Goal: Transaction & Acquisition: Purchase product/service

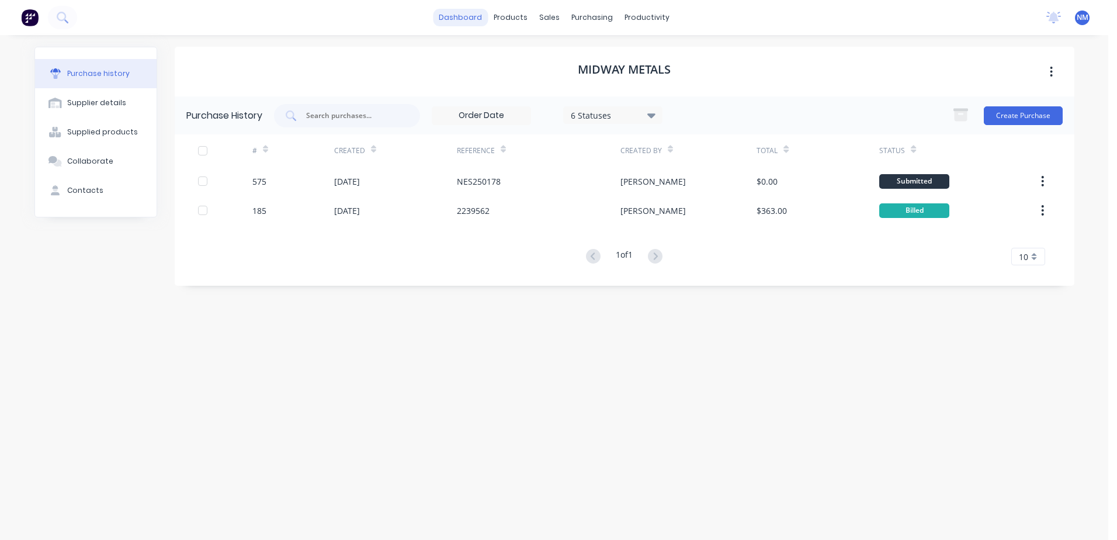
click at [449, 13] on link "dashboard" at bounding box center [460, 18] width 55 height 18
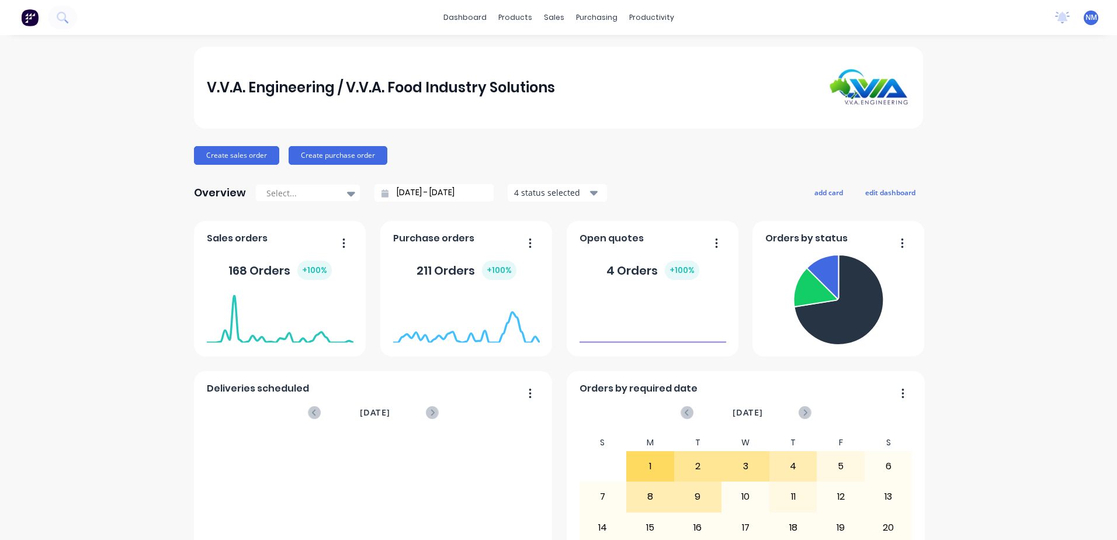
click at [1086, 521] on div "V.V.A. Engineering / V.V.A. Food Industry Solutions Create sales order Create p…" at bounding box center [558, 352] width 1117 height 610
click at [1065, 511] on div "V.V.A. Engineering / V.V.A. Food Industry Solutions Create sales order Create p…" at bounding box center [558, 352] width 1117 height 610
click at [1089, 516] on icon "Open Intercom Messenger" at bounding box center [1091, 514] width 13 height 15
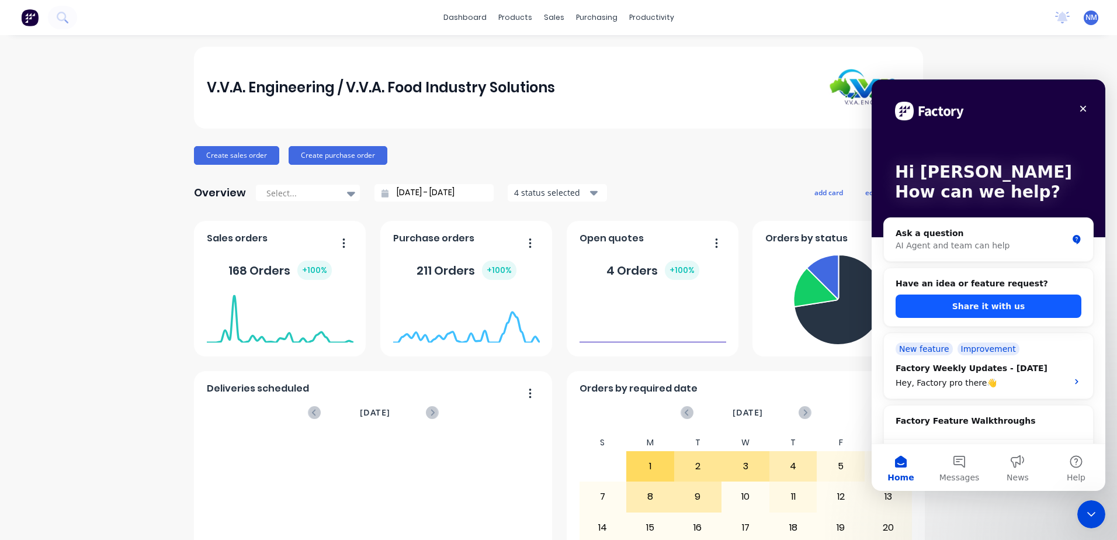
click at [980, 299] on button "Share it with us" at bounding box center [989, 306] width 186 height 23
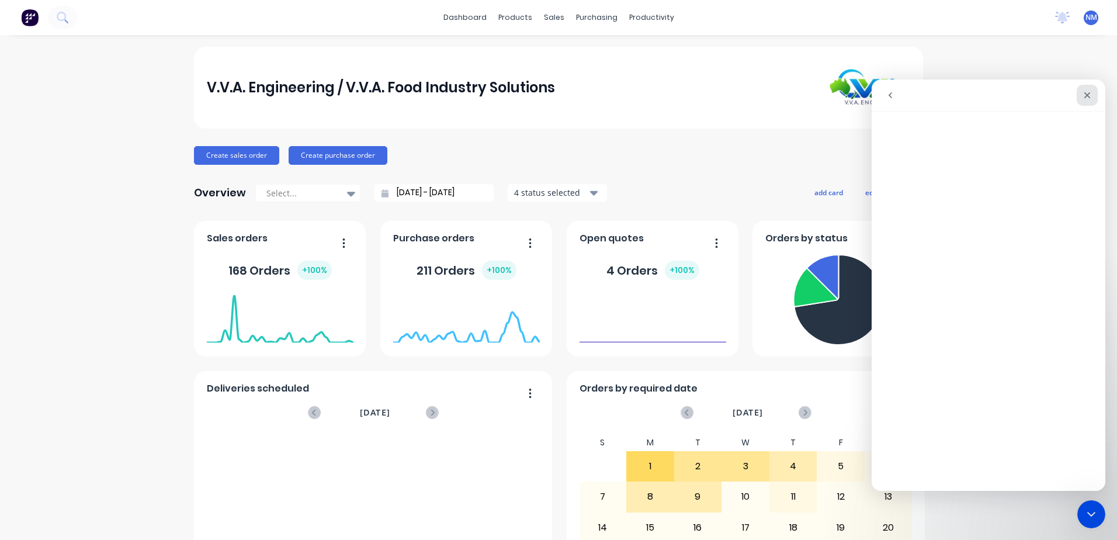
click at [1088, 92] on icon "Close" at bounding box center [1087, 95] width 9 height 9
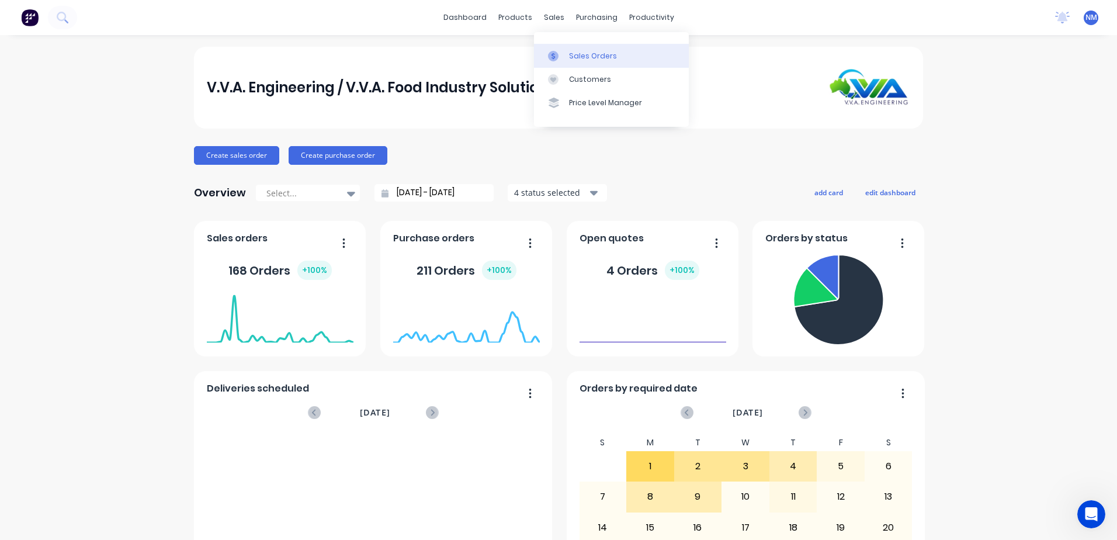
click at [594, 56] on div "Sales Orders" at bounding box center [593, 56] width 48 height 11
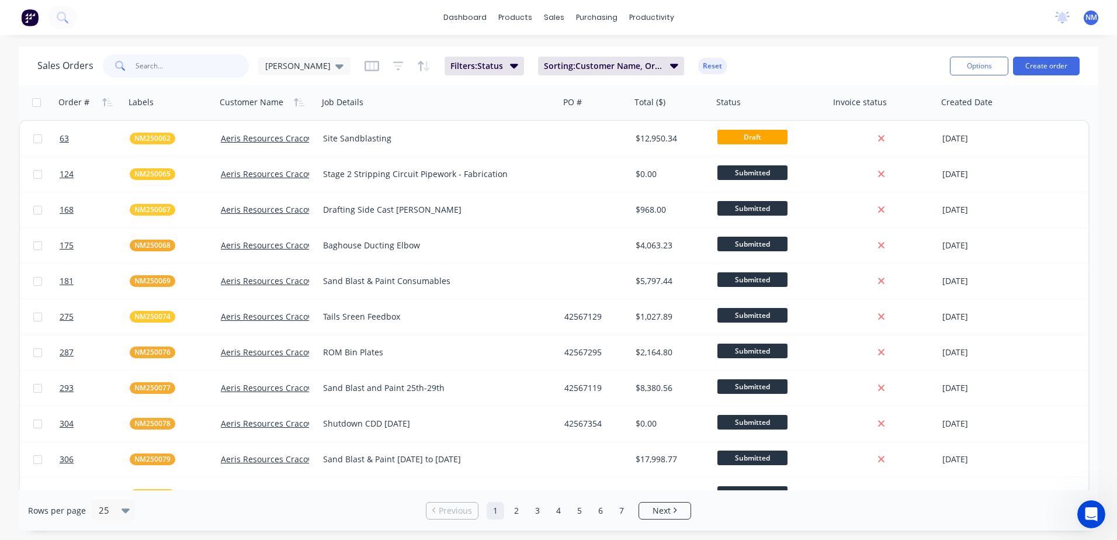
click at [176, 68] on input "text" at bounding box center [193, 65] width 114 height 23
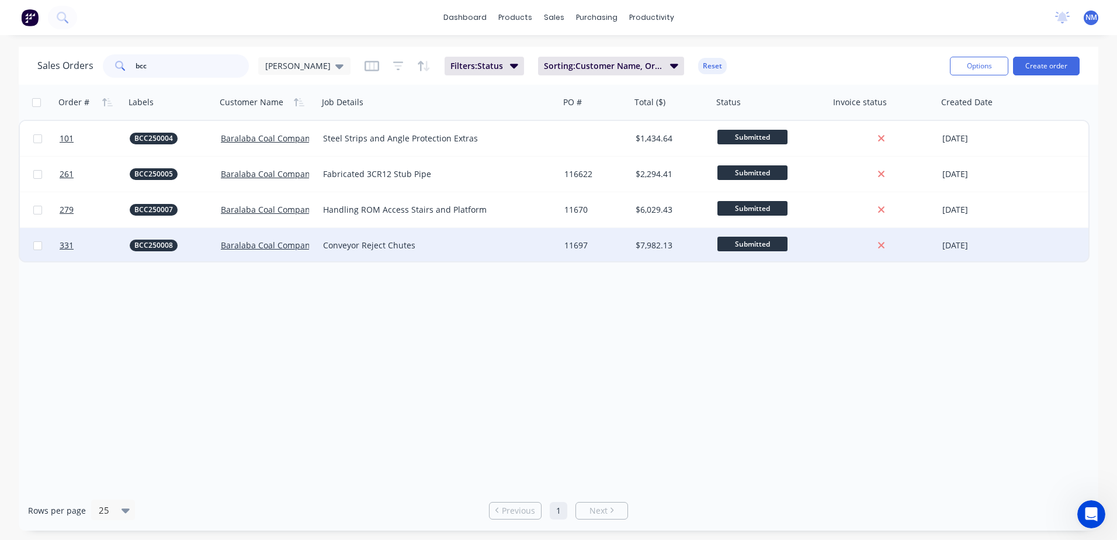
type input "bcc"
click at [493, 243] on div "Conveyor Reject Chutes" at bounding box center [433, 246] width 220 height 12
click at [610, 248] on div "11697" at bounding box center [594, 246] width 59 height 12
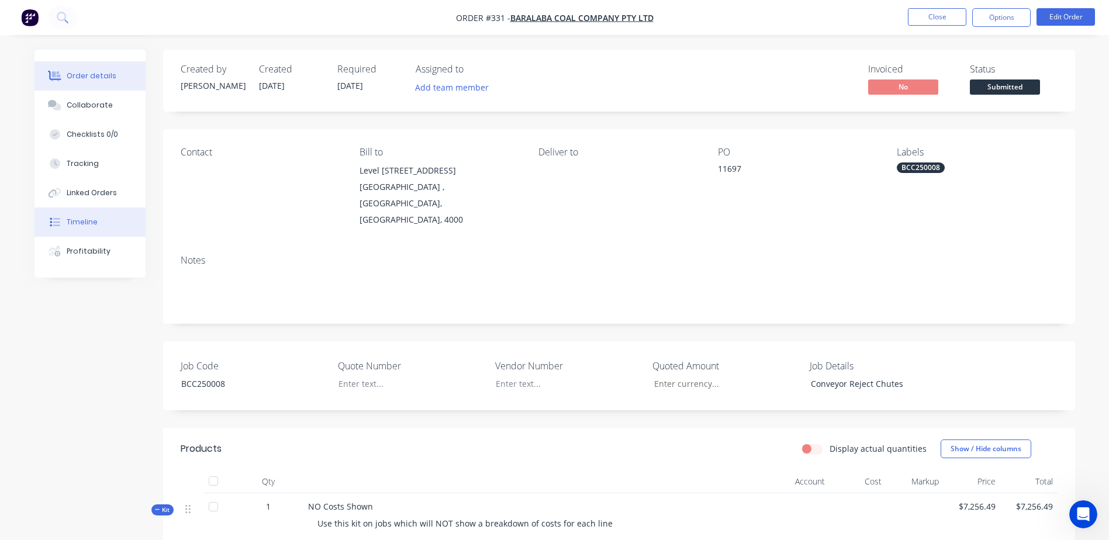
click at [104, 221] on button "Timeline" at bounding box center [89, 221] width 111 height 29
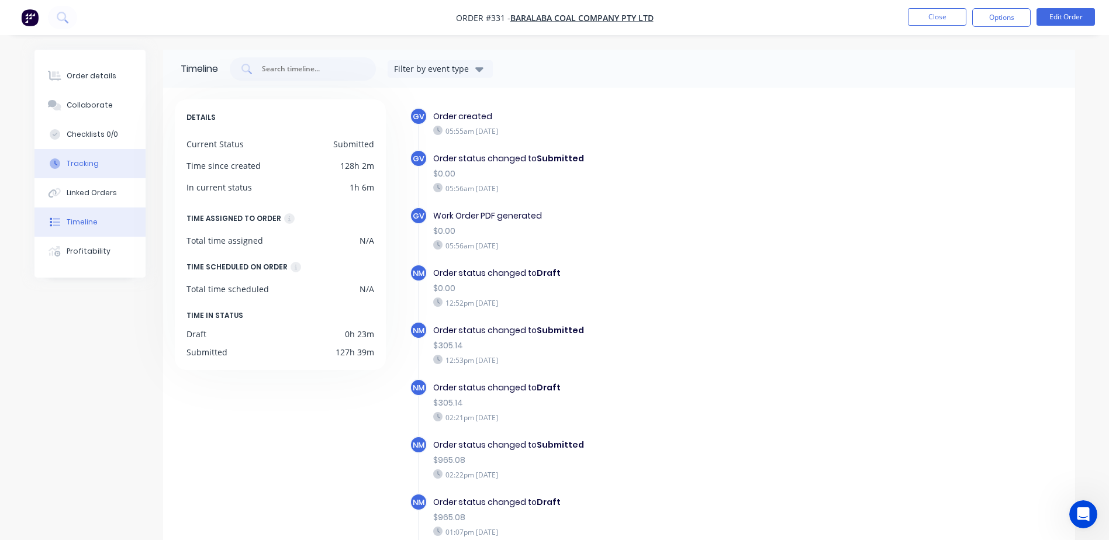
click at [89, 162] on div "Tracking" at bounding box center [83, 163] width 32 height 11
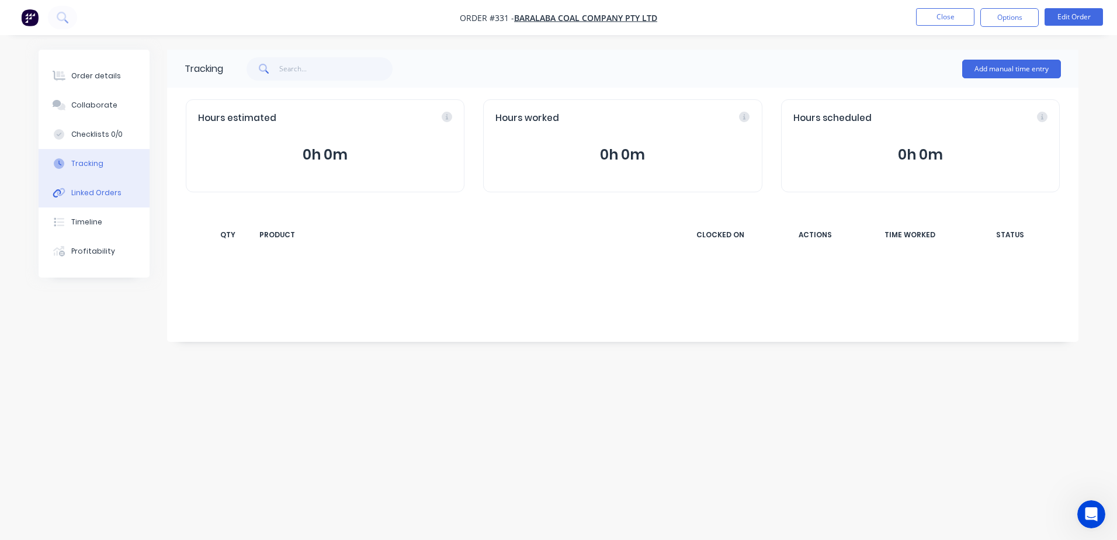
click at [102, 192] on div "Linked Orders" at bounding box center [96, 193] width 50 height 11
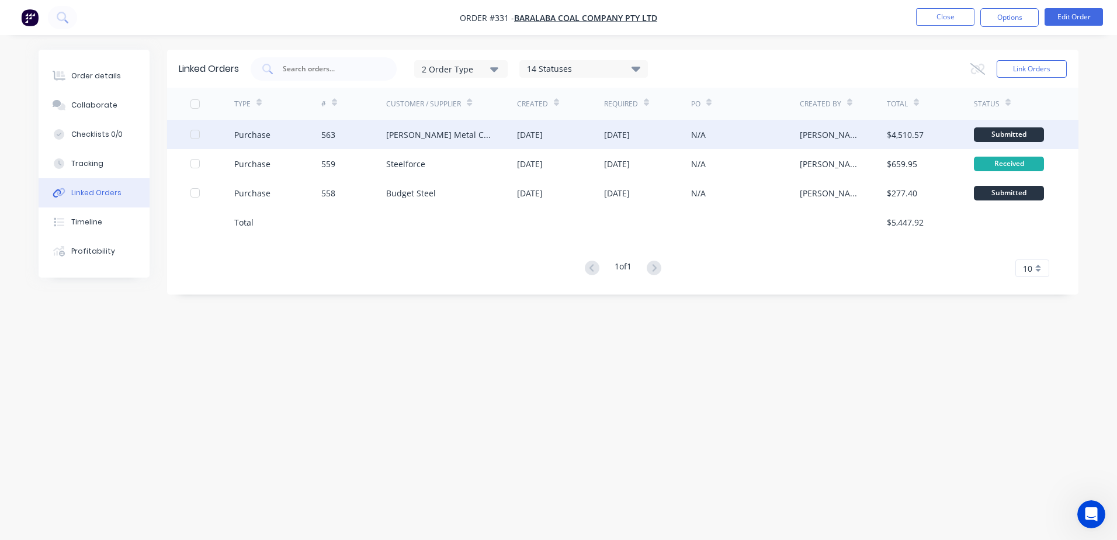
click at [507, 136] on div "[PERSON_NAME] Metal Corp Pty Ltd" at bounding box center [451, 134] width 131 height 29
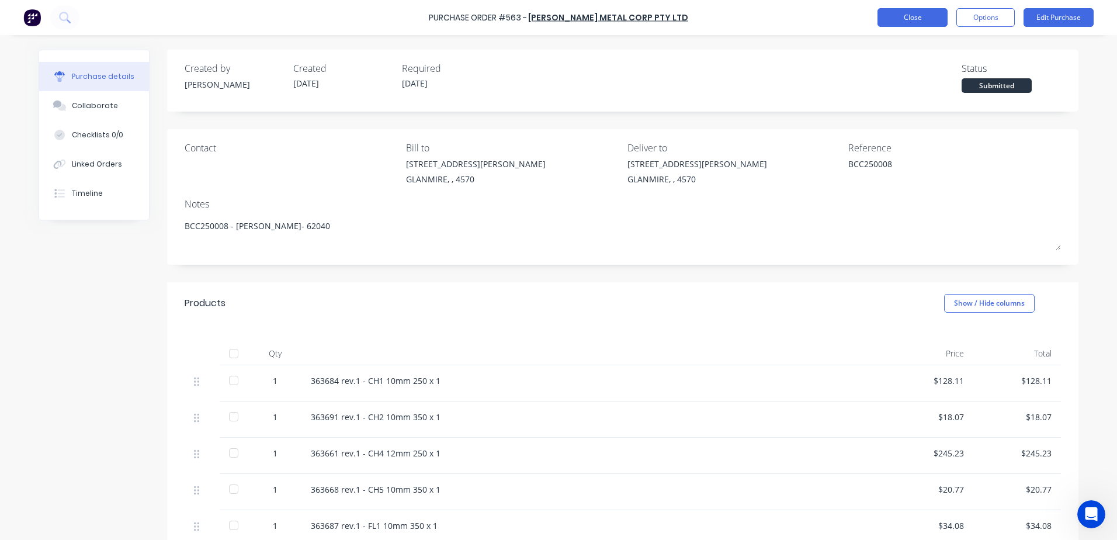
click at [898, 24] on button "Close" at bounding box center [913, 17] width 70 height 19
click at [899, 20] on button "Close" at bounding box center [913, 17] width 70 height 19
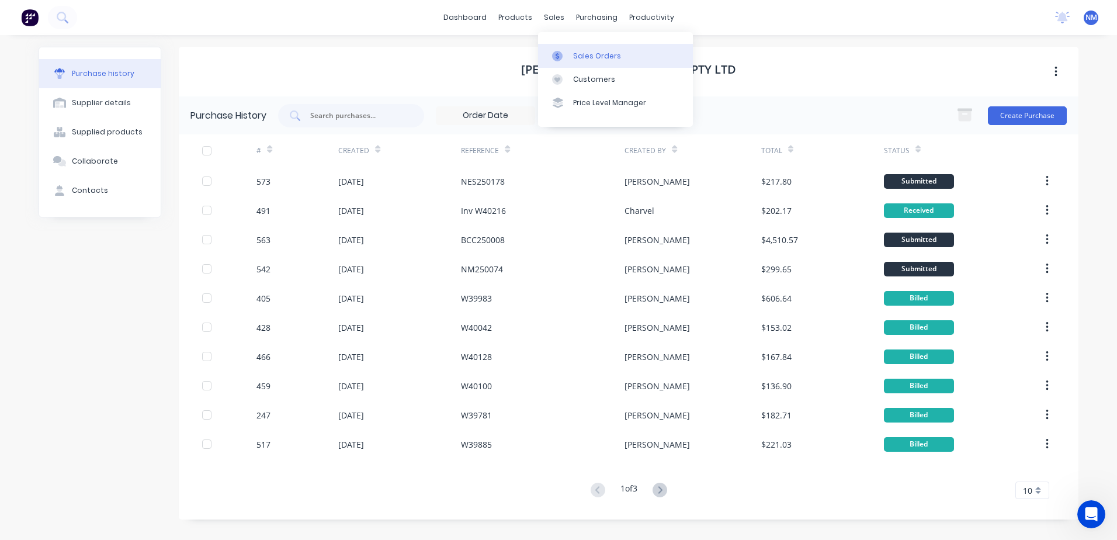
click at [593, 57] on div "Sales Orders" at bounding box center [597, 56] width 48 height 11
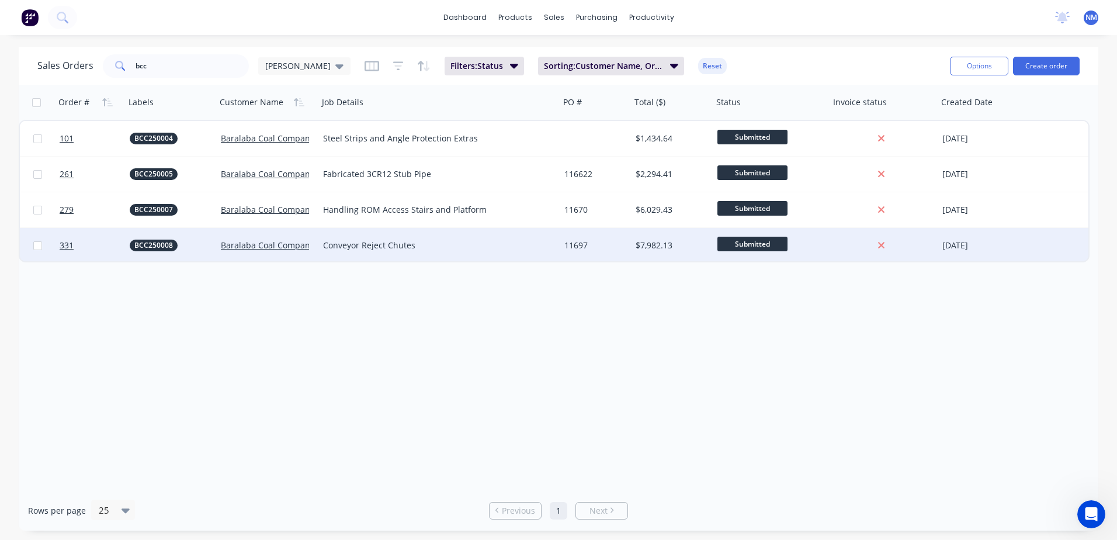
click at [595, 245] on div "11697" at bounding box center [594, 246] width 59 height 12
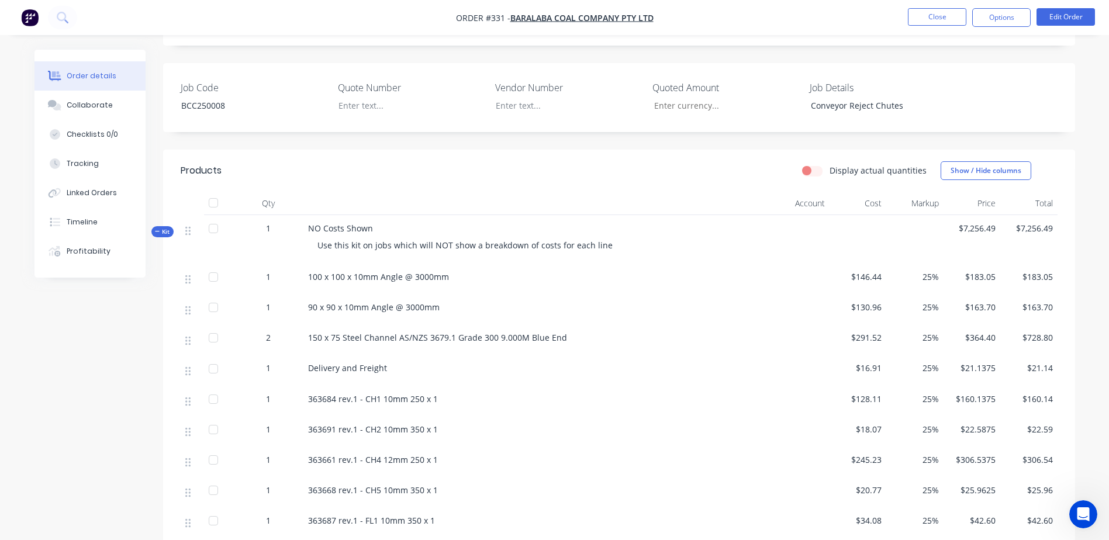
scroll to position [292, 0]
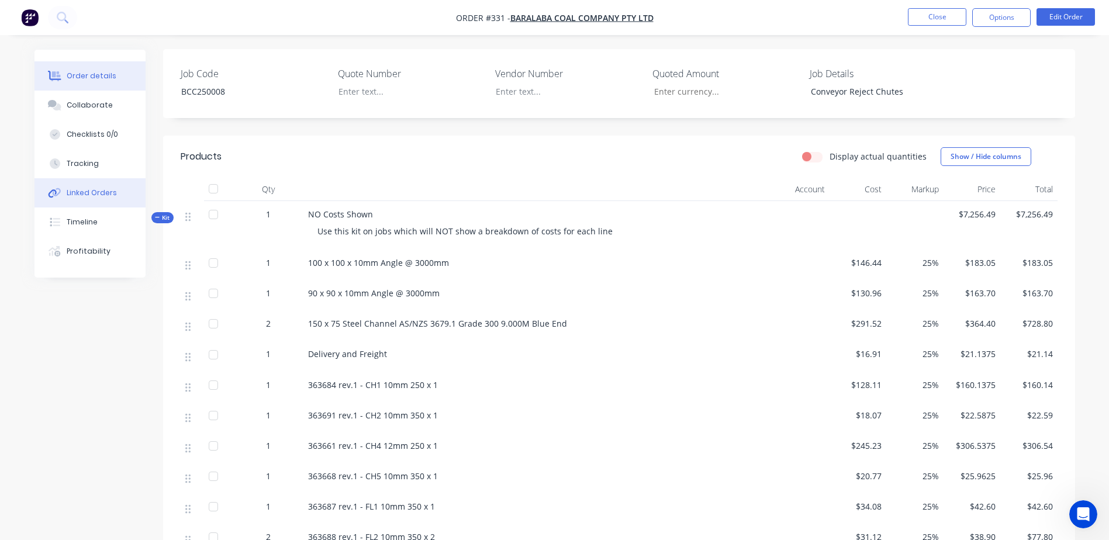
click at [89, 191] on div "Linked Orders" at bounding box center [92, 193] width 50 height 11
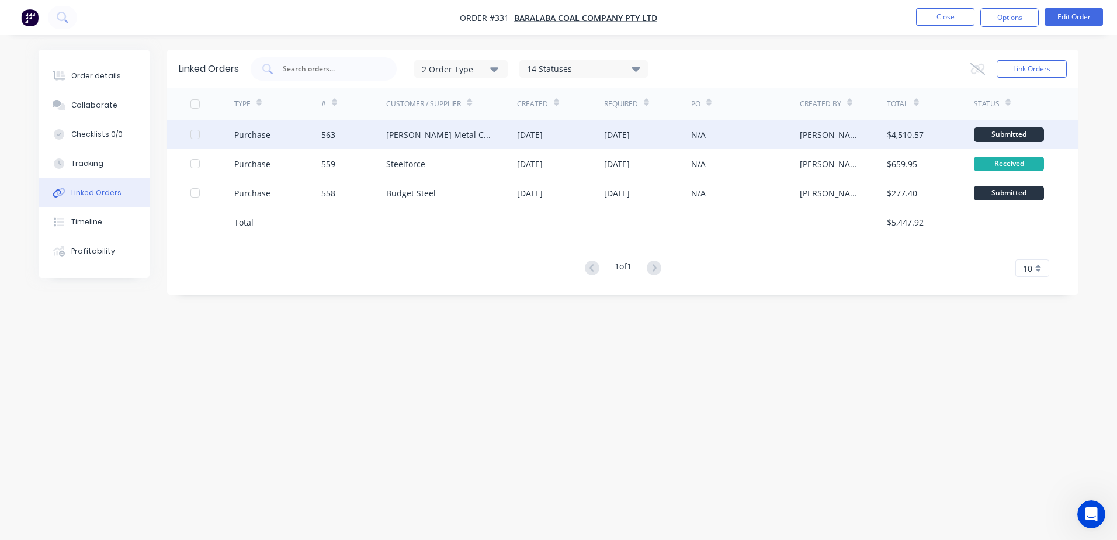
click at [762, 135] on div "N/A" at bounding box center [745, 134] width 109 height 29
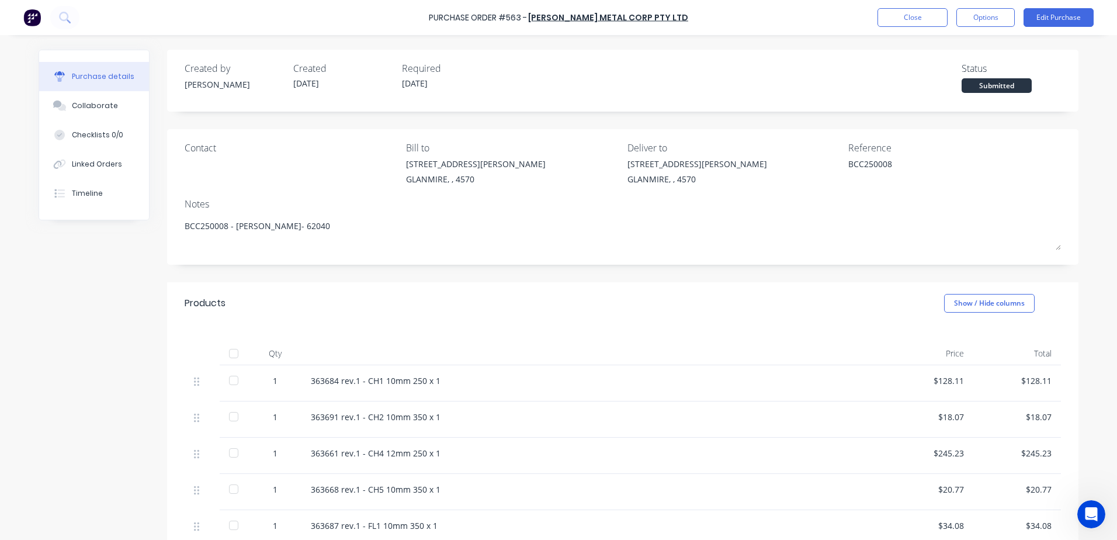
type textarea "x"
click at [913, 16] on button "Close" at bounding box center [913, 17] width 70 height 19
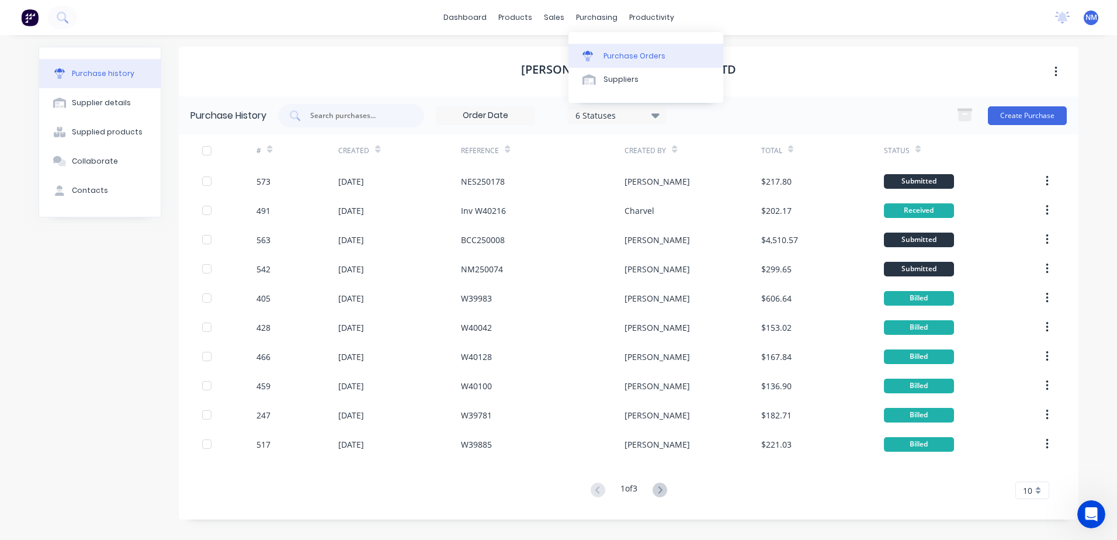
click at [626, 57] on div "Purchase Orders" at bounding box center [635, 56] width 62 height 11
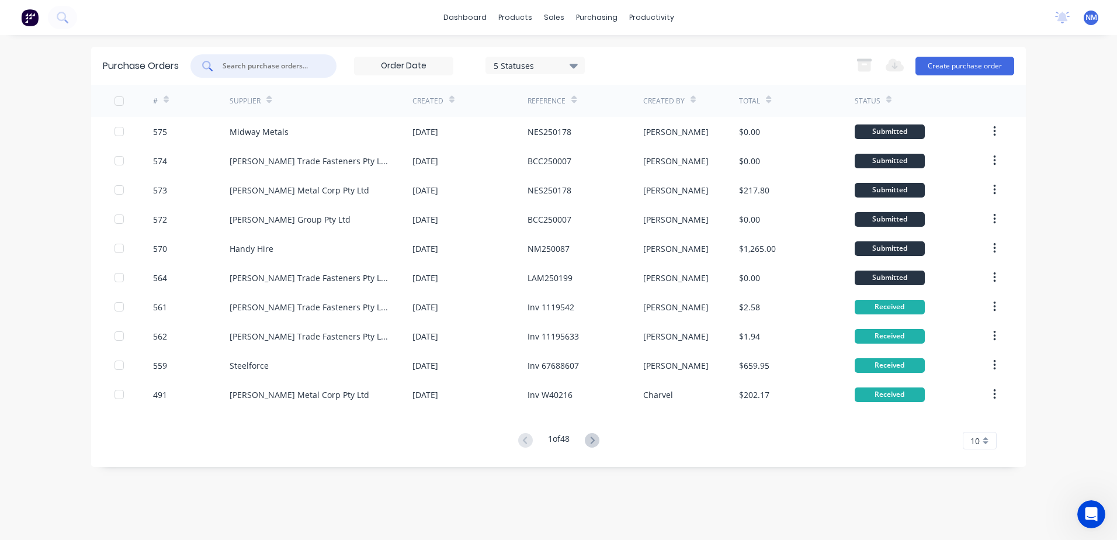
click at [269, 70] on input "text" at bounding box center [269, 66] width 97 height 12
type input "558"
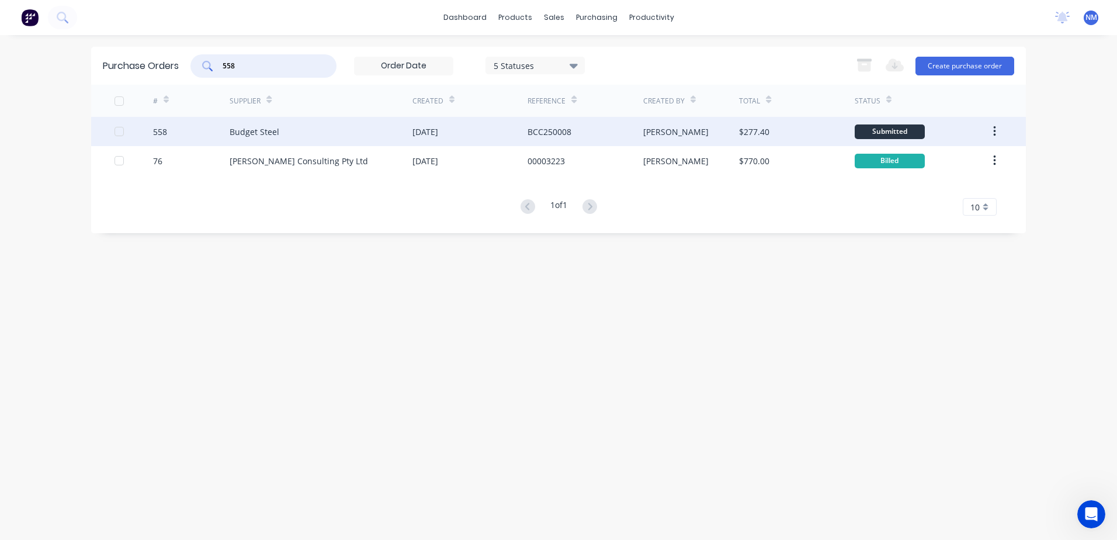
click at [706, 130] on div "[PERSON_NAME]" at bounding box center [691, 131] width 96 height 29
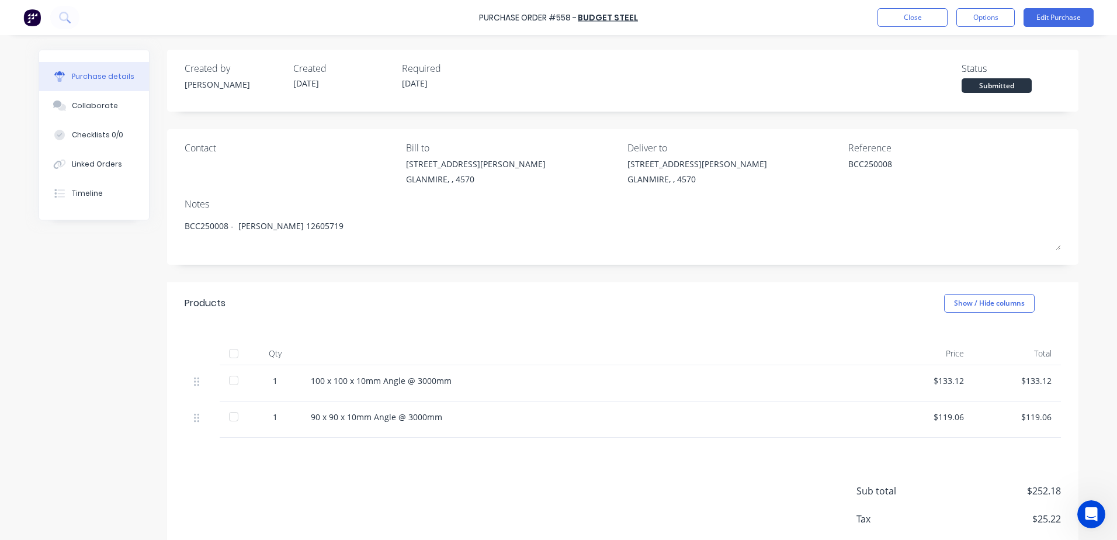
click at [228, 358] on div at bounding box center [233, 353] width 23 height 23
click at [1055, 12] on button "Edit Purchase" at bounding box center [1059, 17] width 70 height 19
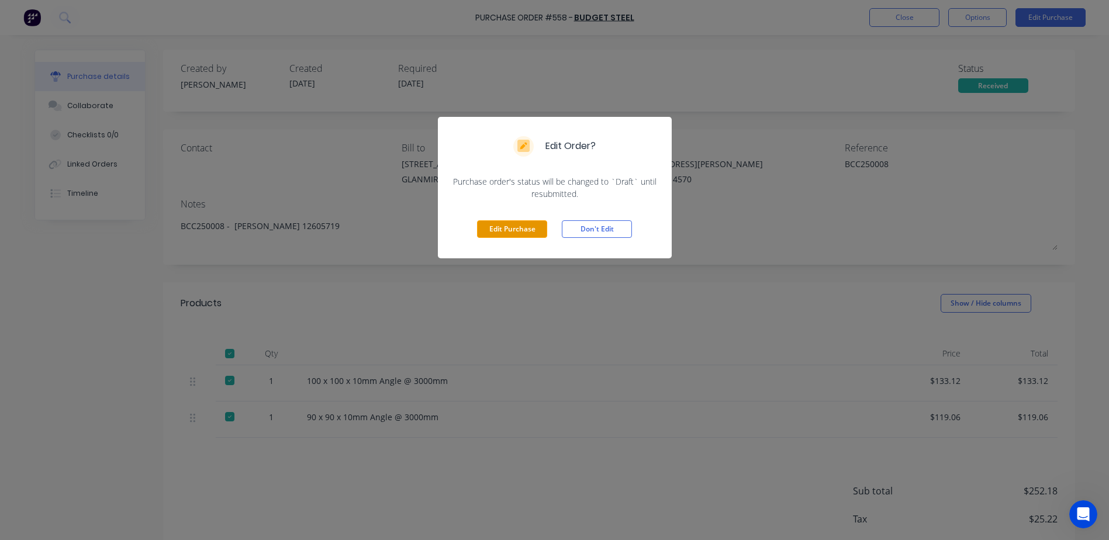
click at [487, 230] on button "Edit Purchase" at bounding box center [512, 229] width 70 height 18
type textarea "x"
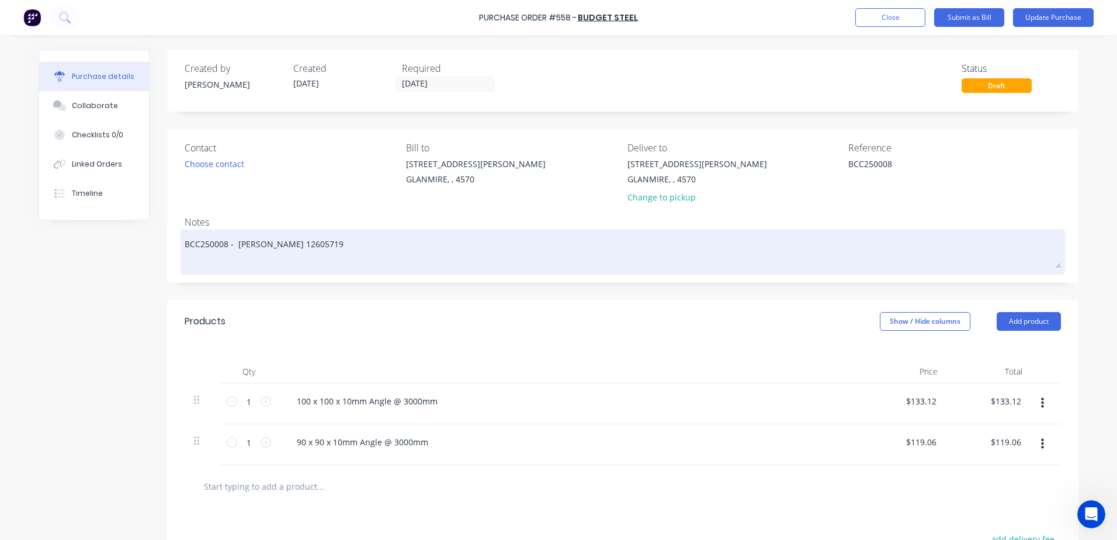
drag, startPoint x: 890, startPoint y: 167, endPoint x: 651, endPoint y: 234, distance: 248.3
click at [651, 234] on div "Contact Choose contact [PERSON_NAME] to [STREET_ADDRESS][PERSON_NAME] Deliver t…" at bounding box center [623, 206] width 912 height 154
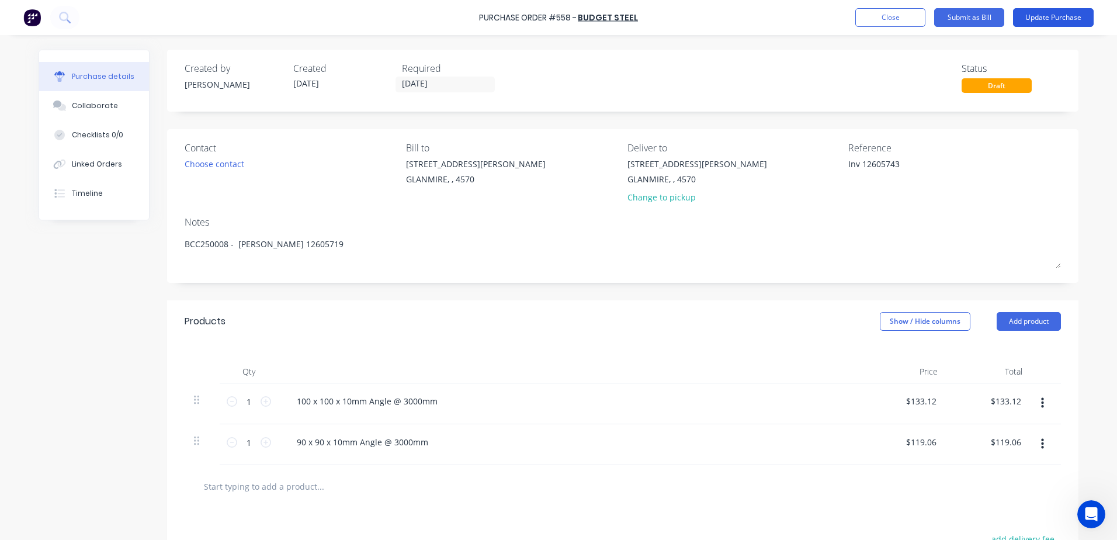
type textarea "Inv 12605743"
type textarea "x"
type textarea "Inv 12605743"
click at [1068, 13] on button "Update Purchase" at bounding box center [1053, 17] width 81 height 19
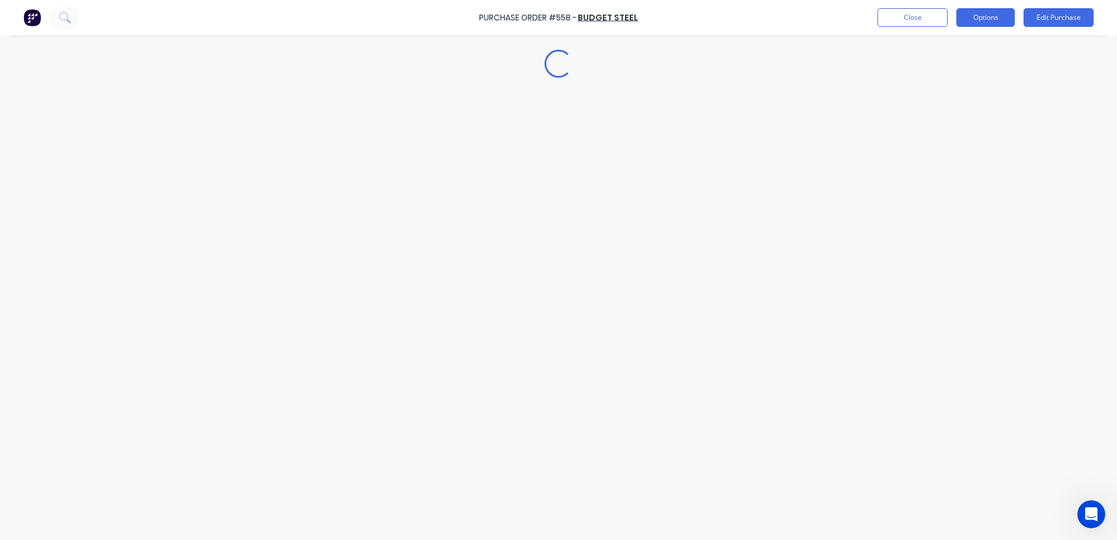
type textarea "x"
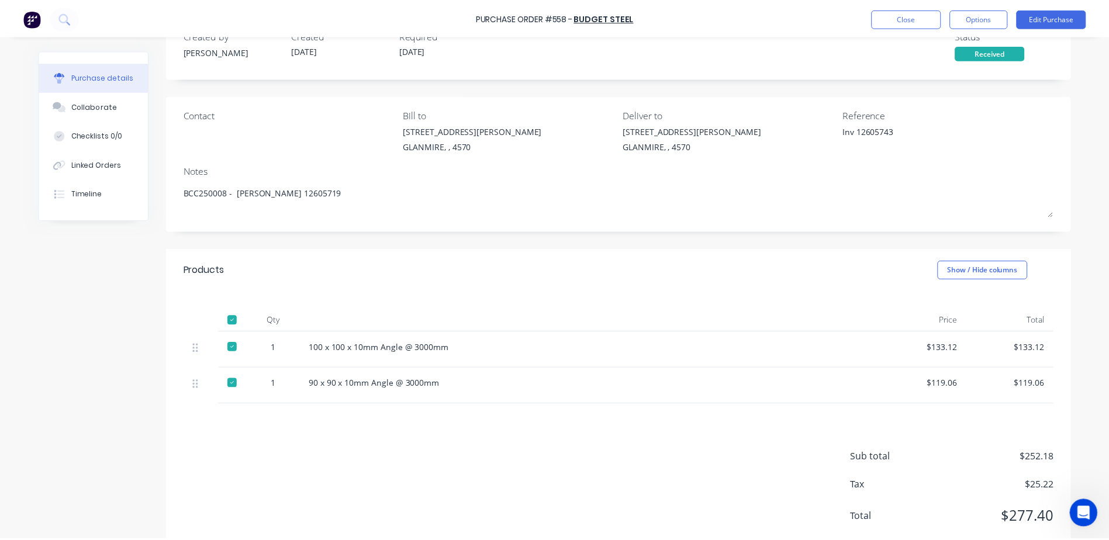
scroll to position [64, 0]
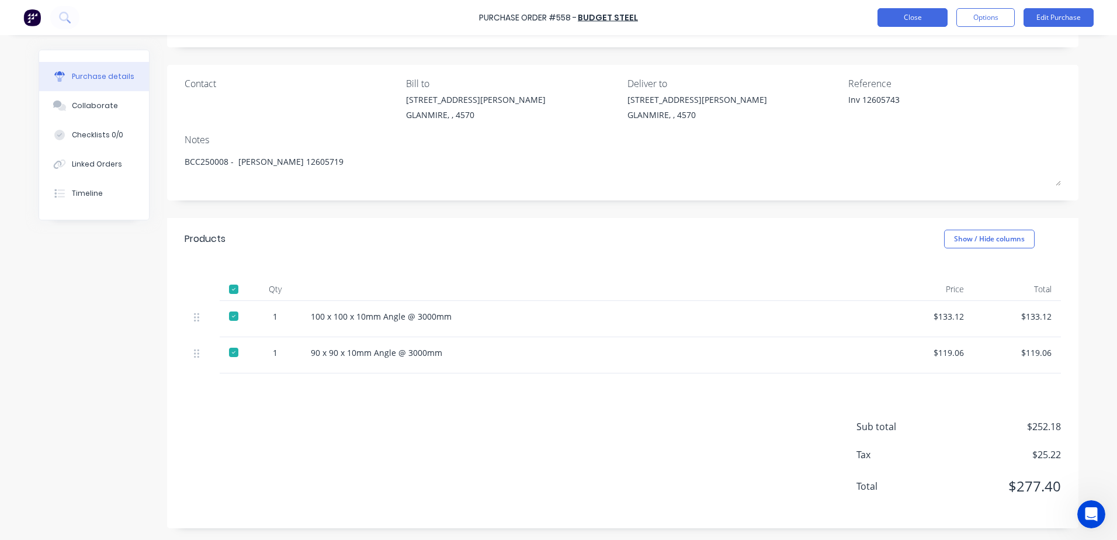
click at [896, 24] on button "Close" at bounding box center [913, 17] width 70 height 19
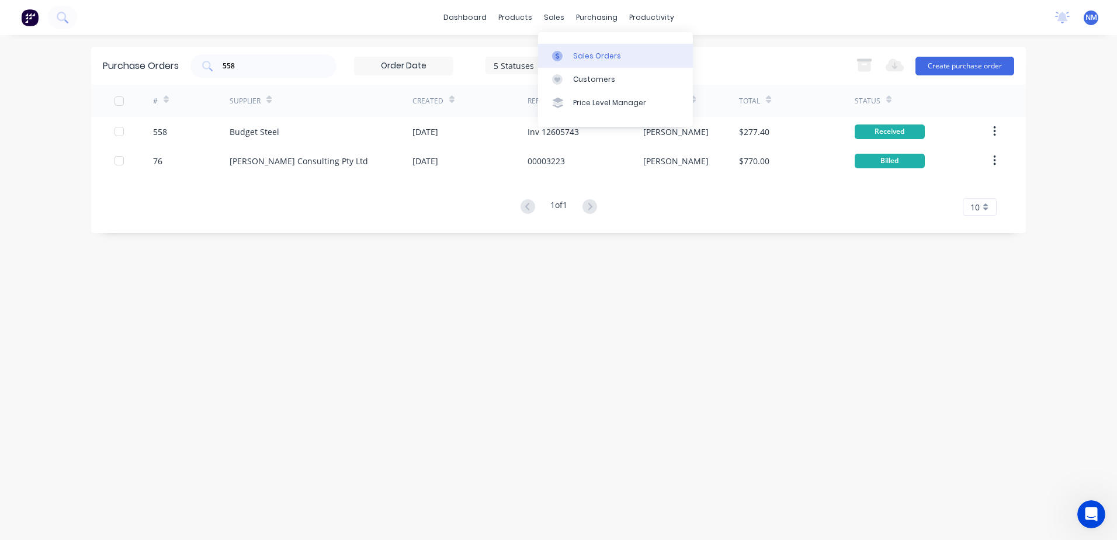
click at [573, 54] on div "Sales Orders" at bounding box center [597, 56] width 48 height 11
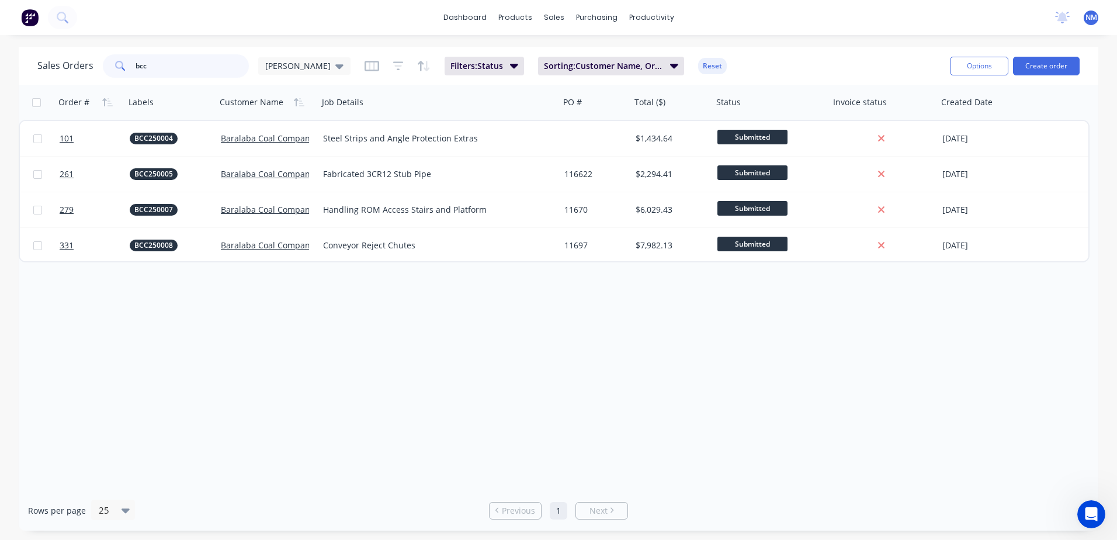
click at [178, 68] on input "bcc" at bounding box center [193, 65] width 114 height 23
type input "b"
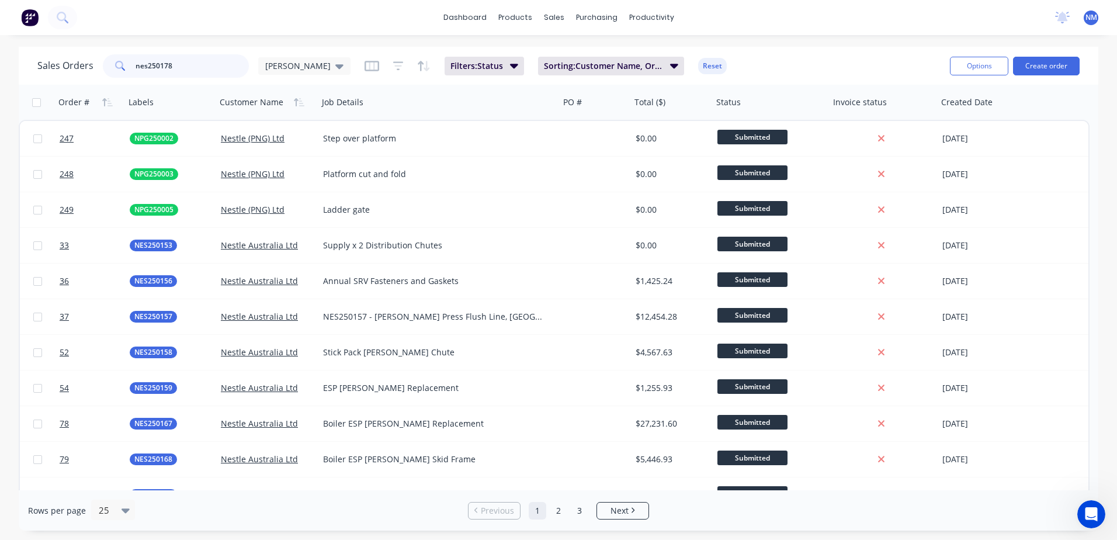
type input "nes250178"
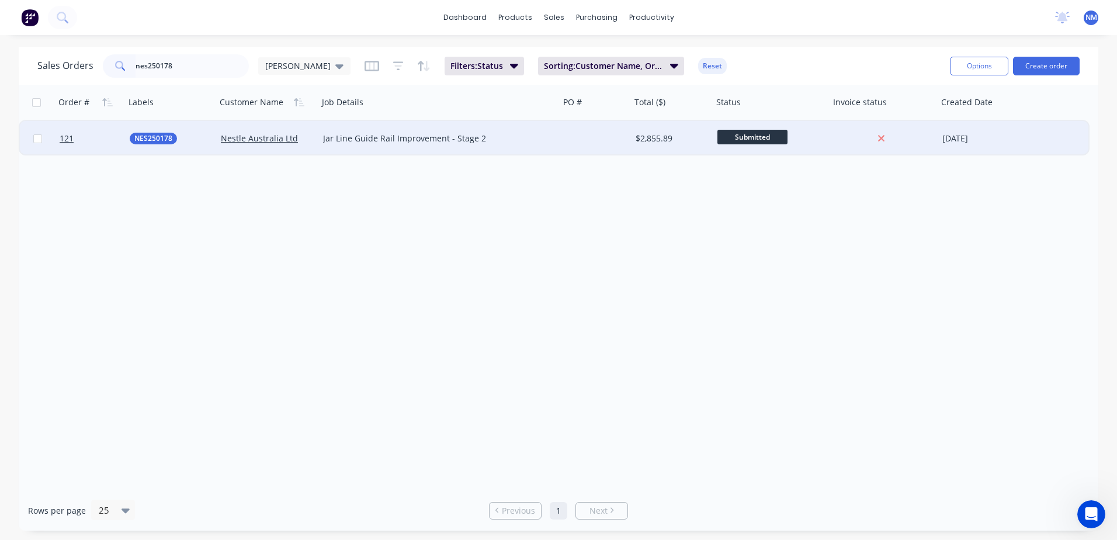
click at [610, 140] on div at bounding box center [595, 138] width 71 height 35
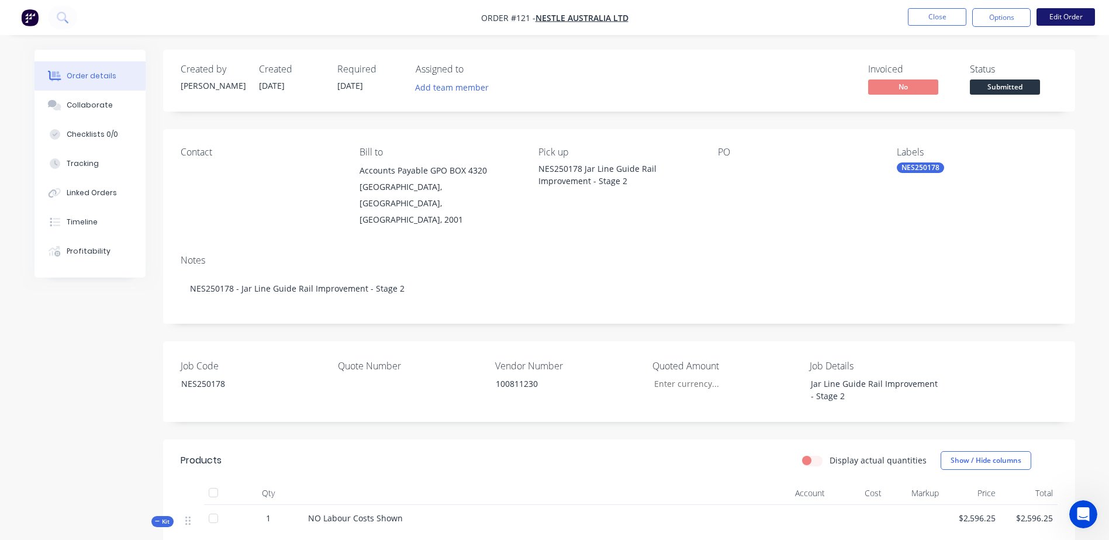
click at [1071, 15] on button "Edit Order" at bounding box center [1065, 17] width 58 height 18
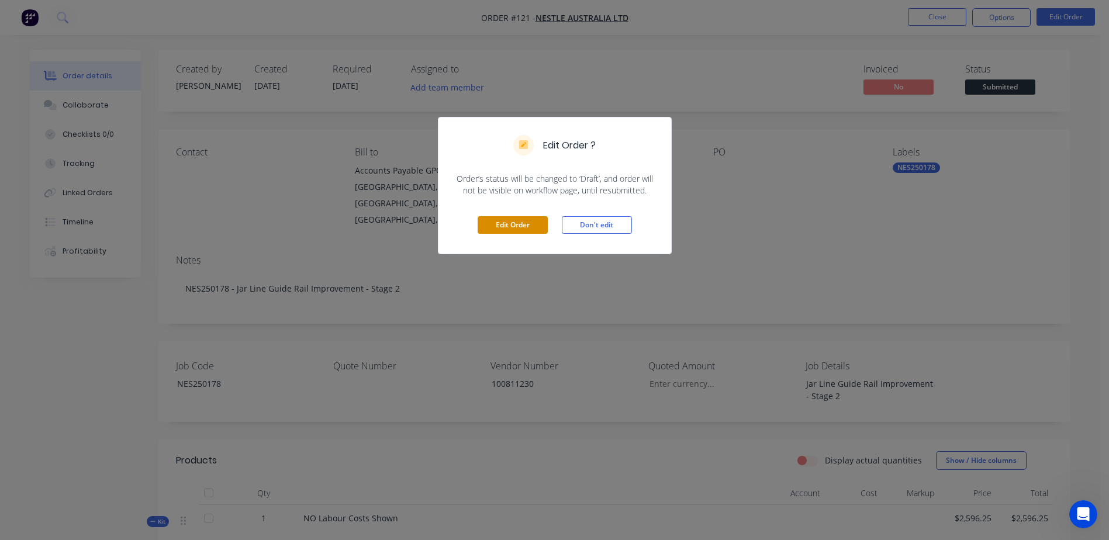
click at [490, 229] on button "Edit Order" at bounding box center [512, 225] width 70 height 18
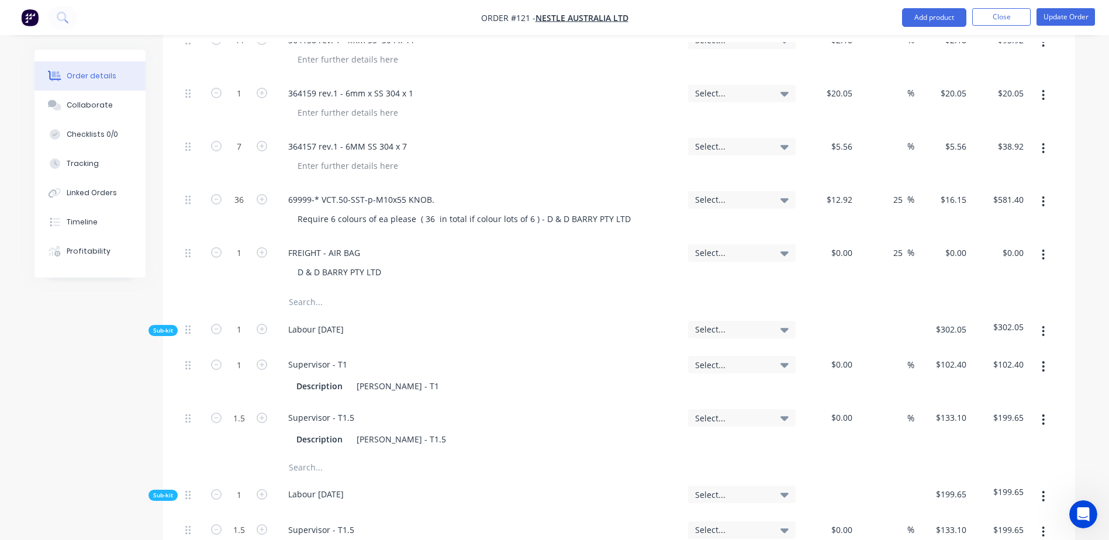
scroll to position [584, 0]
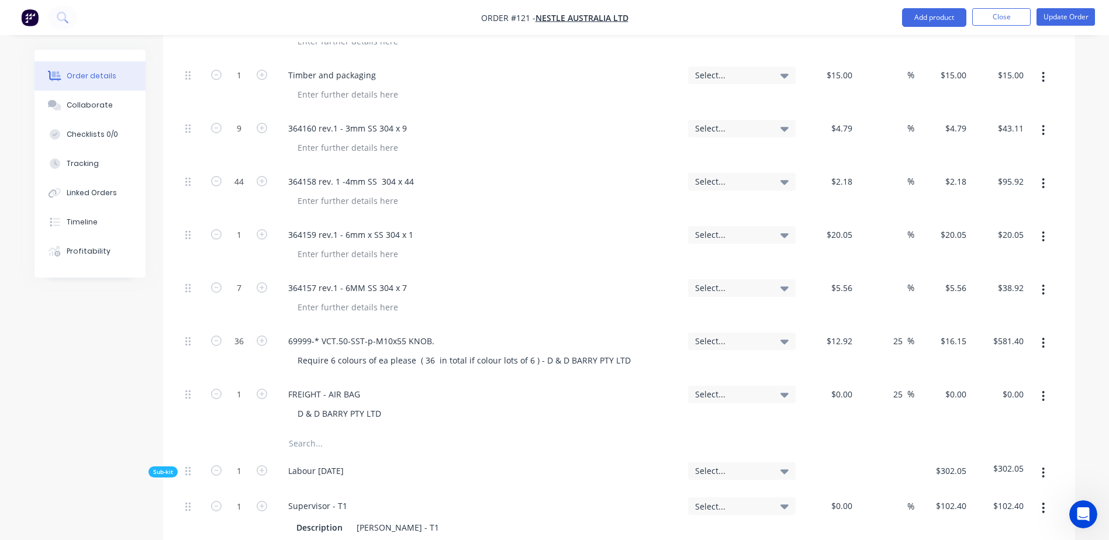
click at [315, 432] on input "text" at bounding box center [405, 443] width 234 height 23
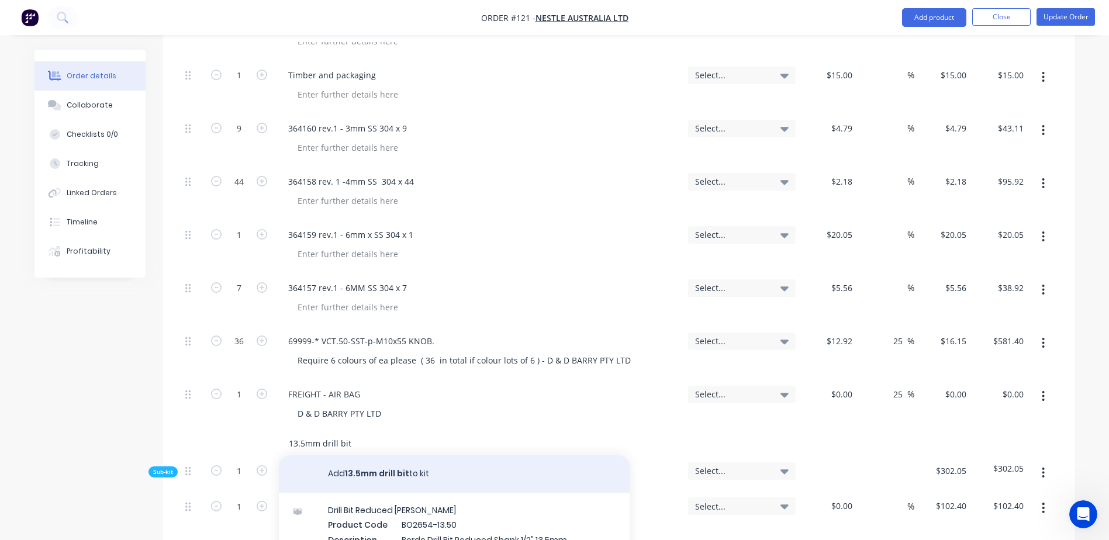
type input "13.5mm drill bit"
click at [377, 455] on button "Add 13.5mm drill bit to kit" at bounding box center [454, 473] width 351 height 37
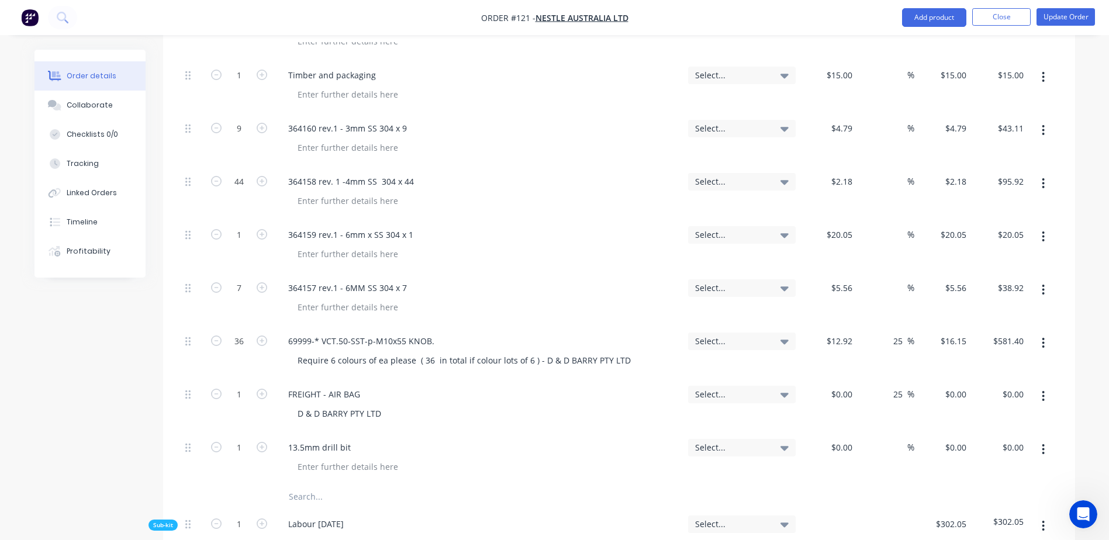
click at [295, 485] on input "text" at bounding box center [405, 496] width 234 height 23
click at [300, 485] on input "m6 x 6 s/s grub screw" at bounding box center [405, 496] width 234 height 23
click at [398, 485] on input "m6 x 1 x 6 s/s grub screw" at bounding box center [405, 496] width 234 height 23
click at [312, 485] on input "m6 x 1 x 6 s/s grub screw" at bounding box center [405, 496] width 234 height 23
click at [295, 485] on input "m6 x 1mm x 6 s/s grub screw" at bounding box center [405, 496] width 234 height 23
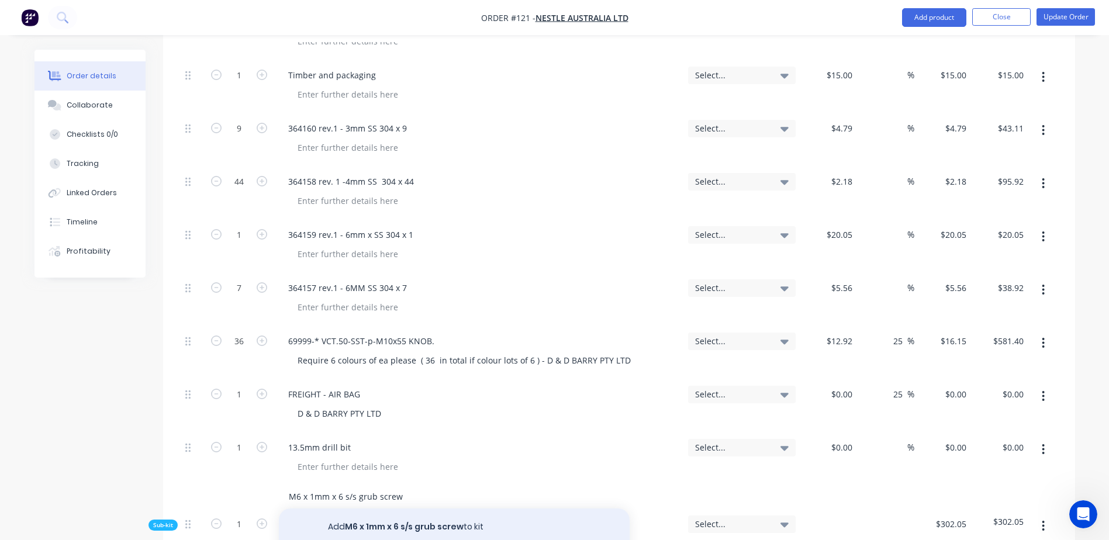
type input "M6 x 1mm x 6 s/s grub screw"
click at [394, 508] on button "Add M6 x 1mm x 6 s/s grub screw to kit" at bounding box center [454, 526] width 351 height 37
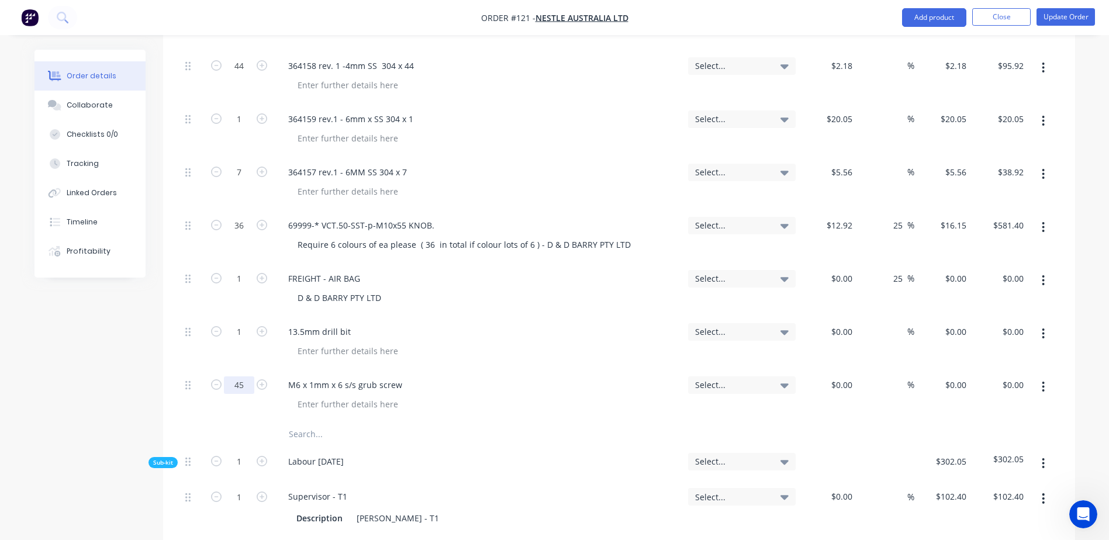
scroll to position [701, 0]
type input "45"
click at [310, 421] on input "text" at bounding box center [405, 432] width 234 height 23
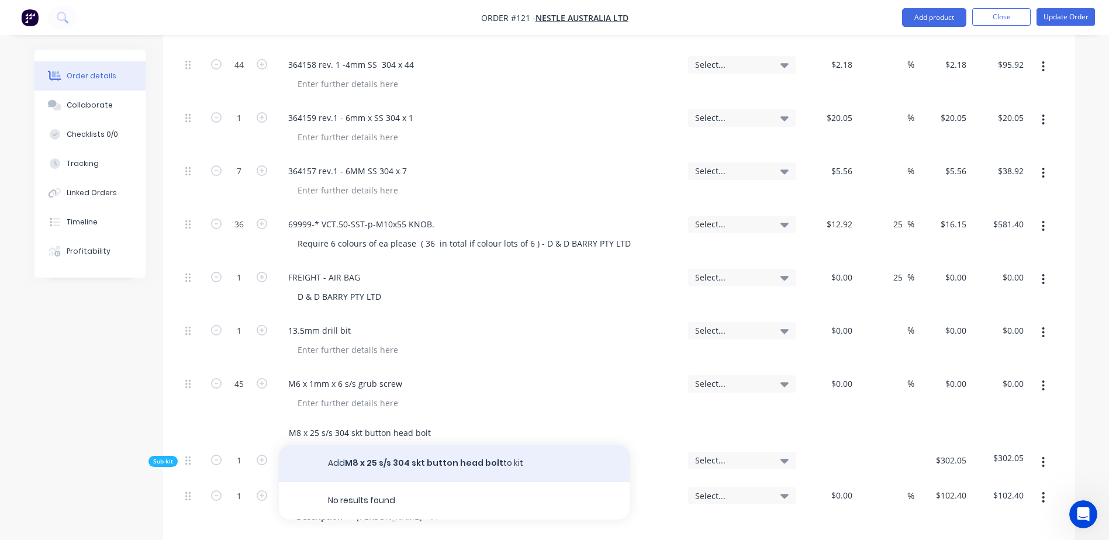
type input "M8 x 25 s/s 304 skt button head bolt"
click at [365, 445] on button "Add M8 x 25 s/s 304 skt button head bolt to kit" at bounding box center [454, 463] width 351 height 37
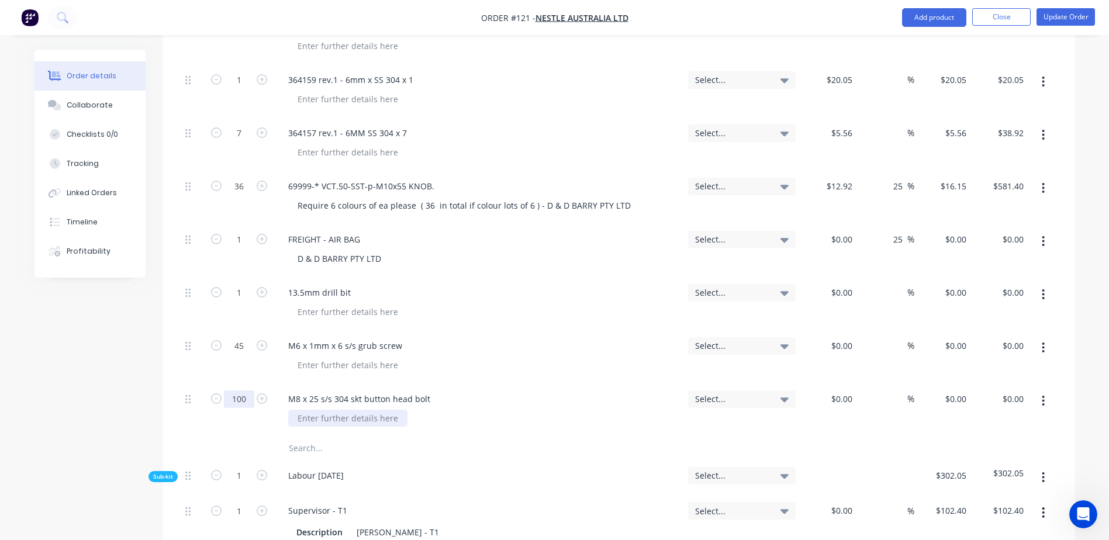
scroll to position [760, 0]
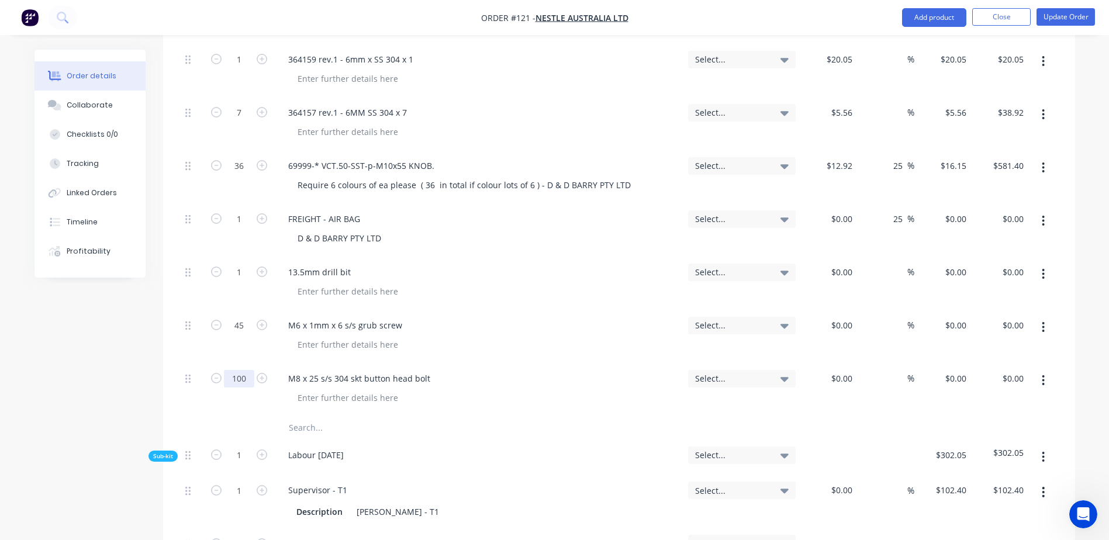
type input "100"
click at [311, 416] on input "text" at bounding box center [405, 427] width 234 height 23
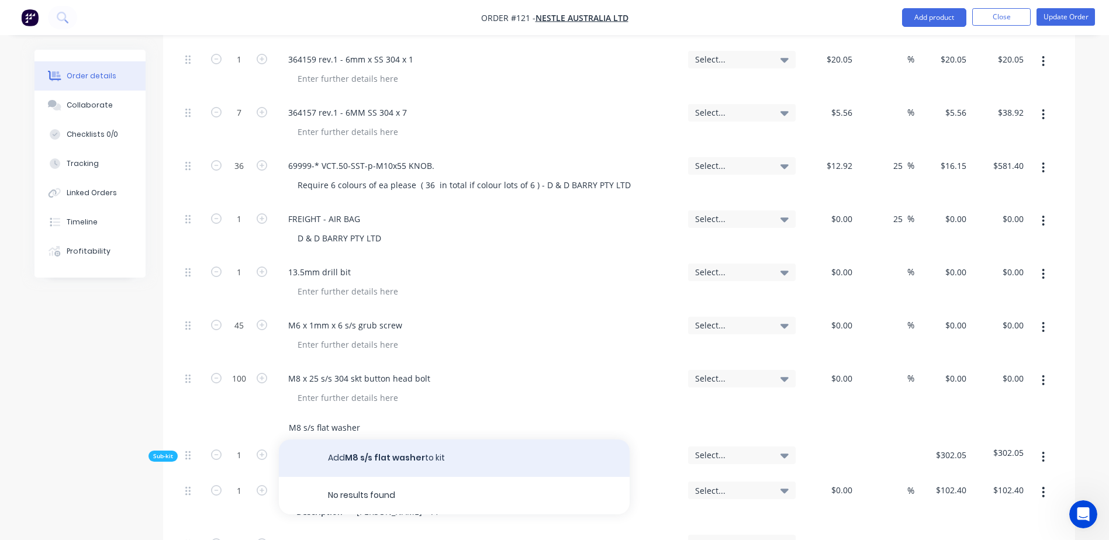
type input "M8 s/s flat washer"
click at [372, 439] on button "Add M8 s/s flat washer to kit" at bounding box center [454, 457] width 351 height 37
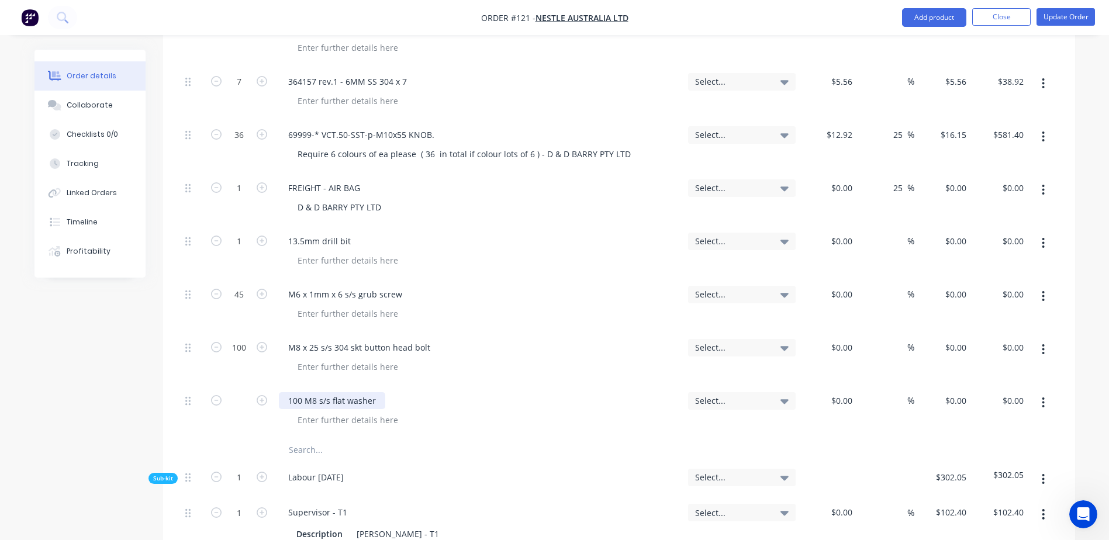
scroll to position [818, 0]
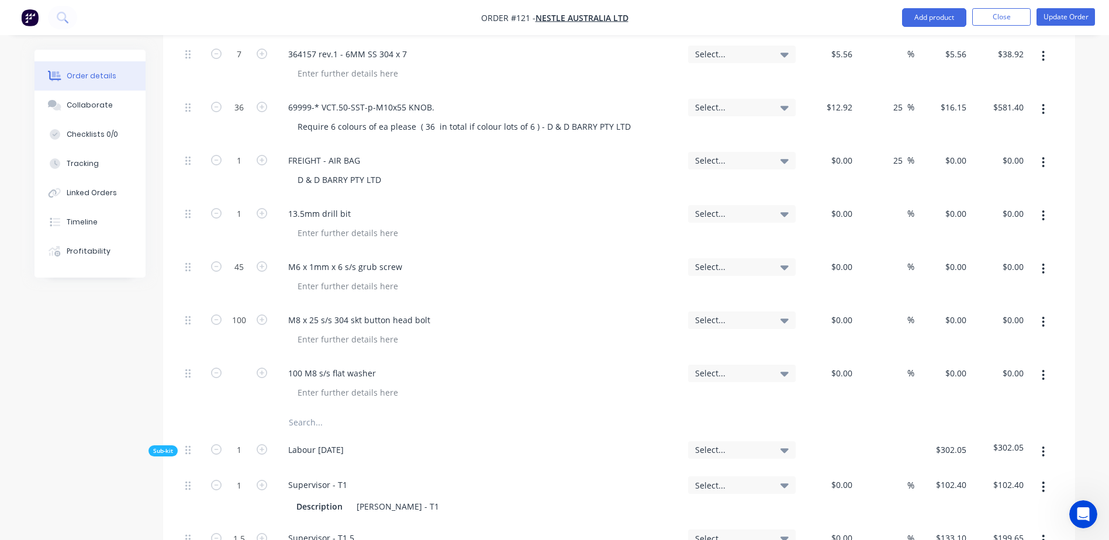
click at [316, 411] on input "text" at bounding box center [405, 422] width 234 height 23
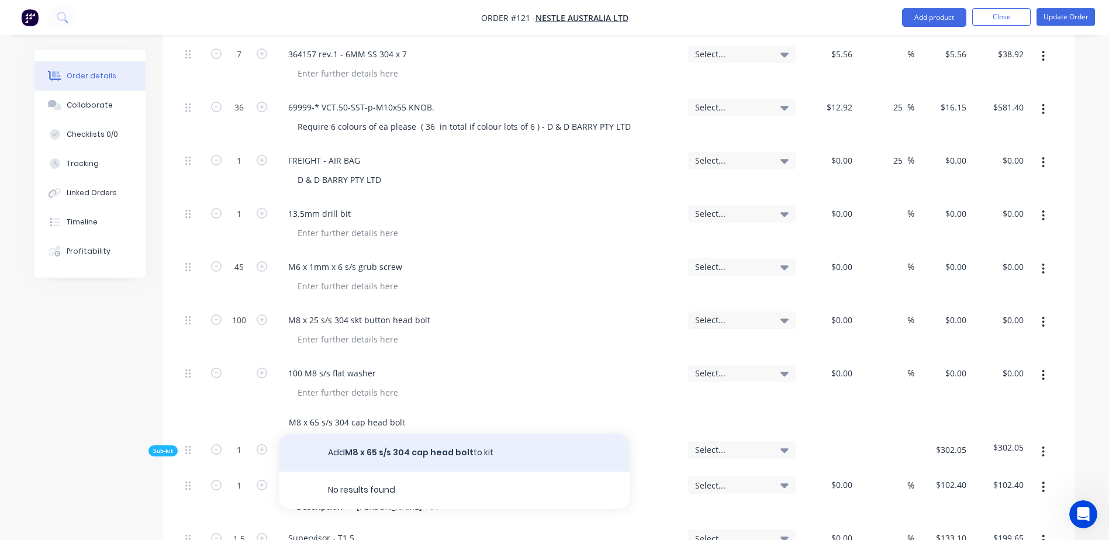
type input "M8 x 65 s/s 304 cap head bolt"
click at [370, 434] on button "Add M8 x 65 s/s 304 cap head bolt to kit" at bounding box center [454, 452] width 351 height 37
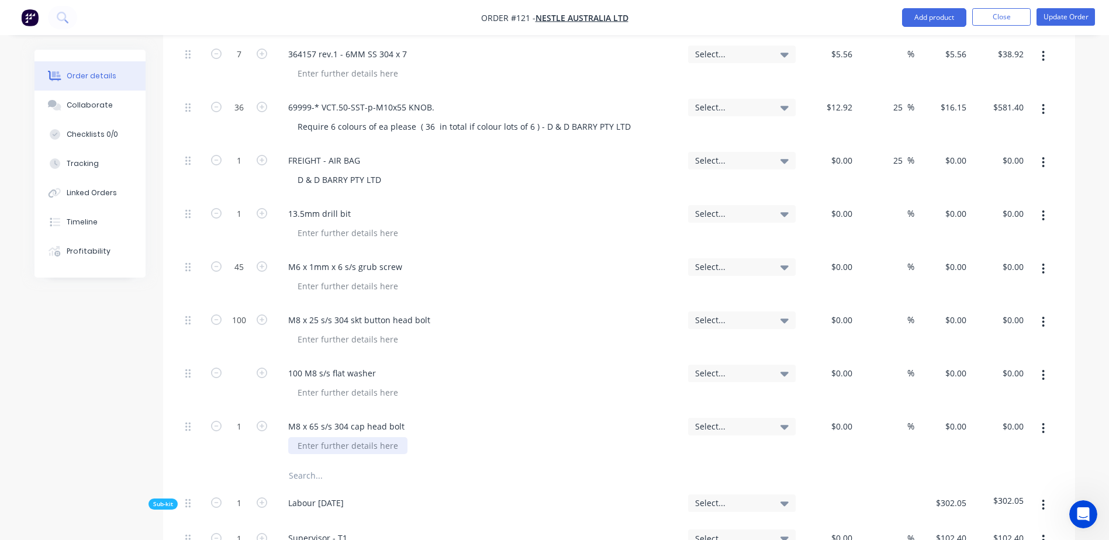
click at [331, 437] on div at bounding box center [347, 445] width 119 height 17
type input "50"
click at [235, 365] on input "text" at bounding box center [239, 374] width 30 height 18
type input "100"
click at [303, 464] on input "text" at bounding box center [405, 475] width 234 height 23
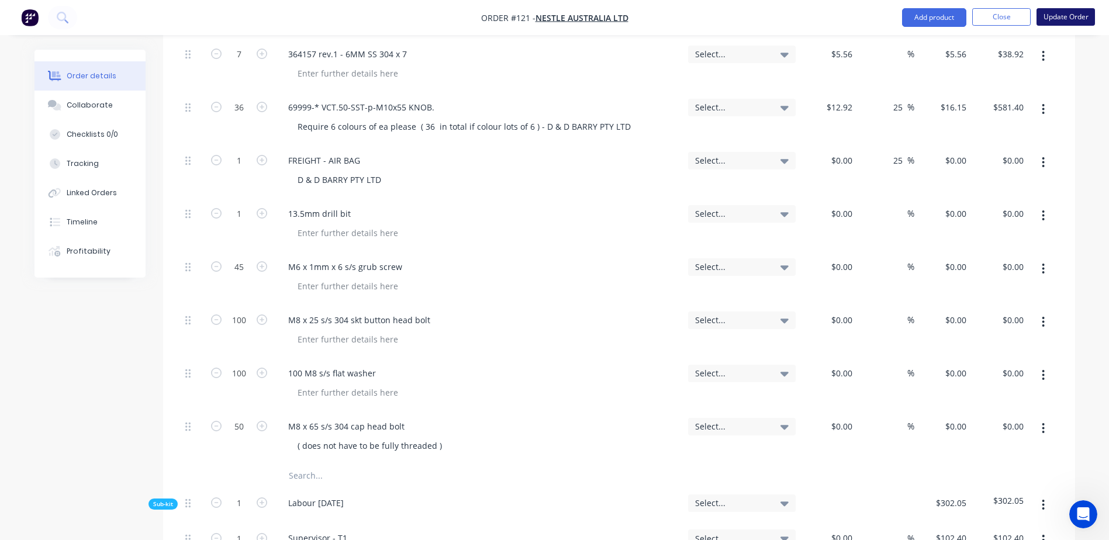
click at [1064, 22] on button "Update Order" at bounding box center [1065, 17] width 58 height 18
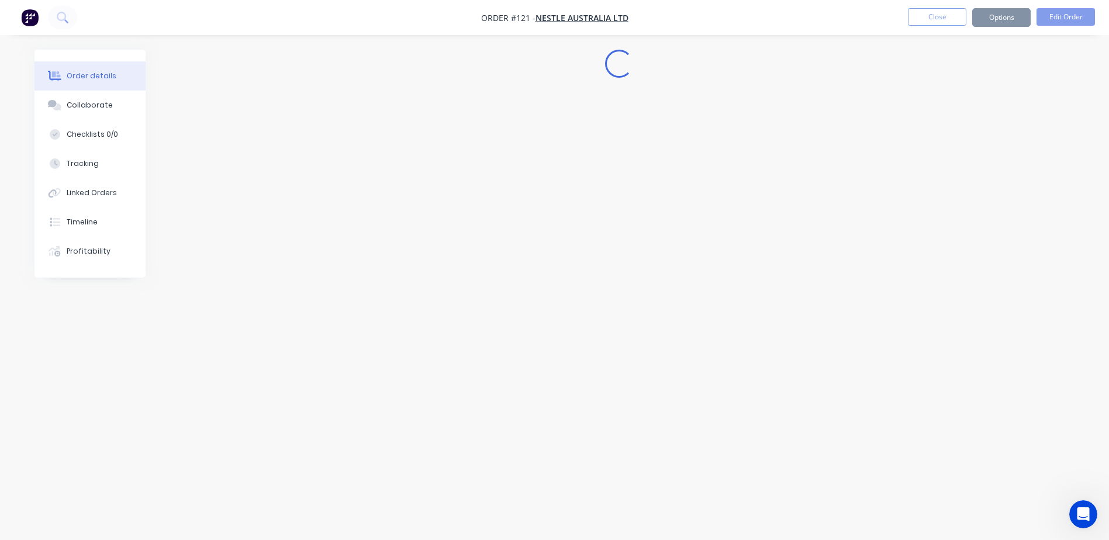
scroll to position [0, 0]
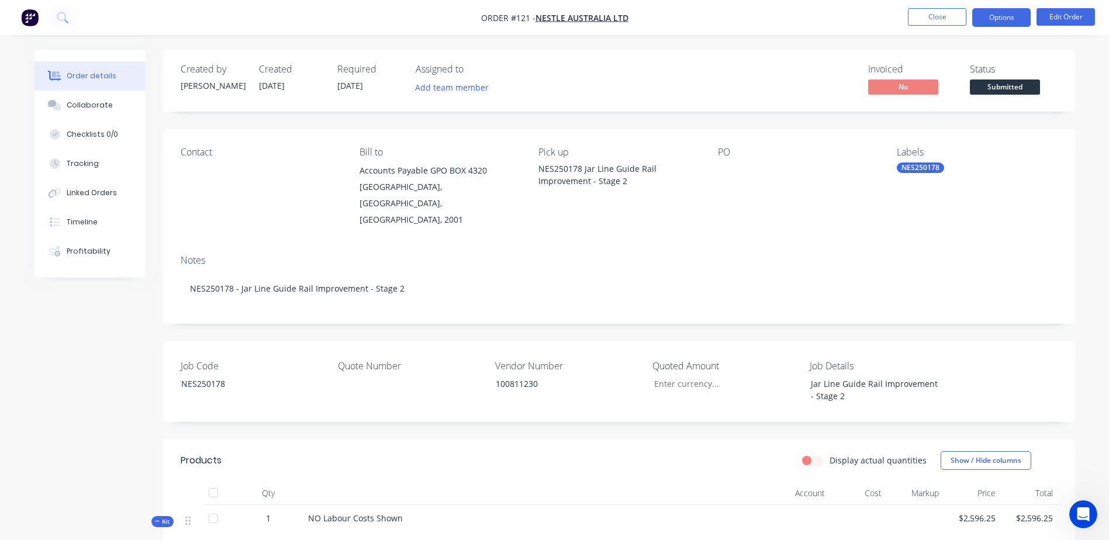
click at [1015, 19] on button "Options" at bounding box center [1001, 17] width 58 height 19
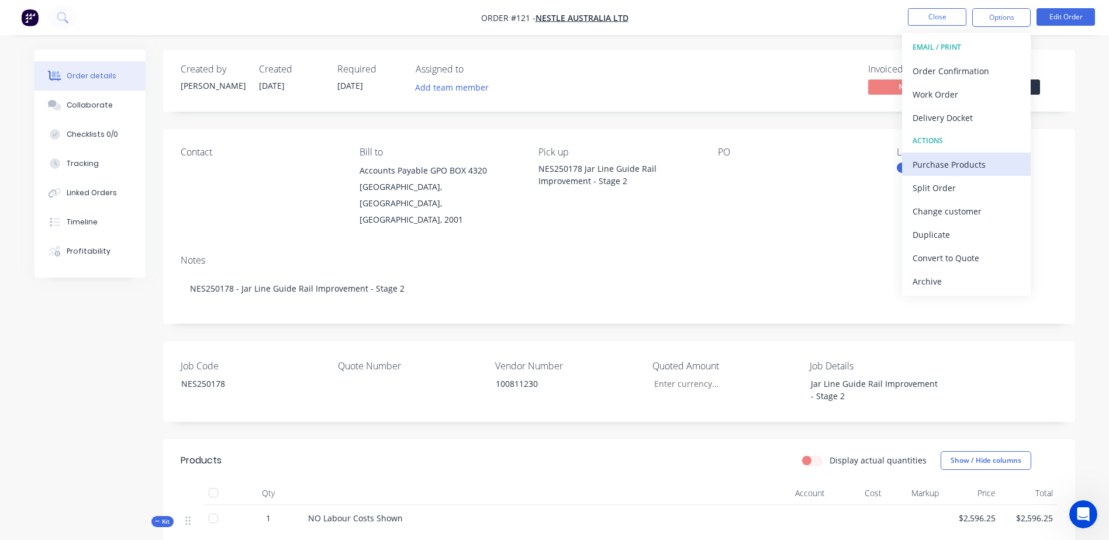
click at [994, 160] on div "Purchase Products" at bounding box center [966, 164] width 108 height 17
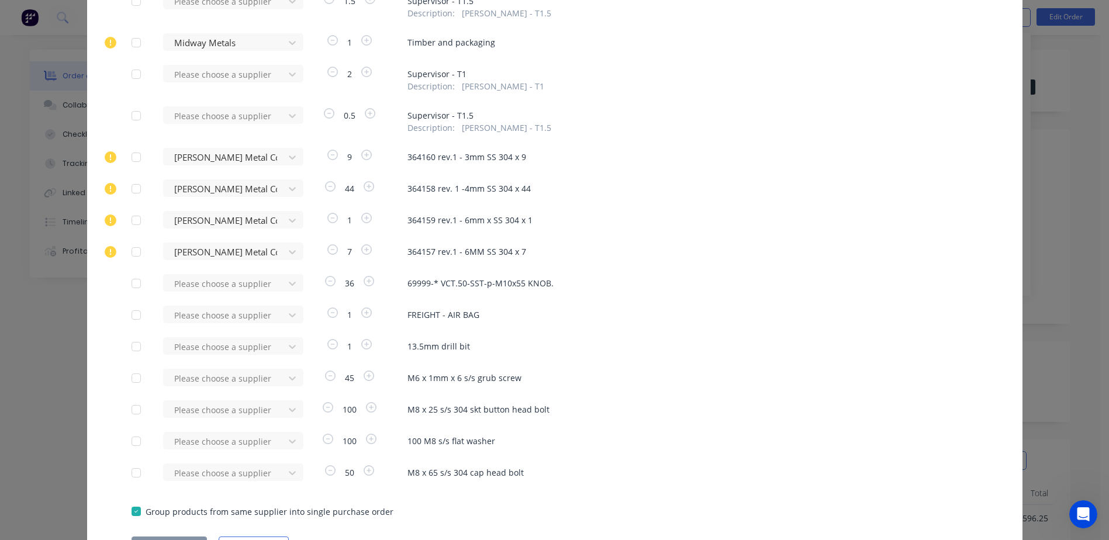
scroll to position [524, 0]
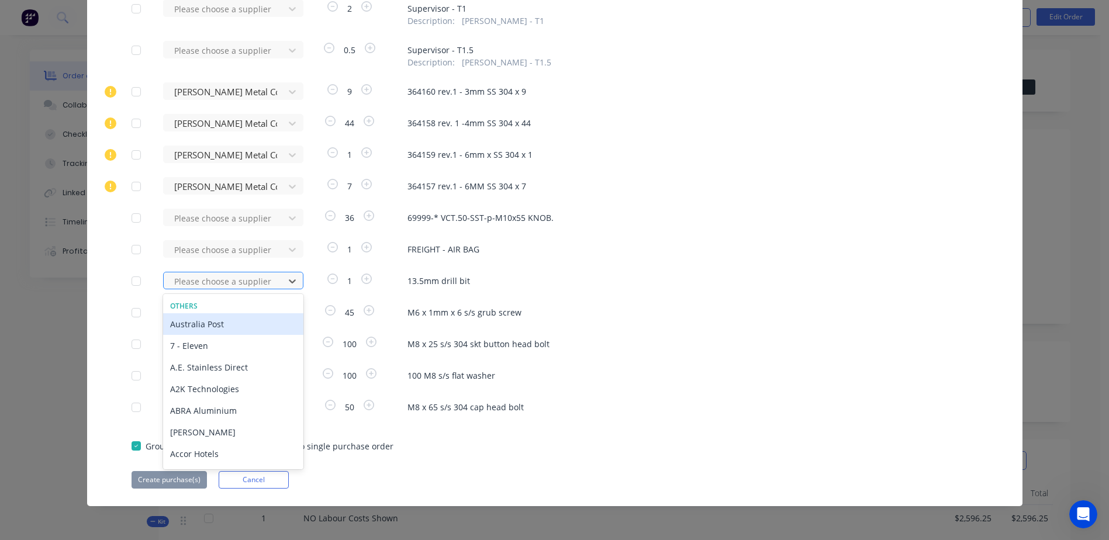
click at [188, 282] on div at bounding box center [225, 281] width 105 height 15
type input "kj"
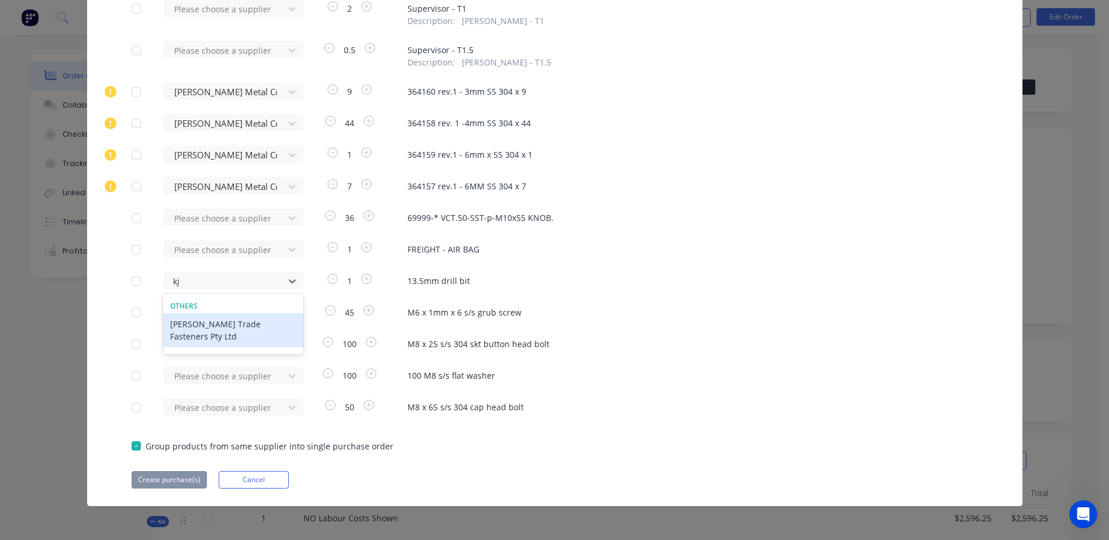
click at [200, 328] on div "[PERSON_NAME] Trade Fasteners Pty Ltd" at bounding box center [233, 330] width 140 height 34
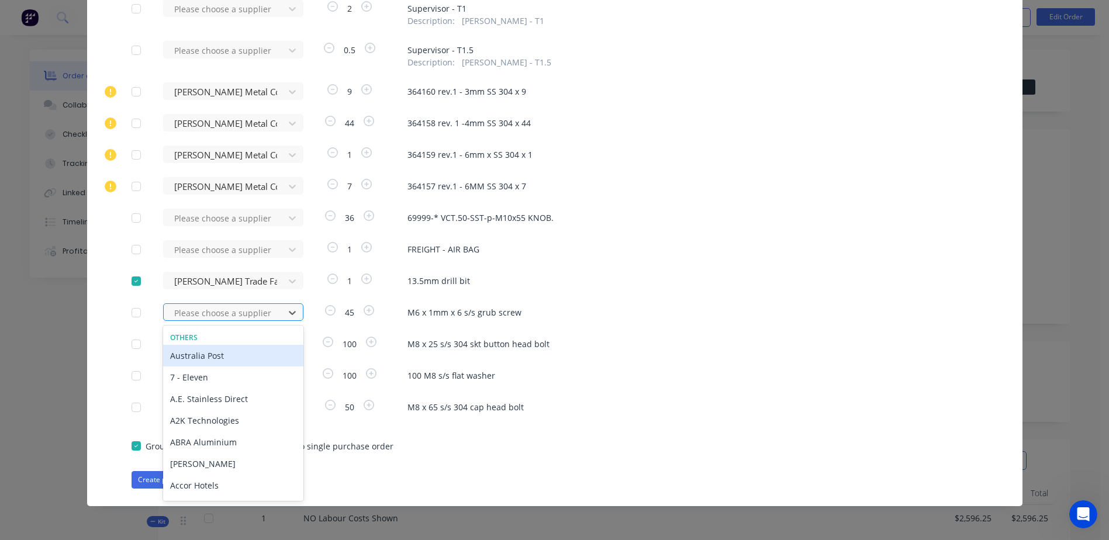
click at [188, 316] on div at bounding box center [225, 313] width 105 height 15
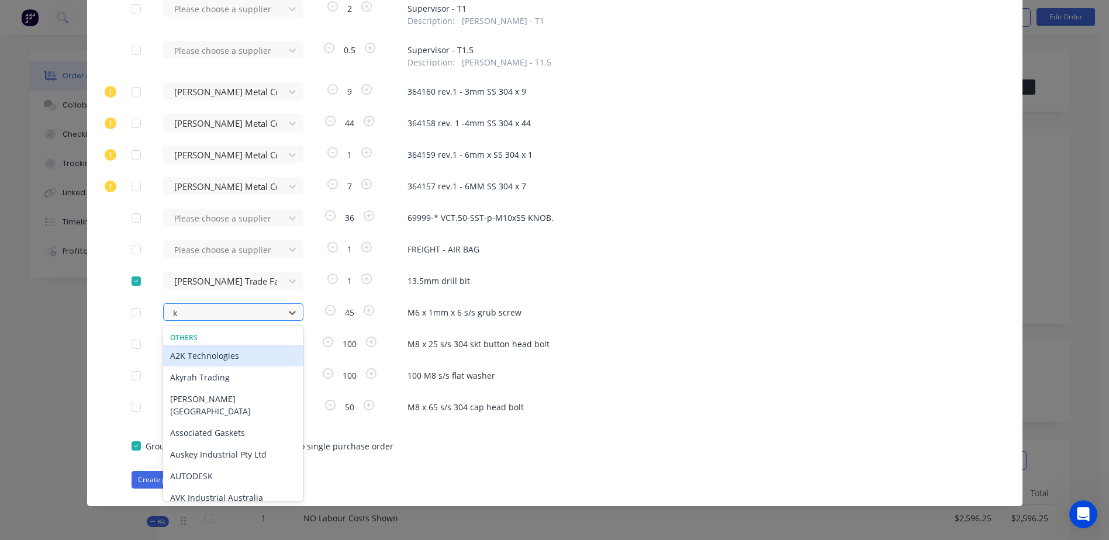
type input "kj"
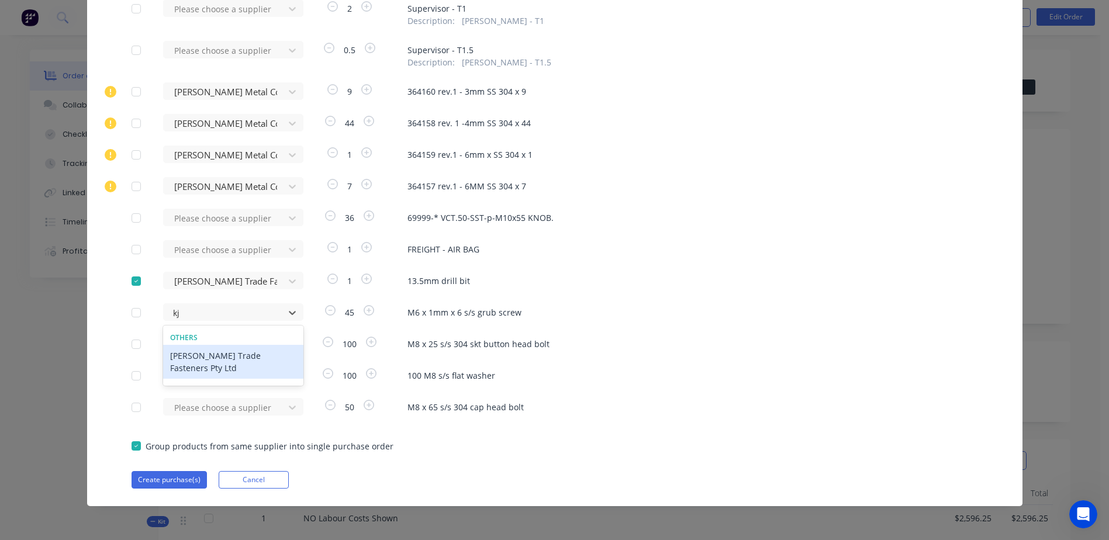
click at [203, 358] on div "[PERSON_NAME] Trade Fasteners Pty Ltd" at bounding box center [233, 362] width 140 height 34
click at [190, 341] on div at bounding box center [225, 344] width 105 height 15
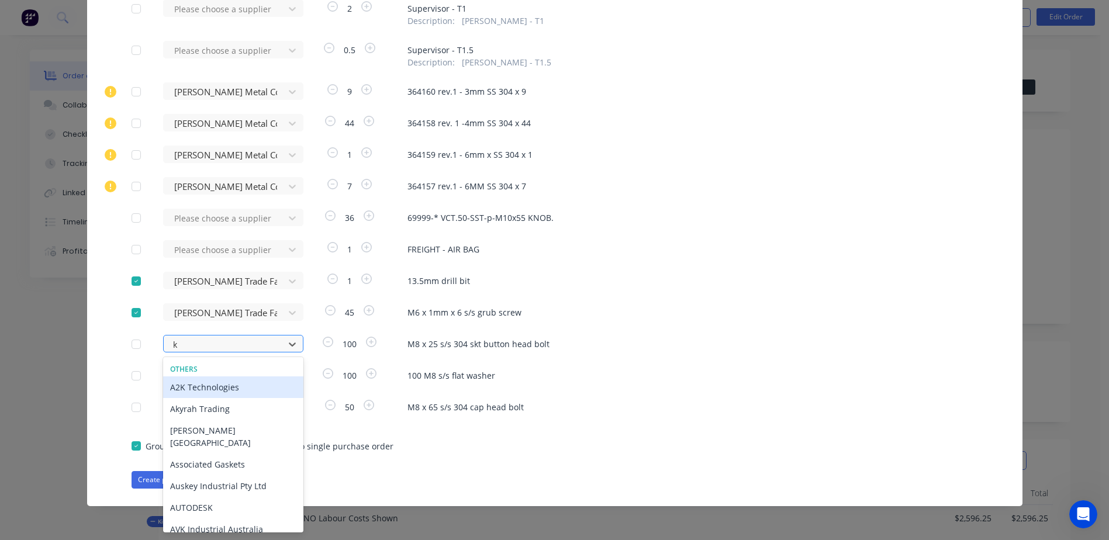
type input "kj"
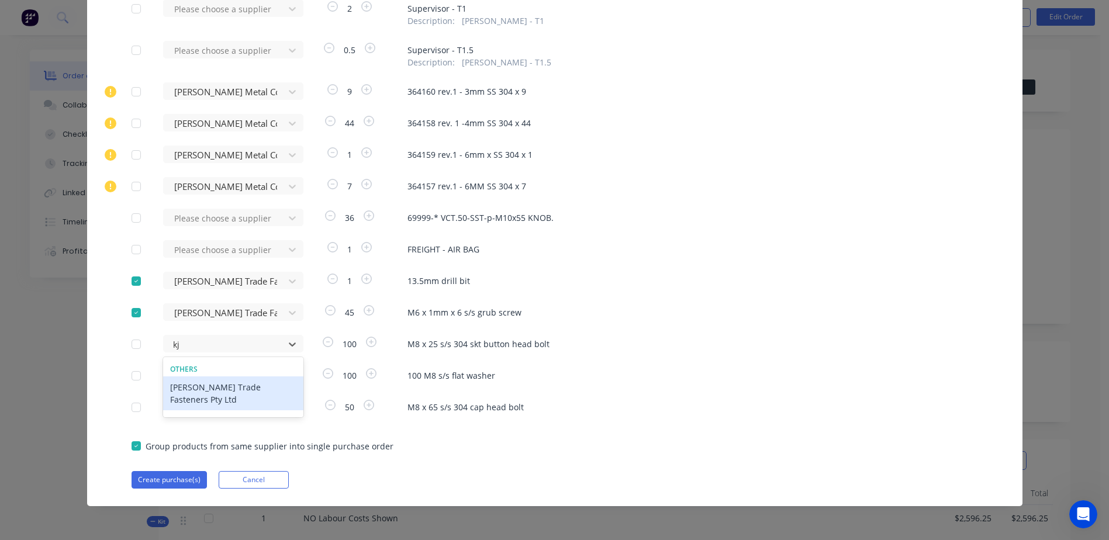
click at [199, 387] on div "[PERSON_NAME] Trade Fasteners Pty Ltd" at bounding box center [233, 393] width 140 height 34
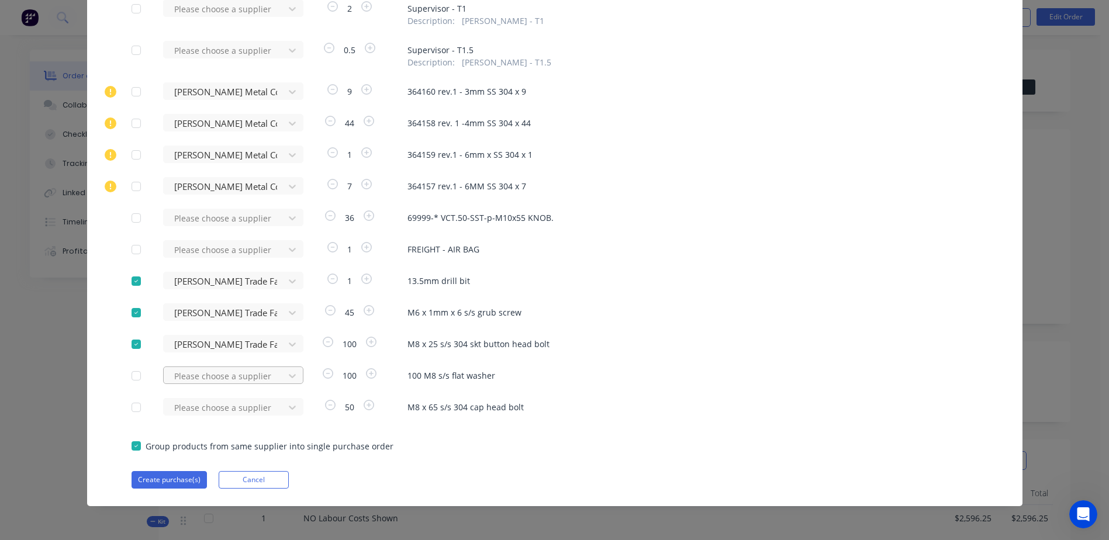
click at [190, 376] on div "Please choose a supplier" at bounding box center [227, 375] width 129 height 18
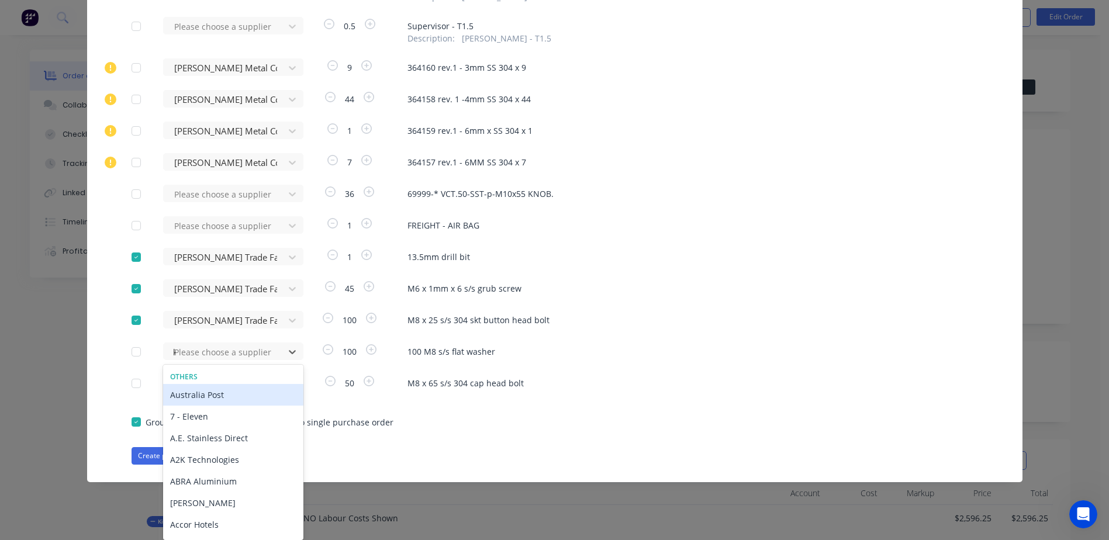
type input "kj"
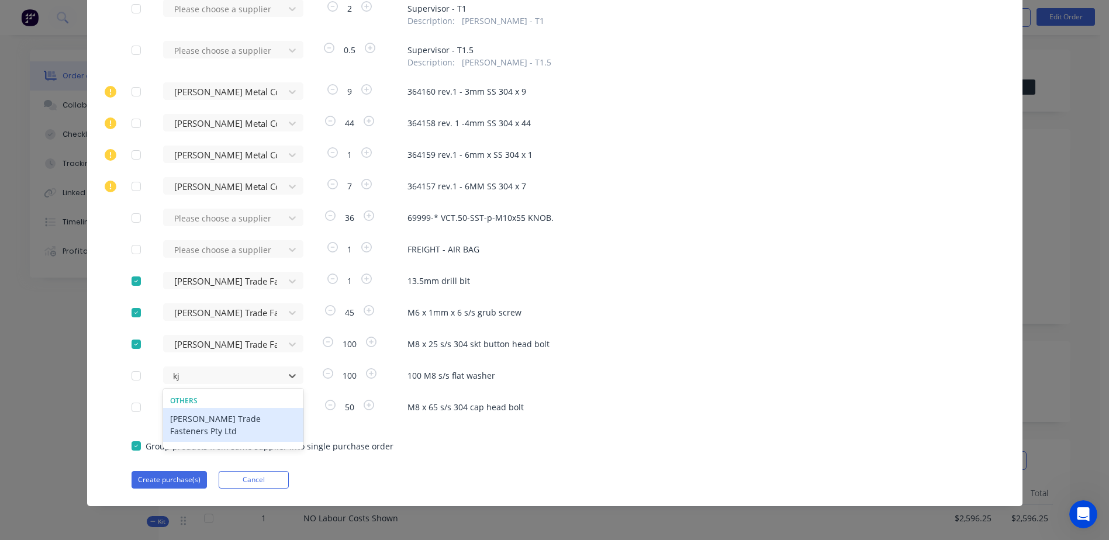
scroll to position [524, 0]
click at [193, 416] on div "[PERSON_NAME] Trade Fasteners Pty Ltd" at bounding box center [233, 425] width 140 height 34
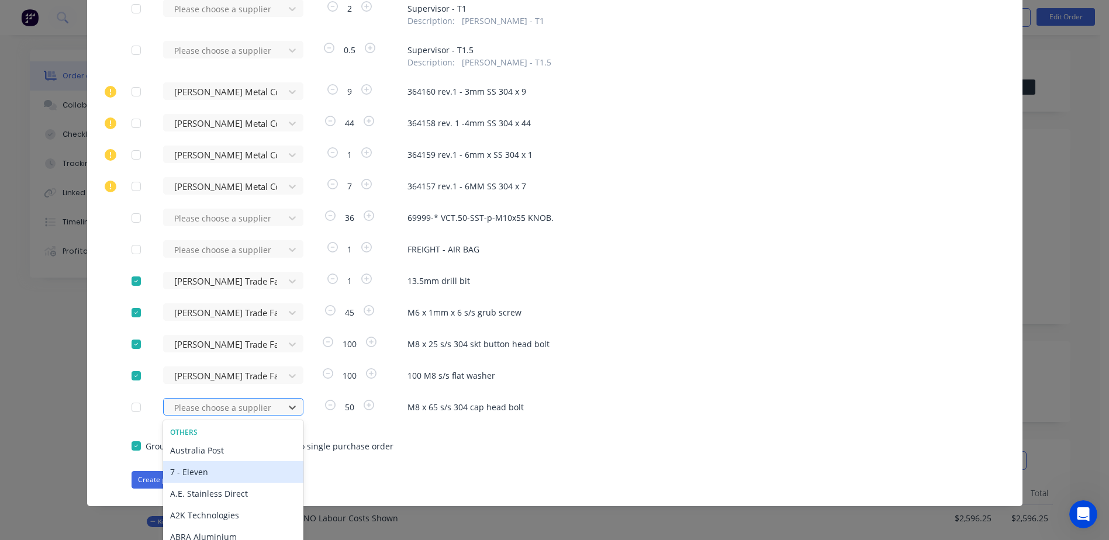
click at [184, 408] on div "467 results available. Use Up and Down to choose options, press Enter to select…" at bounding box center [227, 407] width 129 height 18
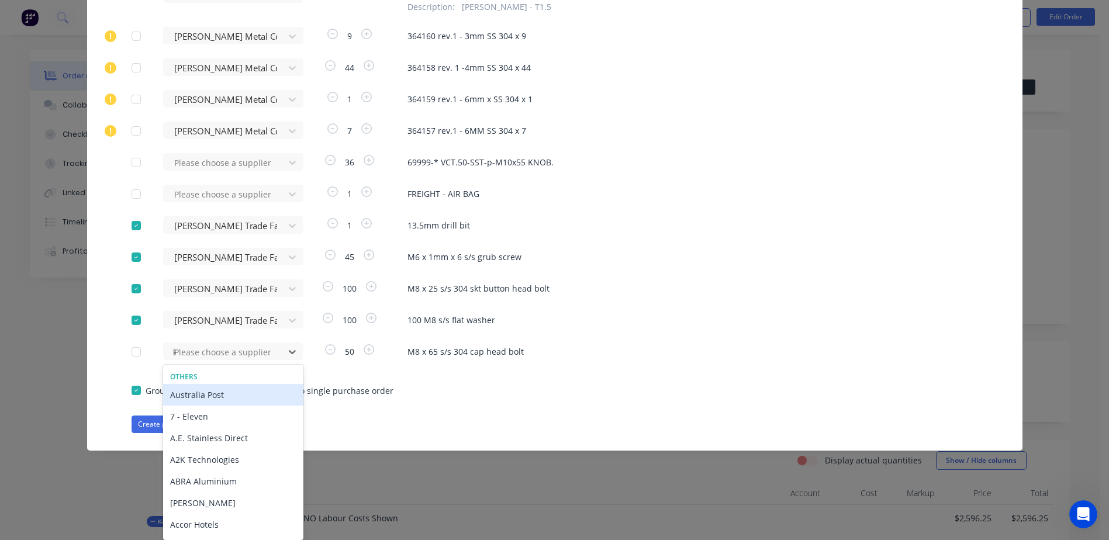
type input "kj"
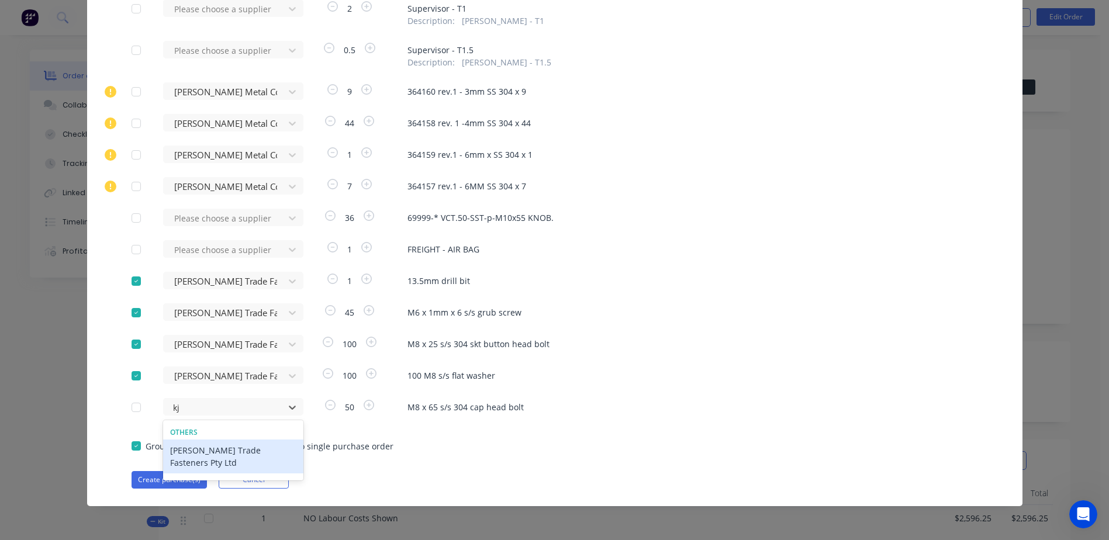
click at [202, 450] on div "[PERSON_NAME] Trade Fasteners Pty Ltd" at bounding box center [233, 456] width 140 height 34
click at [167, 475] on button "Create purchase(s)" at bounding box center [168, 480] width 75 height 18
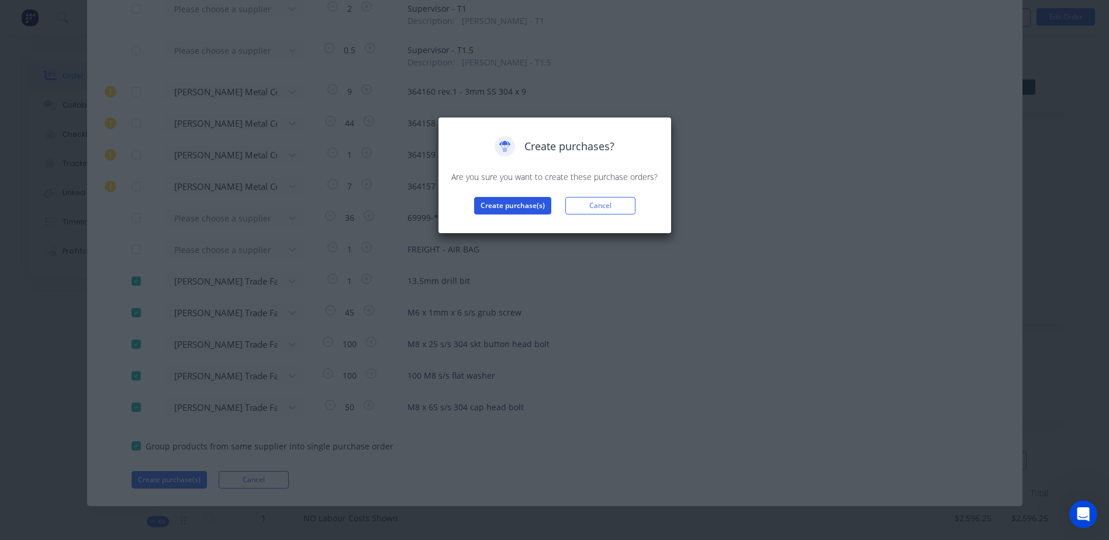
click at [507, 206] on button "Create purchase(s)" at bounding box center [512, 206] width 77 height 18
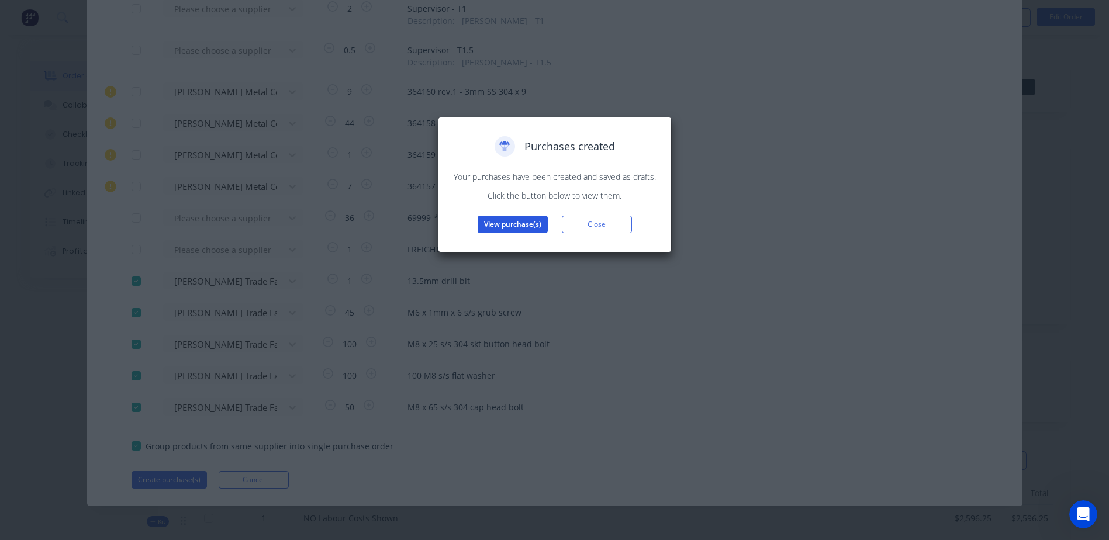
click at [516, 224] on button "View purchase(s)" at bounding box center [512, 225] width 70 height 18
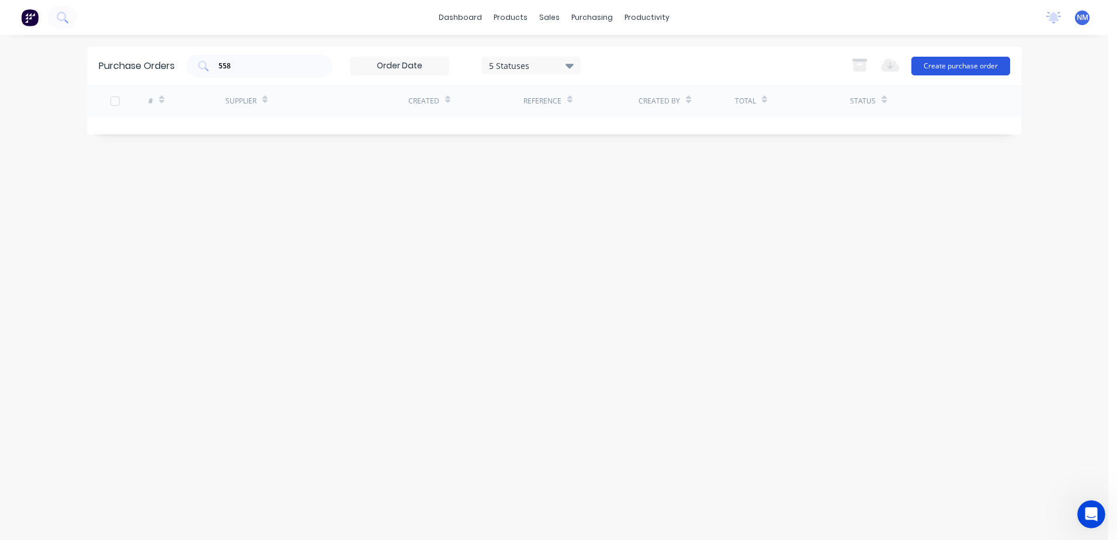
click at [947, 65] on button "Create purchase order" at bounding box center [961, 66] width 99 height 19
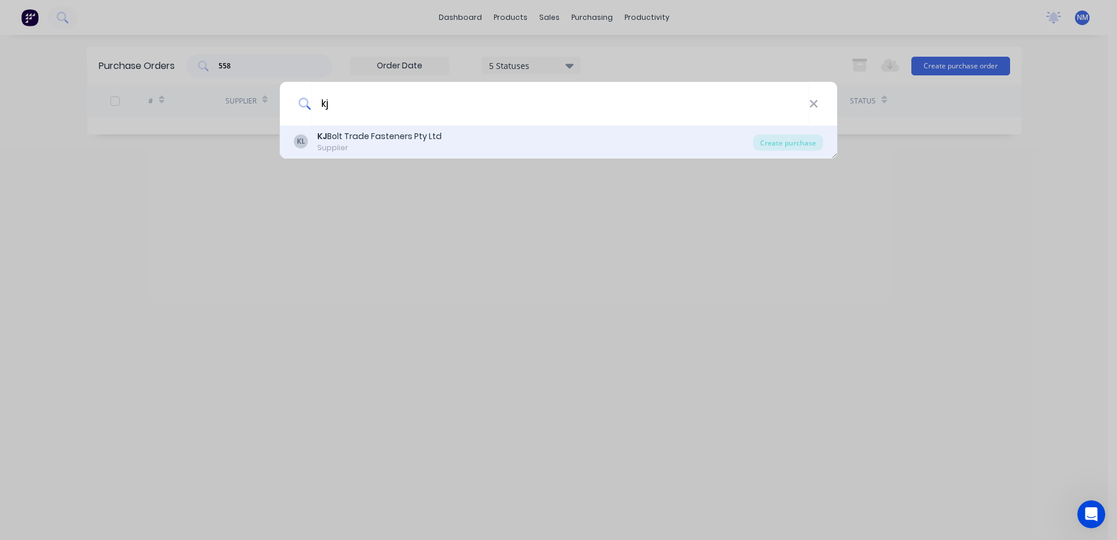
type input "kj"
click at [363, 137] on div "[PERSON_NAME] Trade Fasteners Pty Ltd" at bounding box center [379, 136] width 124 height 12
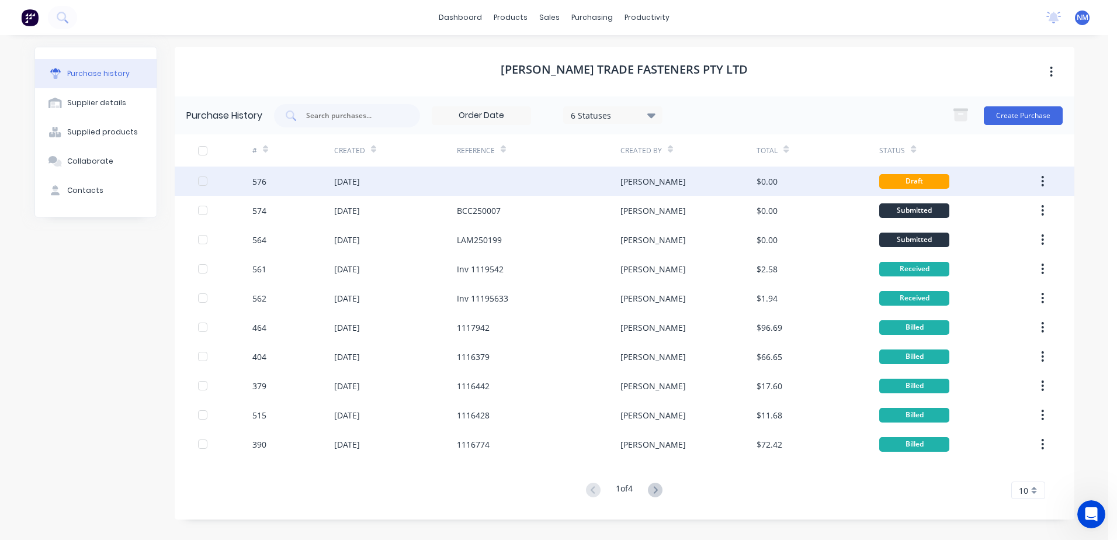
click at [693, 179] on div "[PERSON_NAME]" at bounding box center [689, 181] width 136 height 29
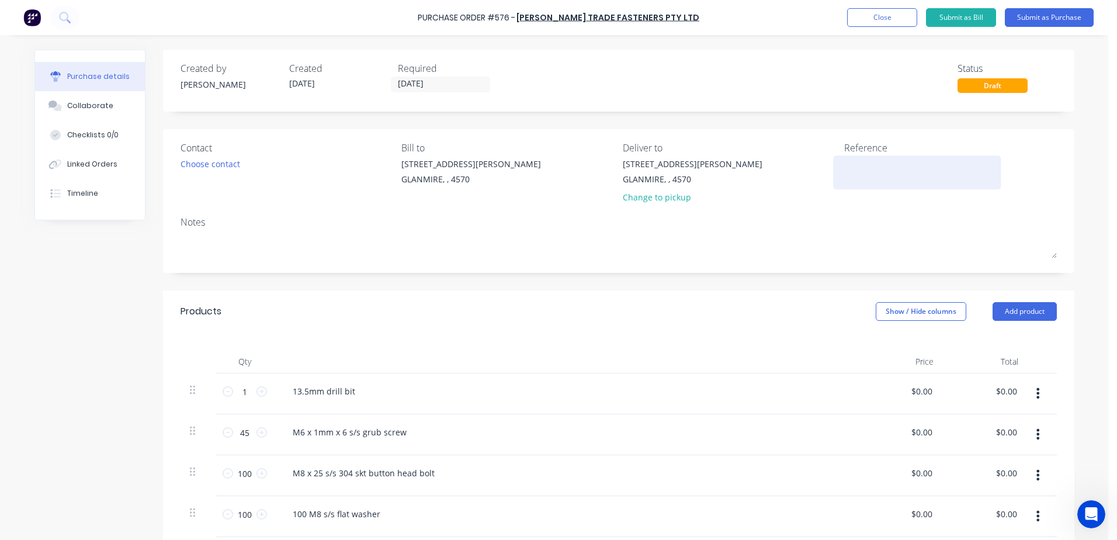
click at [862, 173] on textarea at bounding box center [917, 171] width 146 height 26
type textarea "x"
type textarea "N"
type textarea "x"
type textarea "NE"
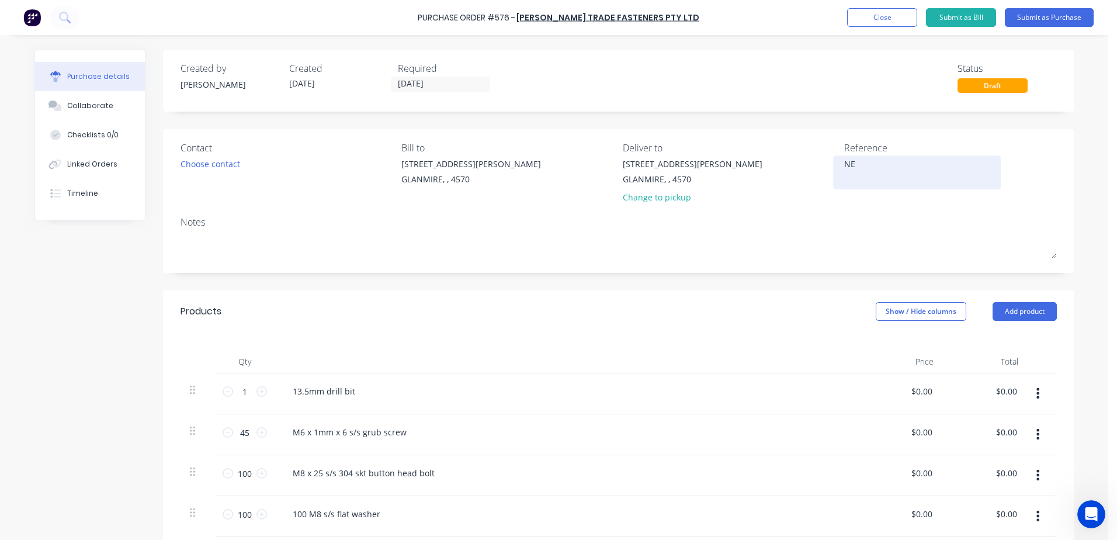
type textarea "x"
type textarea "NES"
type textarea "x"
type textarea "NES2"
type textarea "x"
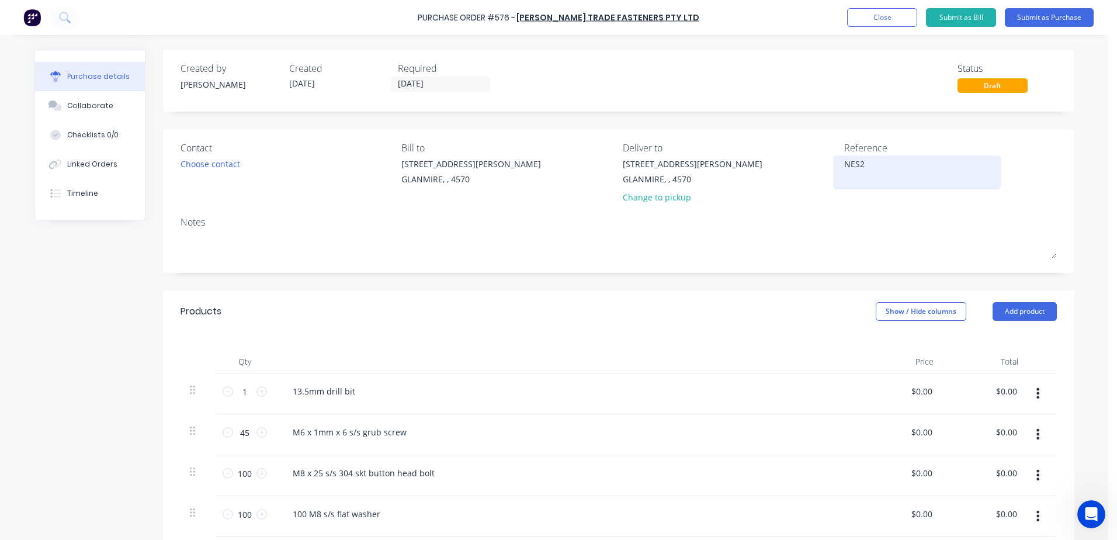
type textarea "NES25"
type textarea "x"
type textarea "NES250"
type textarea "x"
type textarea "NES2501"
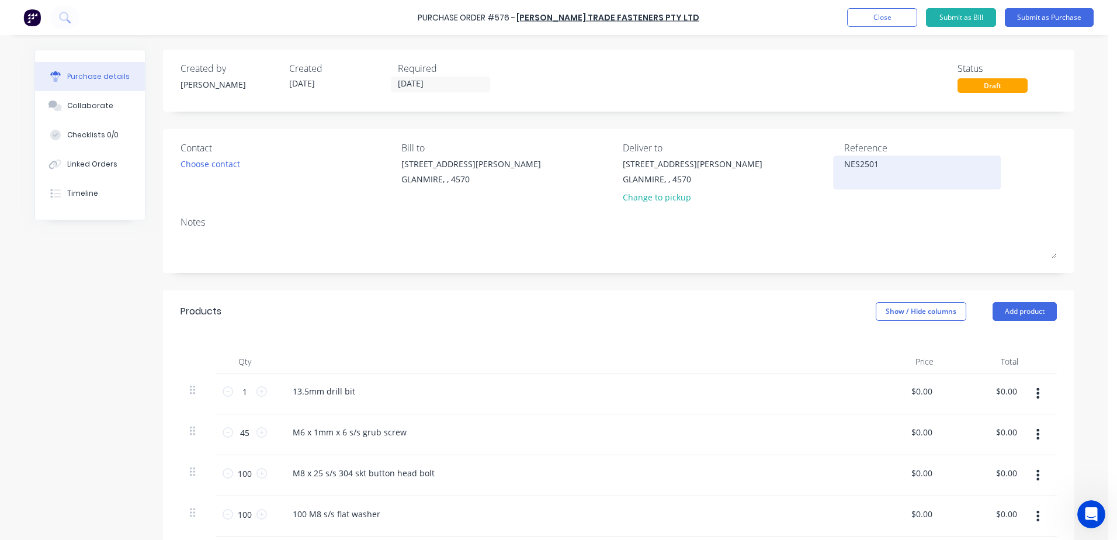
type textarea "x"
type textarea "NES25017"
type textarea "x"
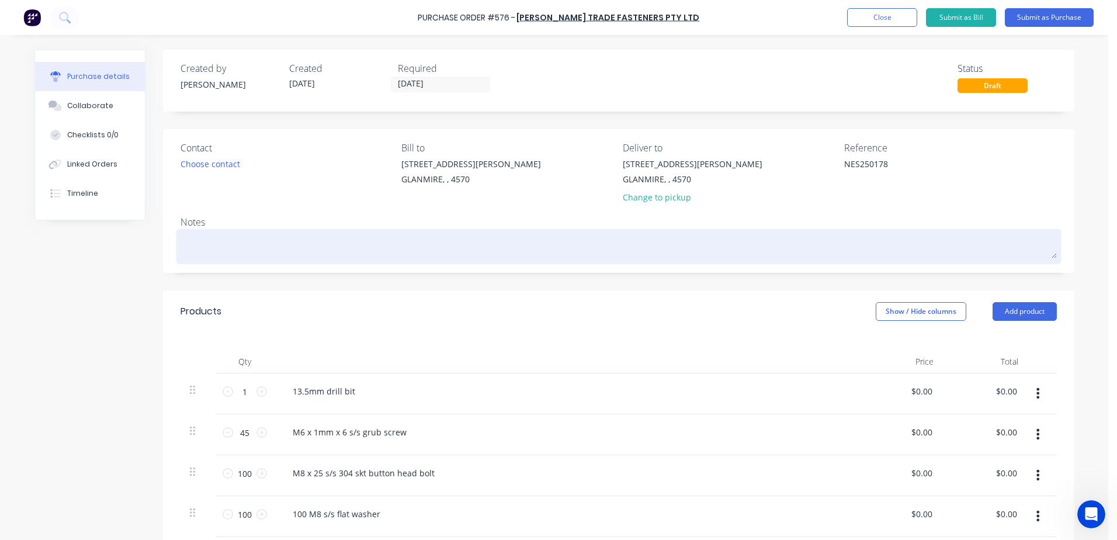
type textarea "NES250178"
type textarea "x"
type textarea "NES250178"
click at [192, 241] on textarea at bounding box center [619, 245] width 877 height 26
type textarea "x"
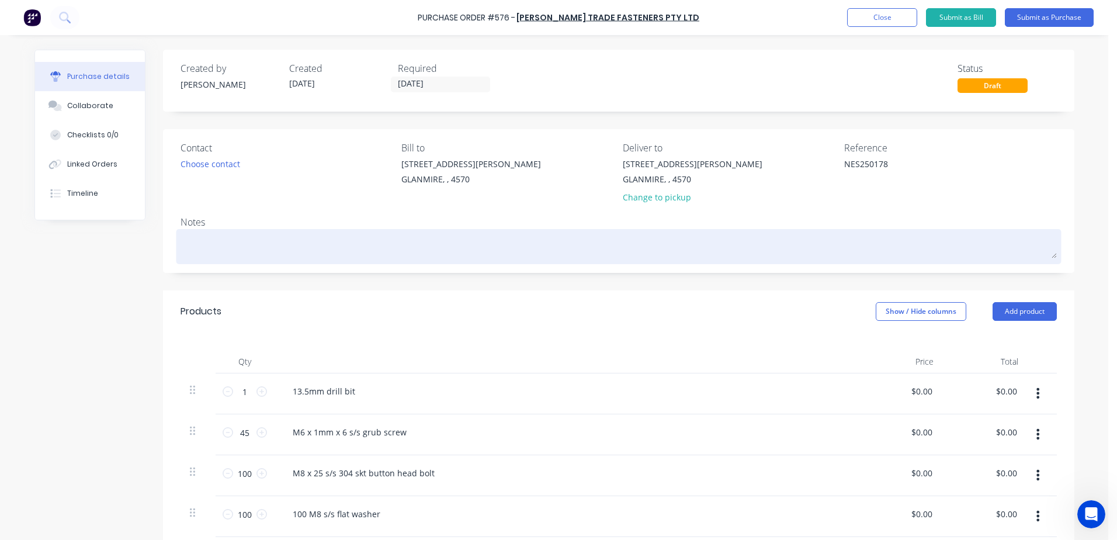
type textarea "N"
type textarea "x"
type textarea "NE"
type textarea "x"
type textarea "NES"
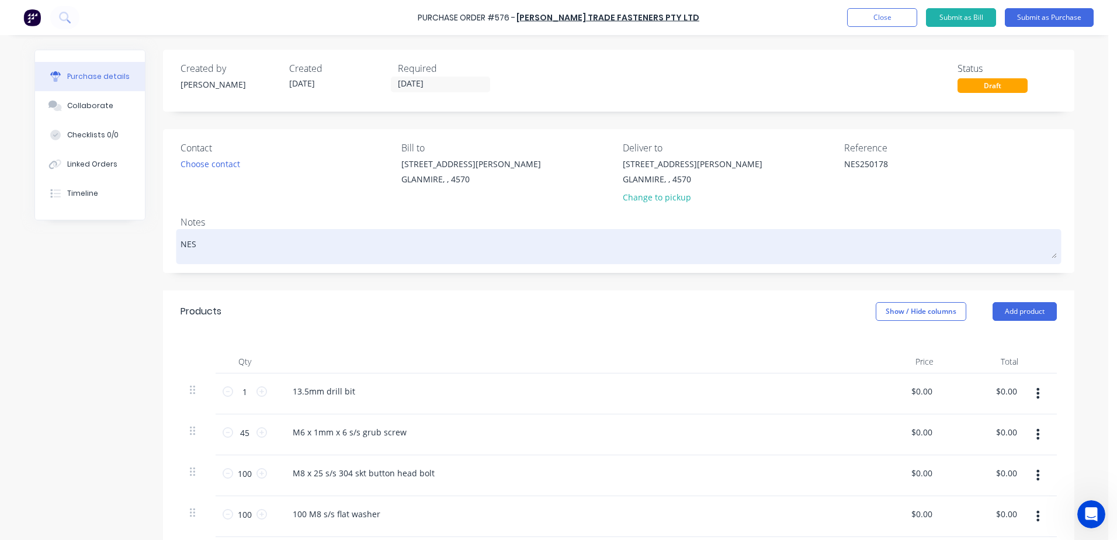
type textarea "x"
type textarea "NES2"
type textarea "x"
type textarea "NES25"
type textarea "x"
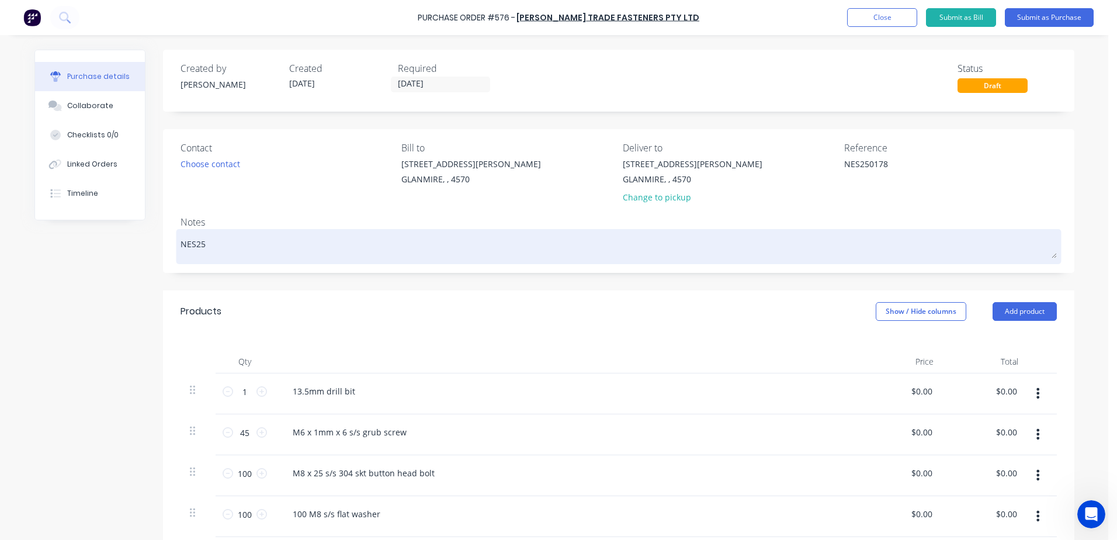
type textarea "NES250"
type textarea "x"
type textarea "NES2501"
type textarea "x"
type textarea "NES25017"
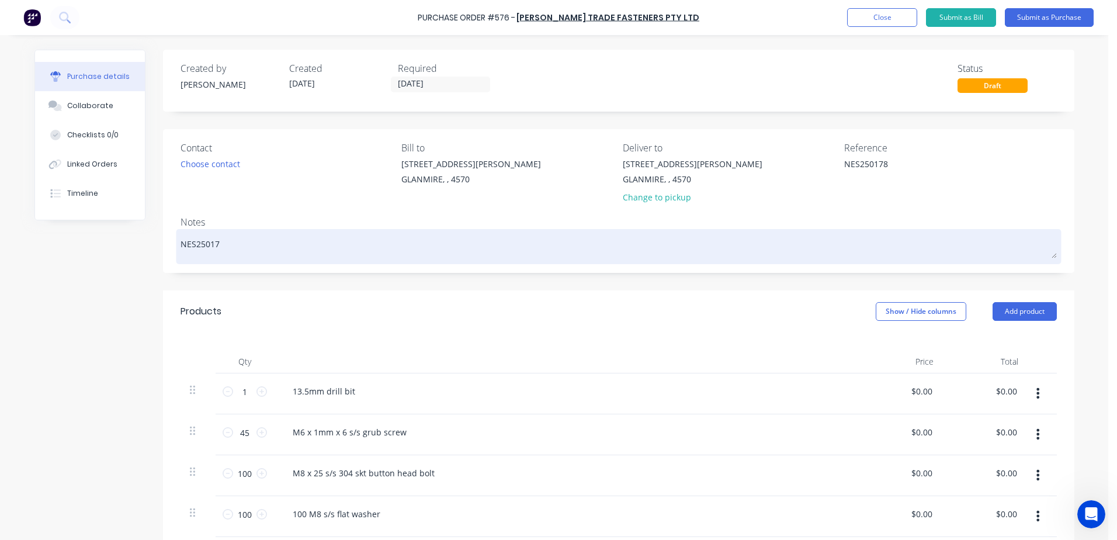
type textarea "x"
type textarea "NES250178"
type textarea "x"
type textarea "NES250178"
type textarea "x"
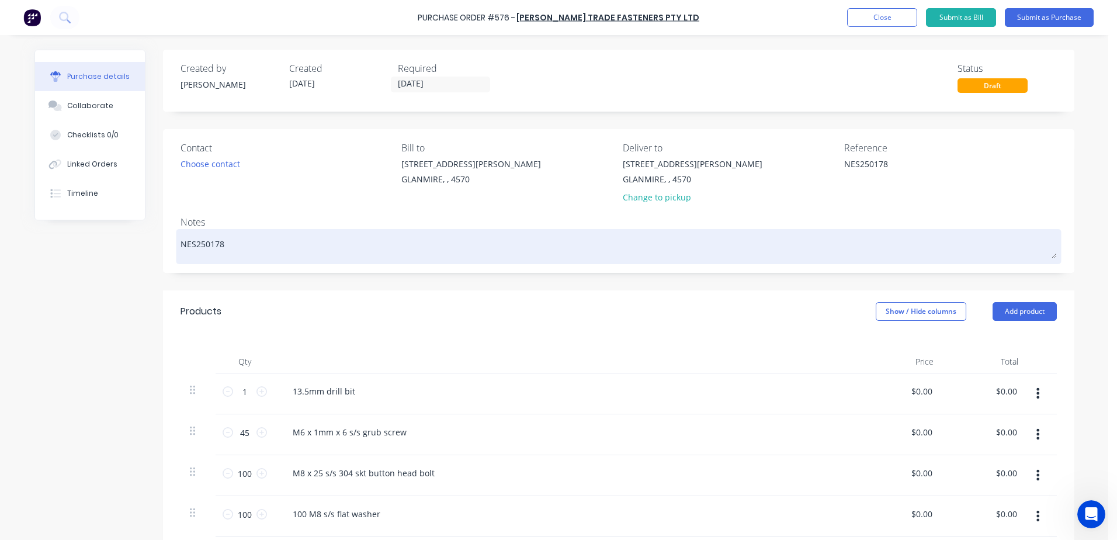
type textarea "NES250178 -"
type textarea "x"
type textarea "NES250178 -"
type textarea "x"
type textarea "NES250178 -"
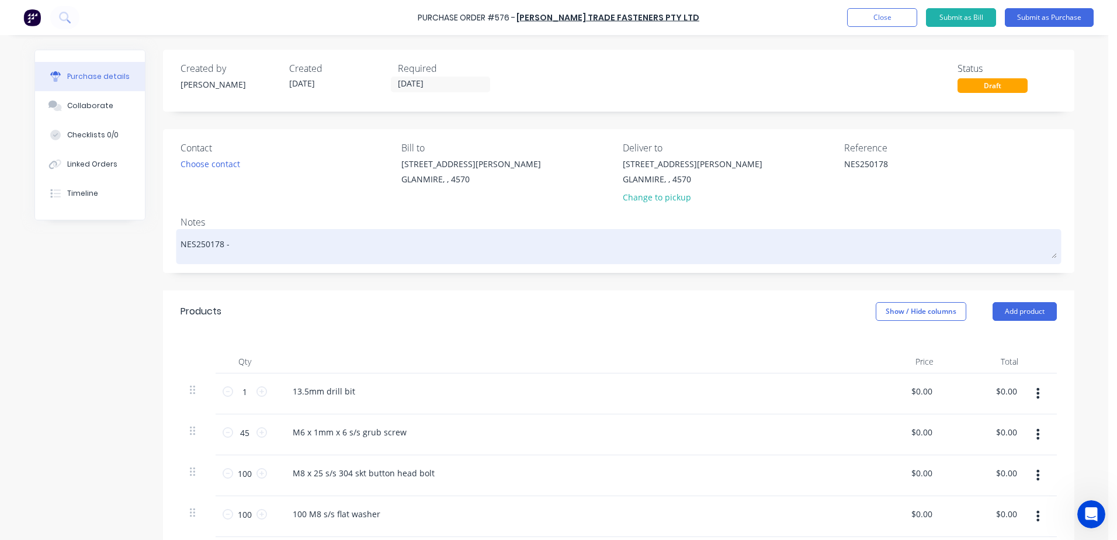
type textarea "x"
type textarea "NES250178 - ad"
type textarea "x"
type textarea "NES250178 - ada"
type textarea "x"
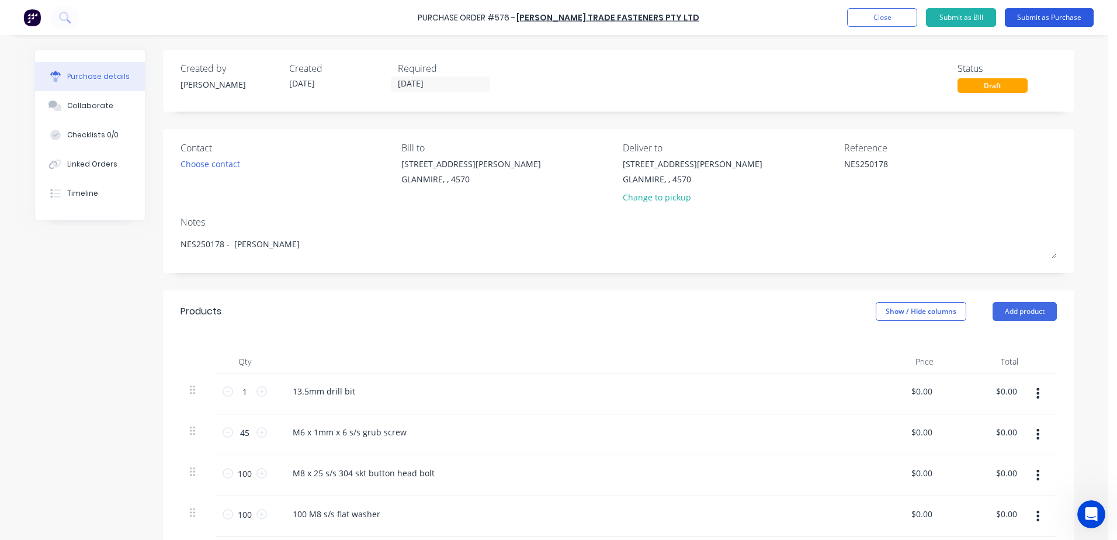
type textarea "NES250178 - [PERSON_NAME]"
type textarea "x"
type textarea "NES250178 - [PERSON_NAME]"
click at [1049, 17] on button "Submit as Purchase" at bounding box center [1049, 17] width 89 height 19
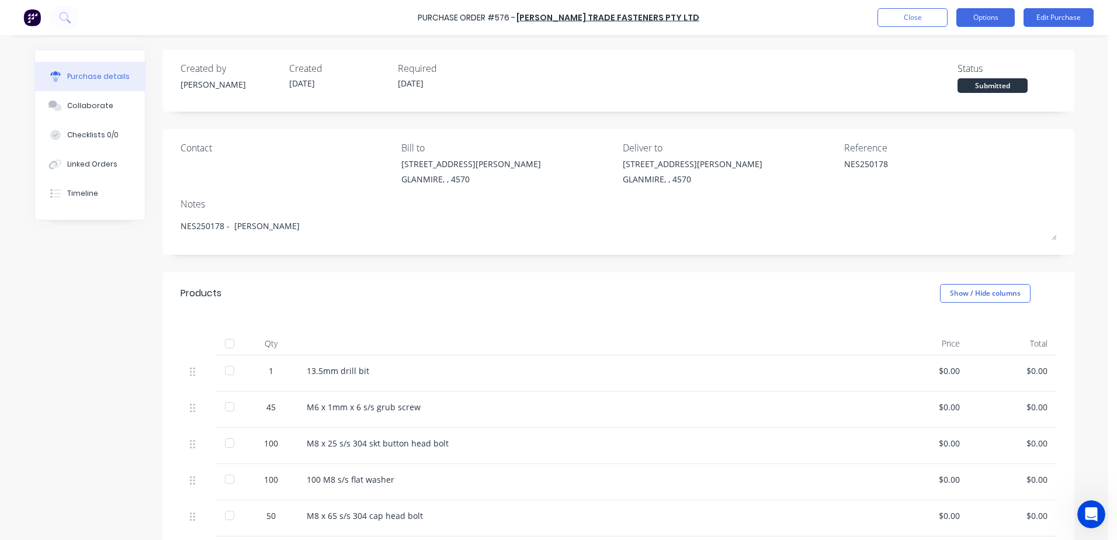
click at [994, 16] on button "Options" at bounding box center [986, 17] width 58 height 19
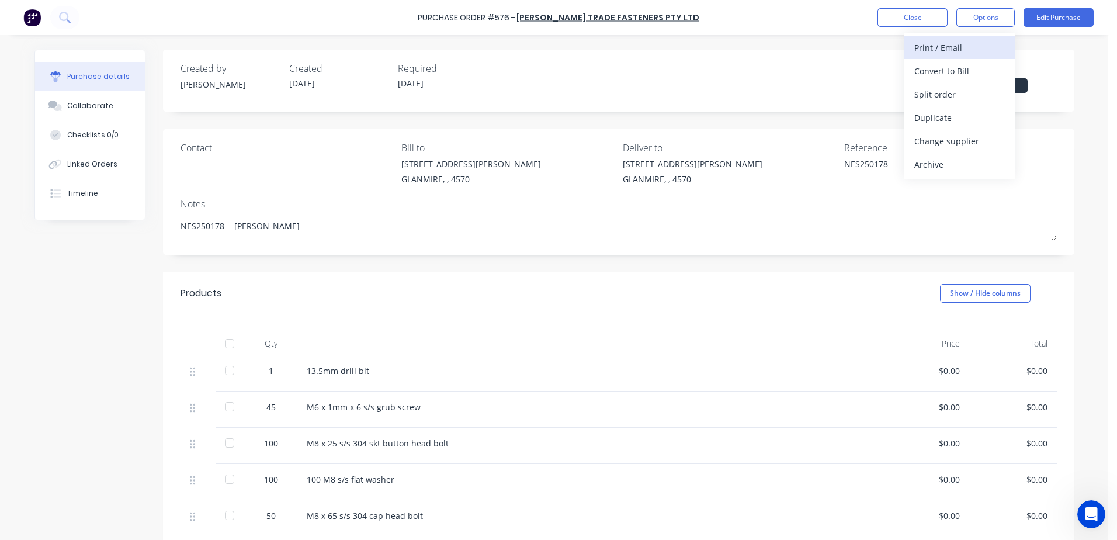
click at [964, 48] on div "Print / Email" at bounding box center [960, 47] width 90 height 17
click at [958, 70] on div "With pricing" at bounding box center [960, 71] width 90 height 17
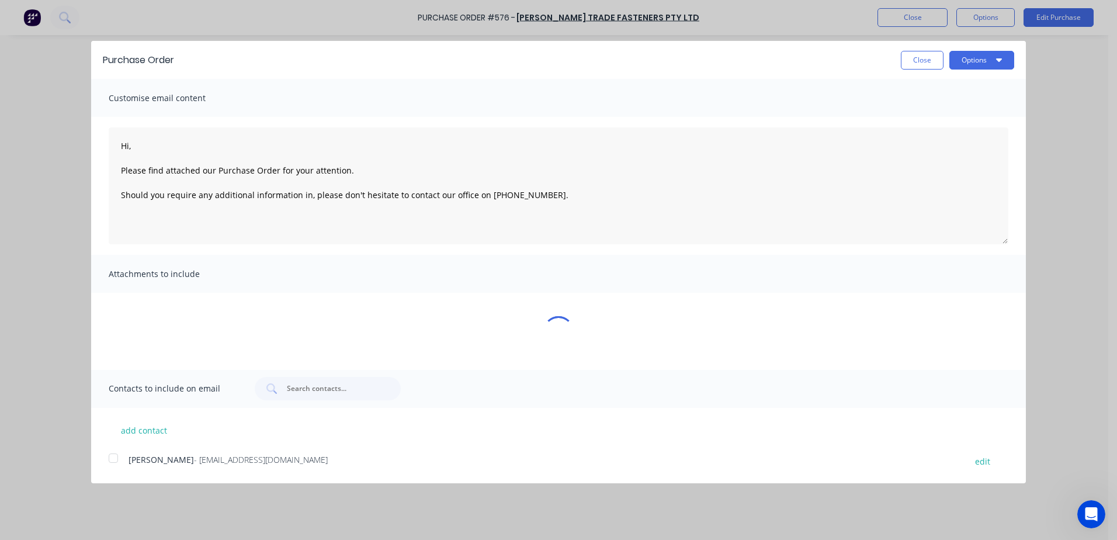
type textarea "x"
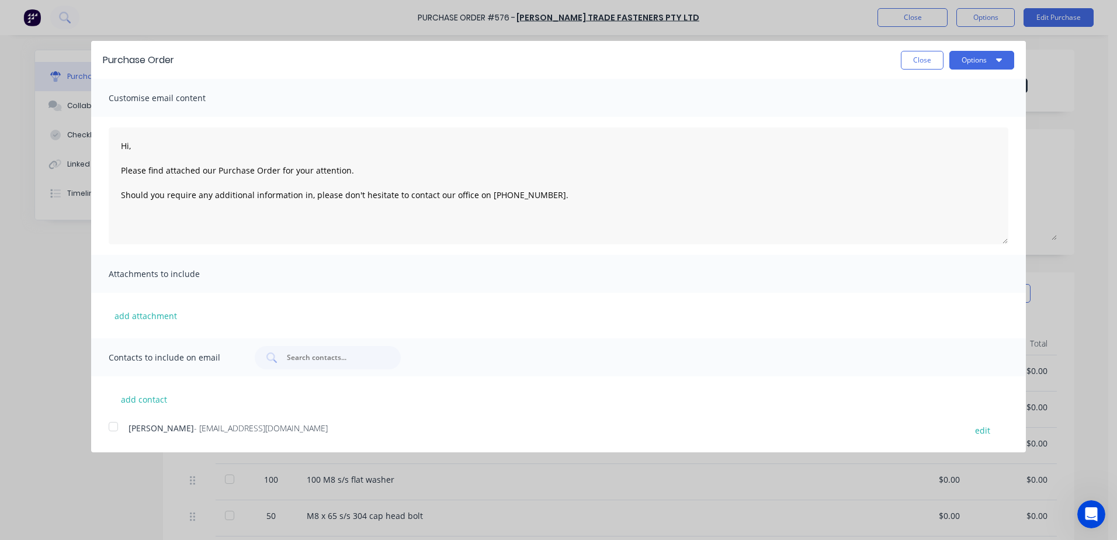
click at [111, 427] on div at bounding box center [113, 426] width 23 height 23
type textarea "Hi, Please find attached our Purchase Order for your attention. Should you requ…"
click at [979, 62] on button "Options" at bounding box center [982, 60] width 65 height 19
click at [956, 113] on div "Email" at bounding box center [959, 113] width 90 height 17
type textarea "x"
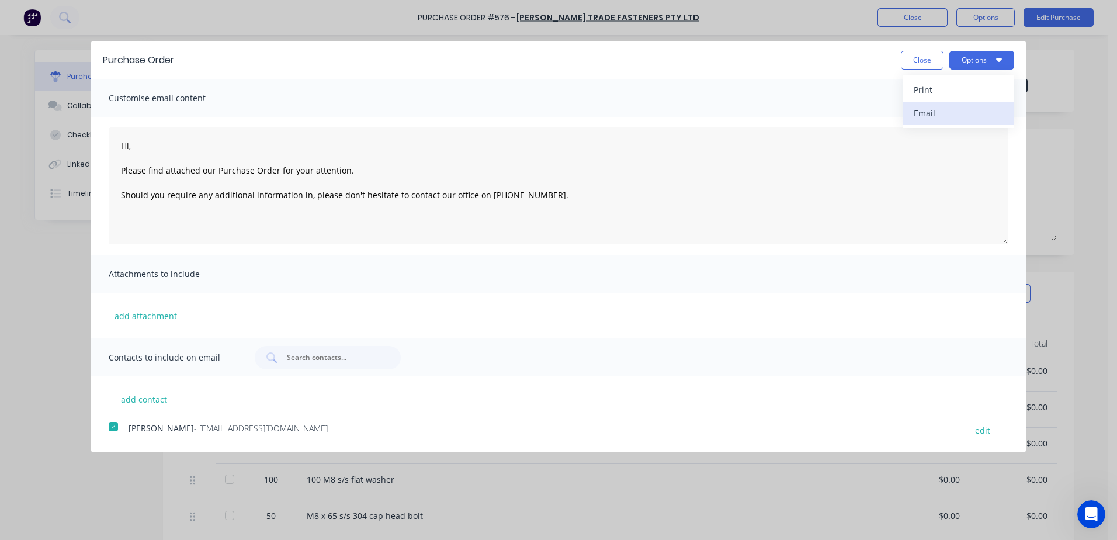
type textarea "Hi, Please find attached our Purchase Order for your attention. Should you requ…"
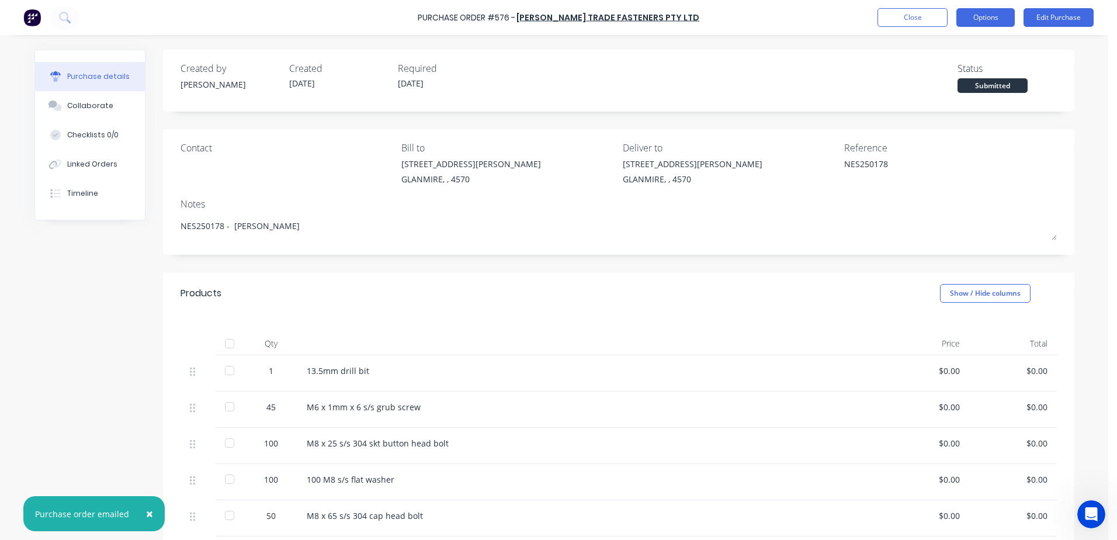
click at [983, 17] on button "Options" at bounding box center [986, 17] width 58 height 19
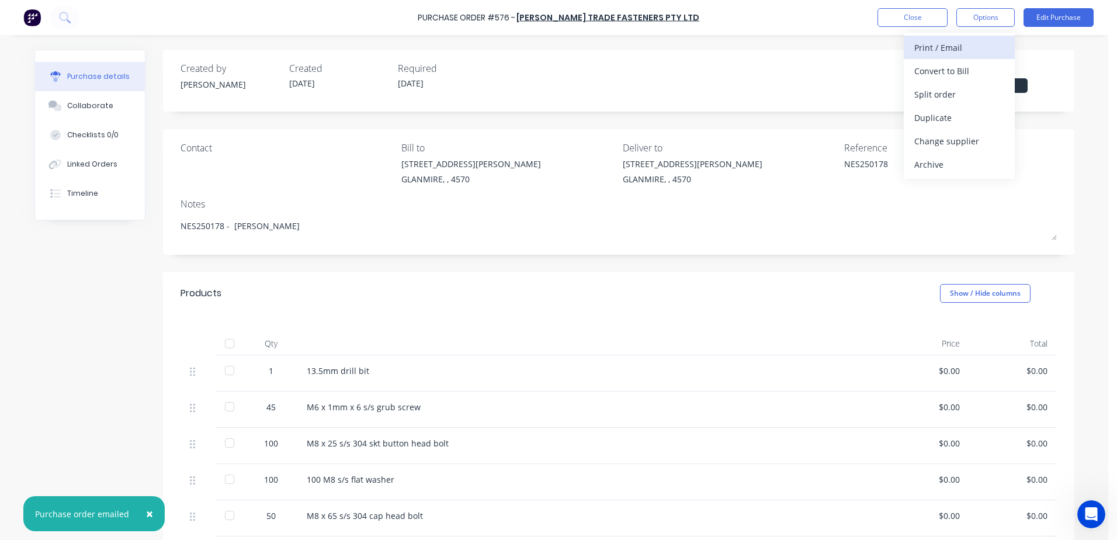
click at [923, 50] on div "Print / Email" at bounding box center [960, 47] width 90 height 17
click at [962, 73] on div "With pricing" at bounding box center [960, 71] width 90 height 17
type textarea "x"
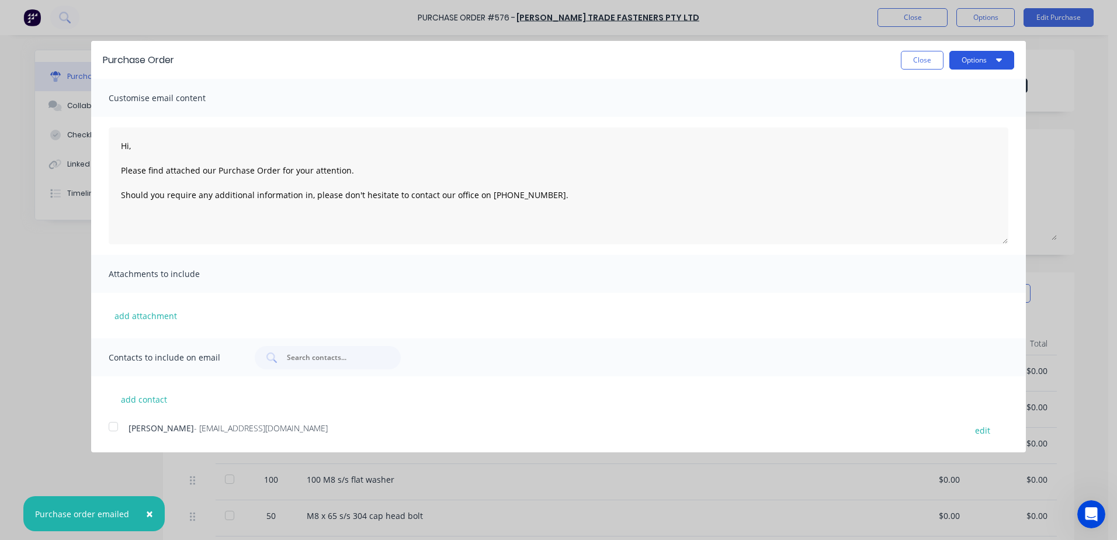
click at [973, 61] on button "Options" at bounding box center [982, 60] width 65 height 19
click at [923, 92] on div "Print" at bounding box center [959, 89] width 90 height 17
type textarea "Hi, Please find attached our Purchase Order for your attention. Should you requ…"
type textarea "x"
type textarea "Hi, Please find attached our Purchase Order for your attention. Should you requ…"
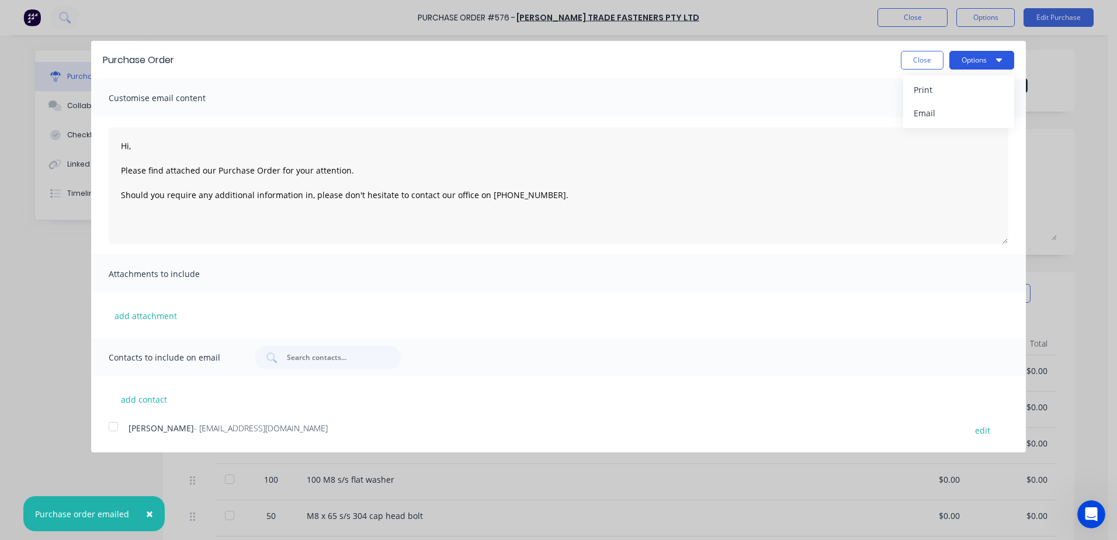
type textarea "x"
type textarea "Hi, Please find attached our Purchase Order for your attention. Should you requ…"
type textarea "x"
type textarea "Hi, Please find attached our Purchase Order for your attention. Should you requ…"
type textarea "x"
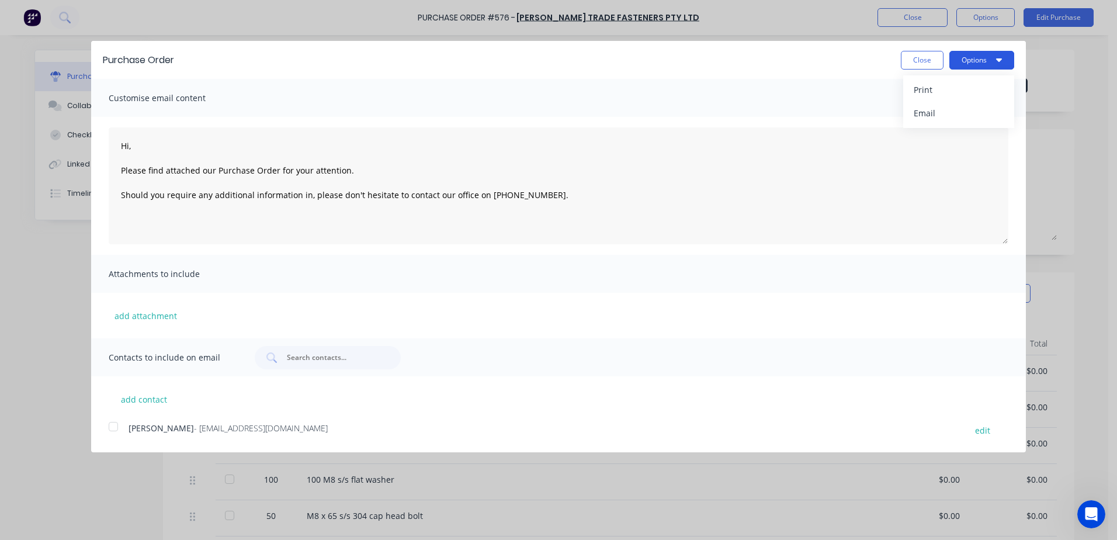
type textarea "Hi, Please find attached our Purchase Order for your attention. Should you requ…"
type textarea "x"
type textarea "Hi, Please find attached our Purchase Order for your attention. Should you requ…"
type textarea "x"
type textarea "Hi, Please find attached our Purchase Order for your attention. Should you requ…"
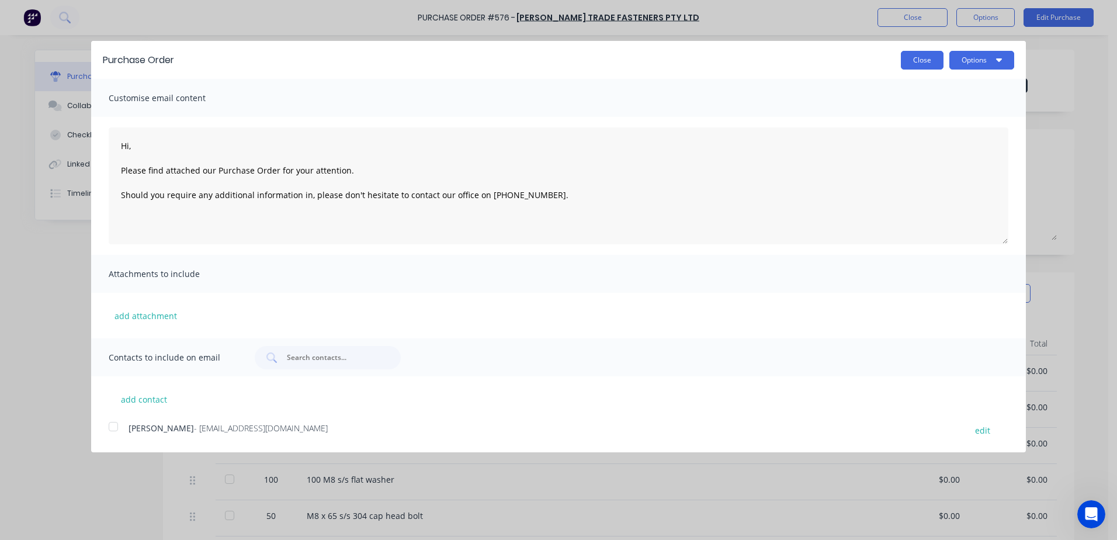
click at [919, 60] on button "Close" at bounding box center [922, 60] width 43 height 19
type textarea "x"
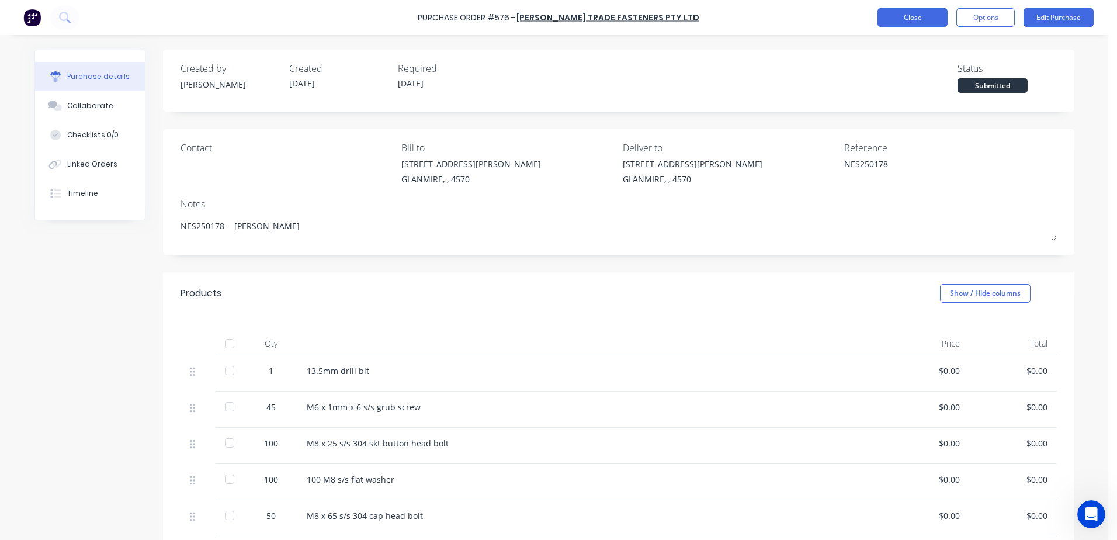
click at [891, 24] on button "Close" at bounding box center [913, 17] width 70 height 19
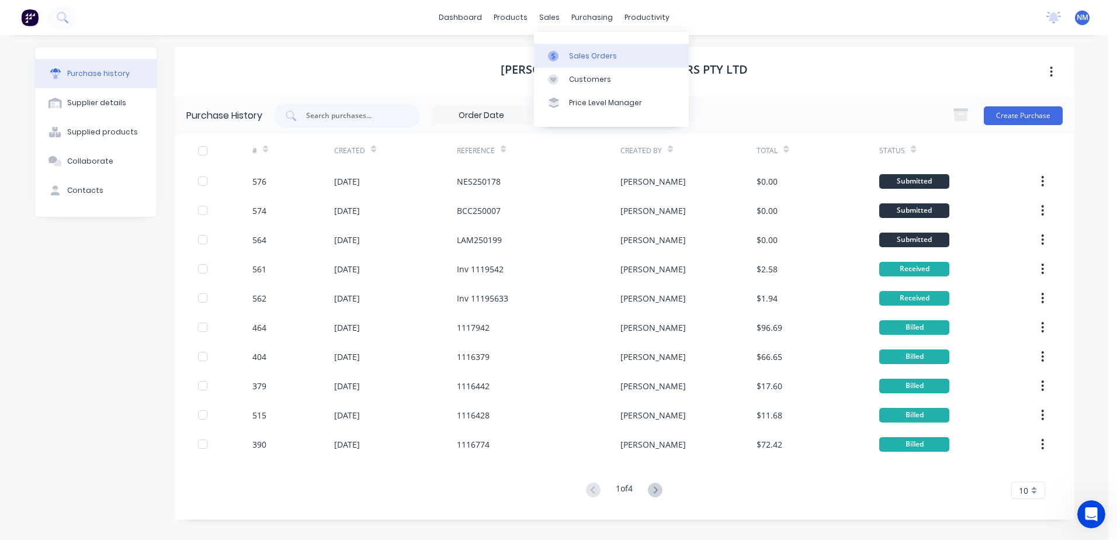
click at [598, 53] on div "Sales Orders" at bounding box center [593, 56] width 48 height 11
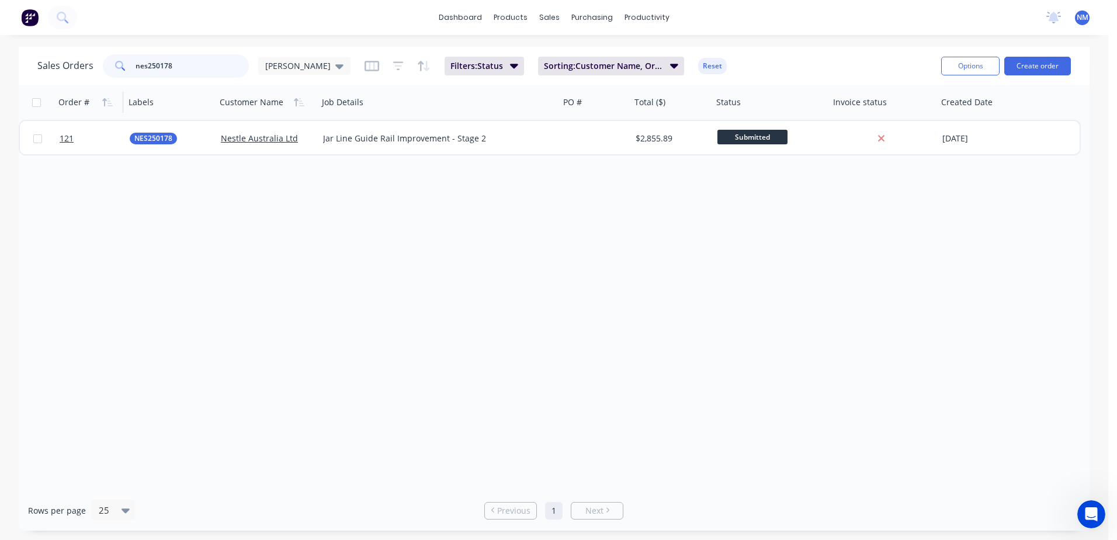
drag, startPoint x: 196, startPoint y: 71, endPoint x: 56, endPoint y: 109, distance: 145.3
click at [56, 109] on div "Sales Orders nes250178 [PERSON_NAME]: Status Sorting: Customer Name, Order # Re…" at bounding box center [554, 289] width 1071 height 484
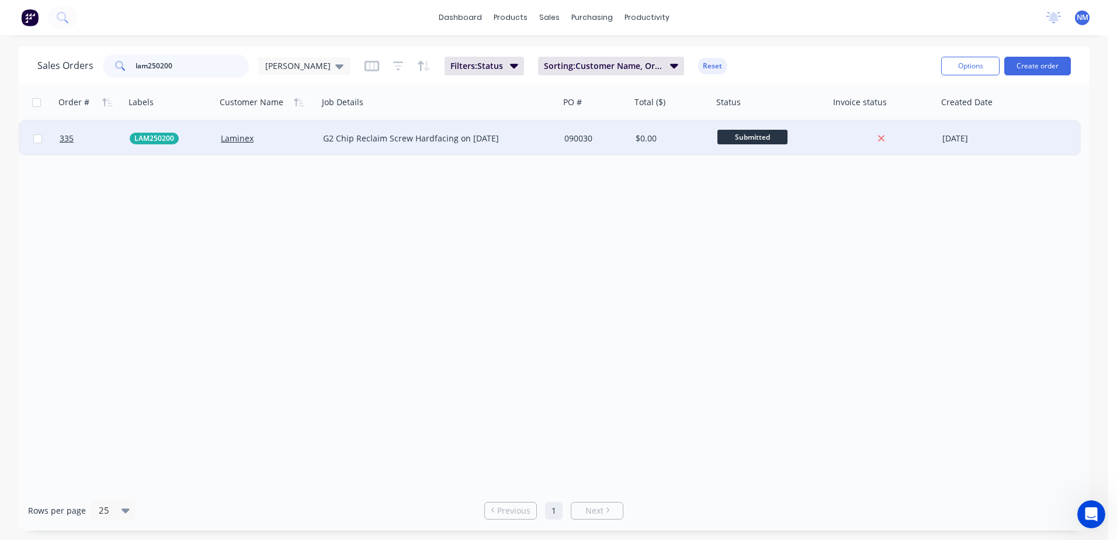
type input "lam250200"
click at [620, 137] on div "090030" at bounding box center [594, 139] width 59 height 12
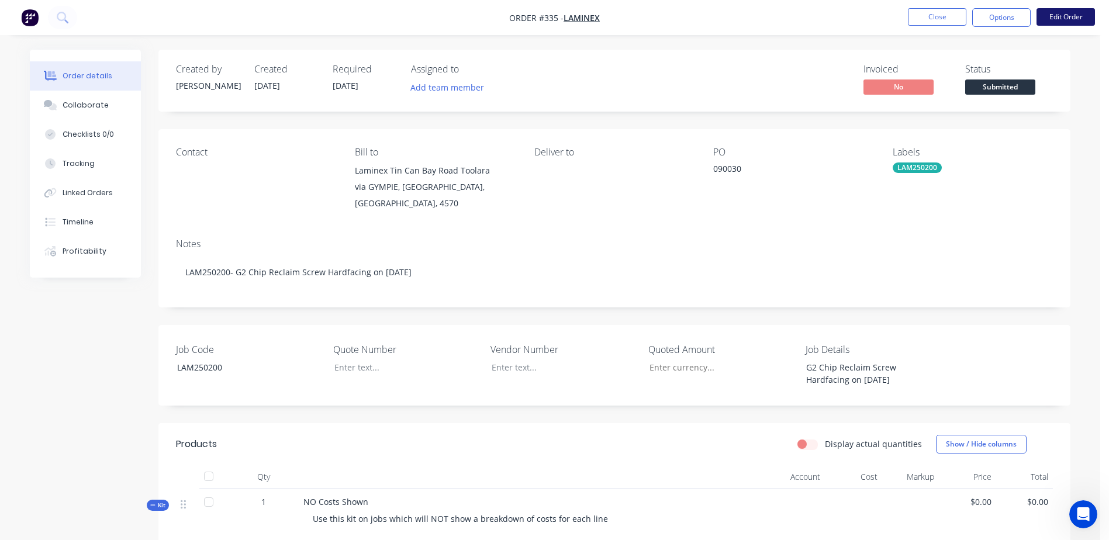
click at [1061, 20] on button "Edit Order" at bounding box center [1065, 17] width 58 height 18
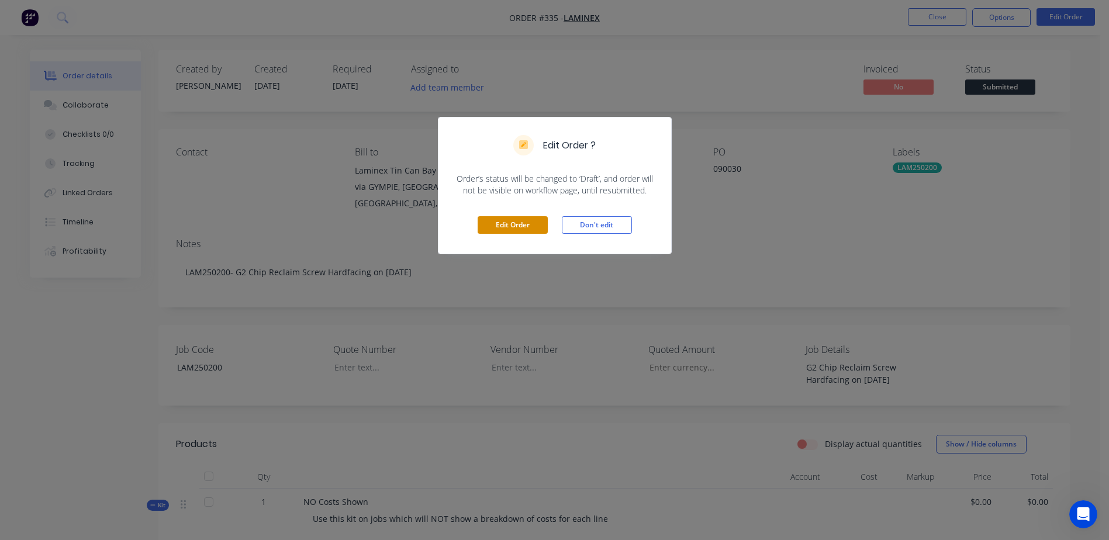
click at [509, 220] on button "Edit Order" at bounding box center [512, 225] width 70 height 18
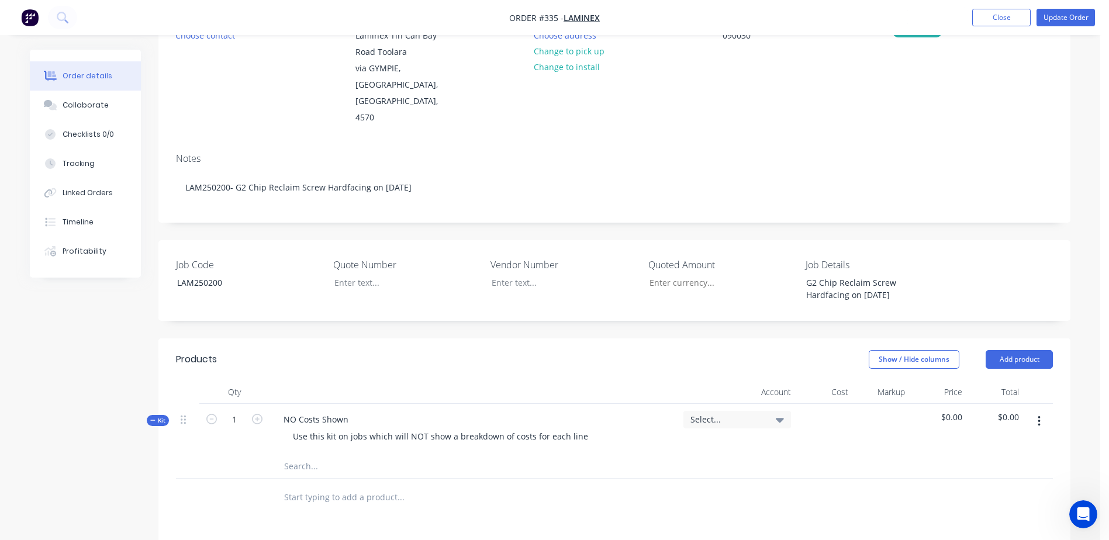
scroll to position [234, 0]
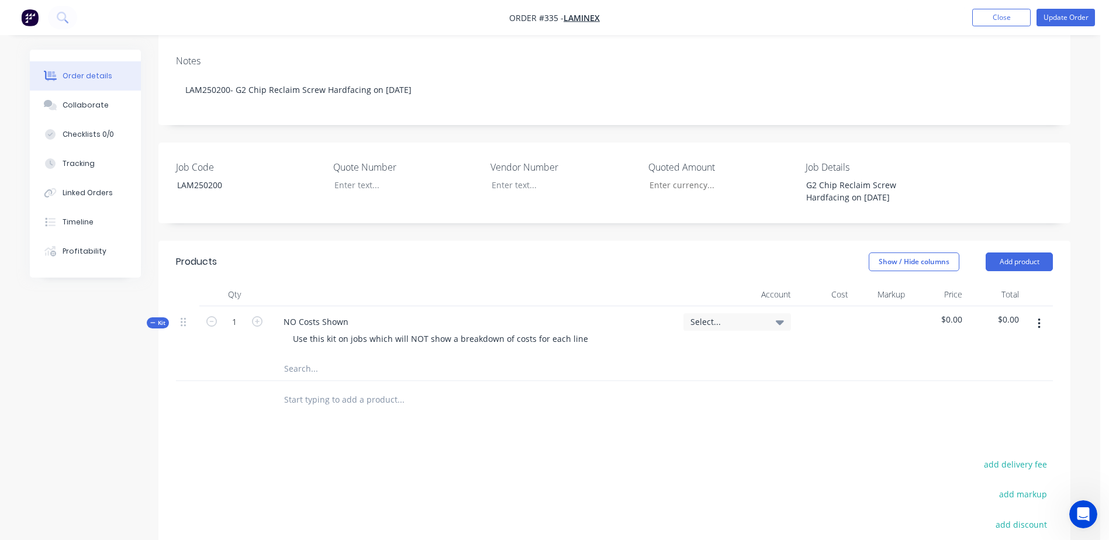
click at [304, 357] on input "text" at bounding box center [400, 368] width 234 height 23
type input "0"
type input "1"
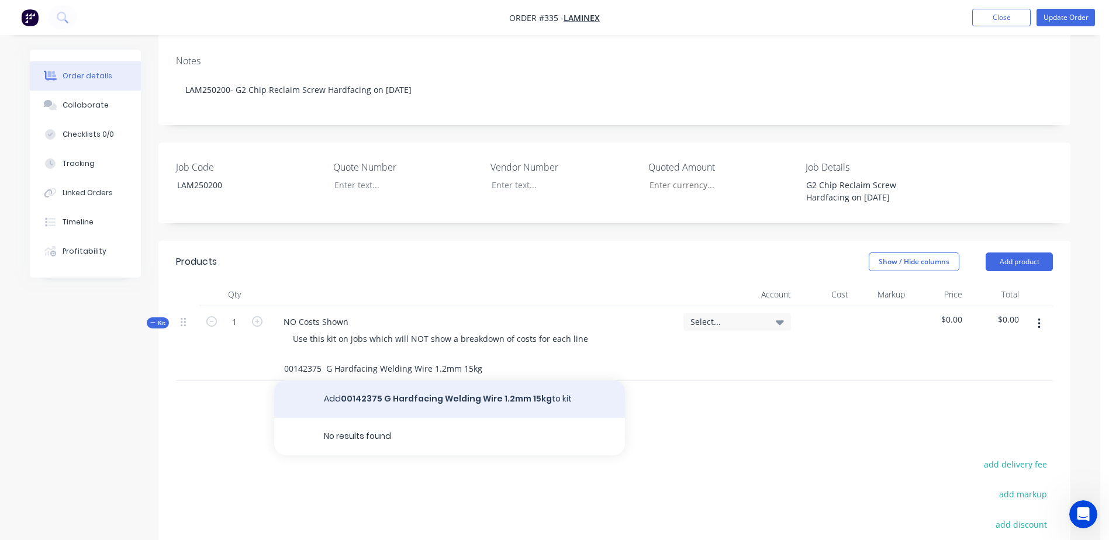
type input "00142375 G Hardfacing Welding Wire 1.2mm 15kg"
click at [479, 380] on button "Add 00142375 G Hardfacing Welding Wire 1.2mm 15kg to kit" at bounding box center [449, 398] width 351 height 37
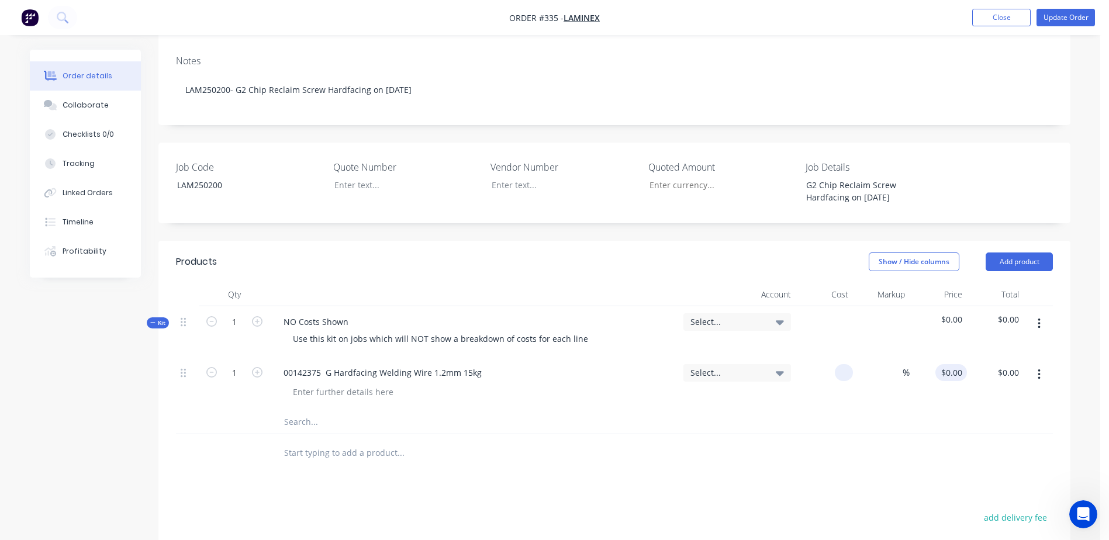
drag, startPoint x: 825, startPoint y: 341, endPoint x: 939, endPoint y: 345, distance: 114.6
click at [939, 357] on div "1 00142375 G Hardfacing Welding Wire 1.2mm 15kg Select... % $0.00 $0.00 $0.00 $…" at bounding box center [614, 383] width 877 height 53
type input "$701.33"
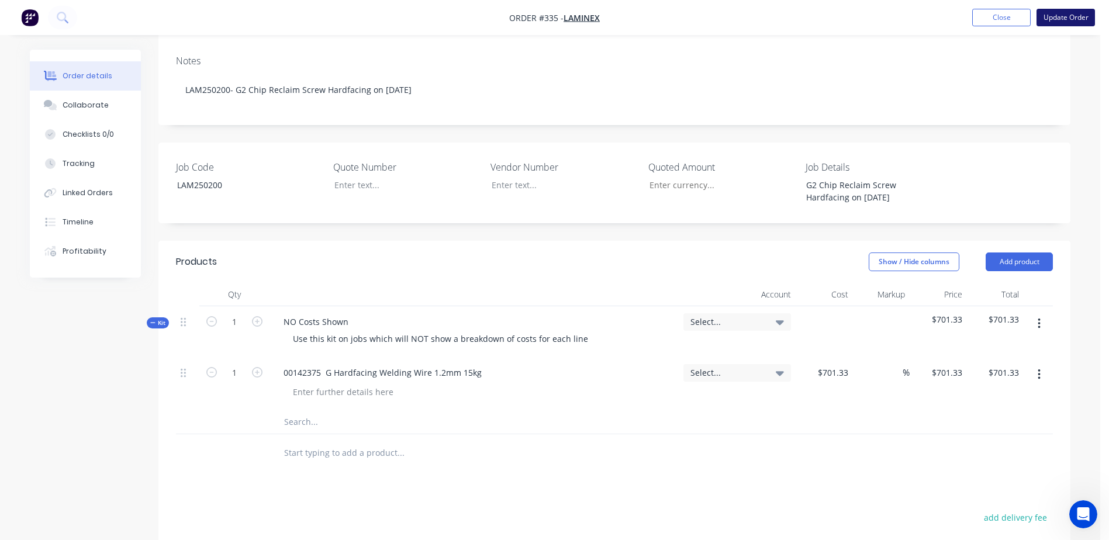
click at [1058, 18] on button "Update Order" at bounding box center [1065, 18] width 58 height 18
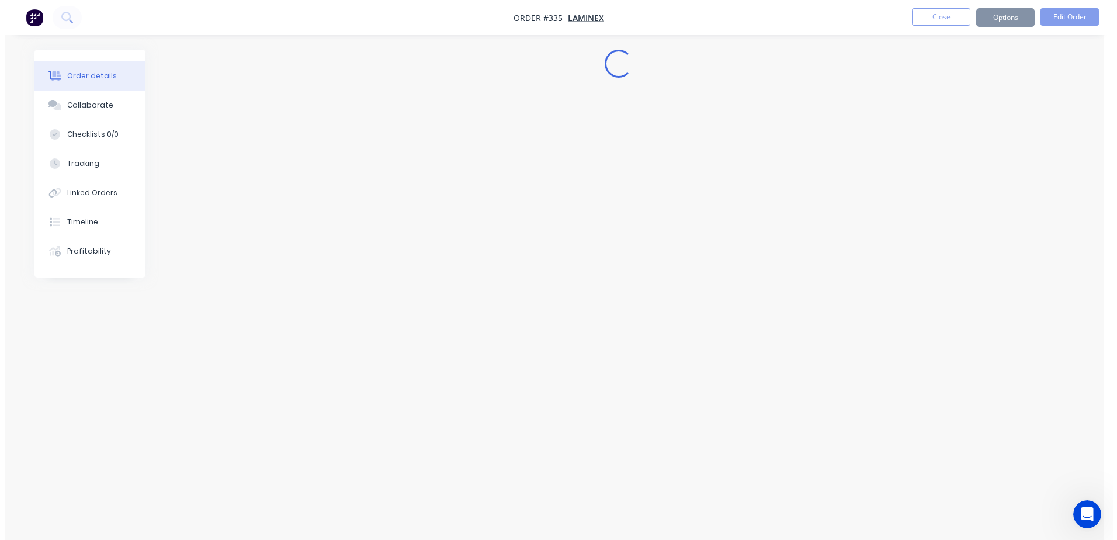
scroll to position [0, 0]
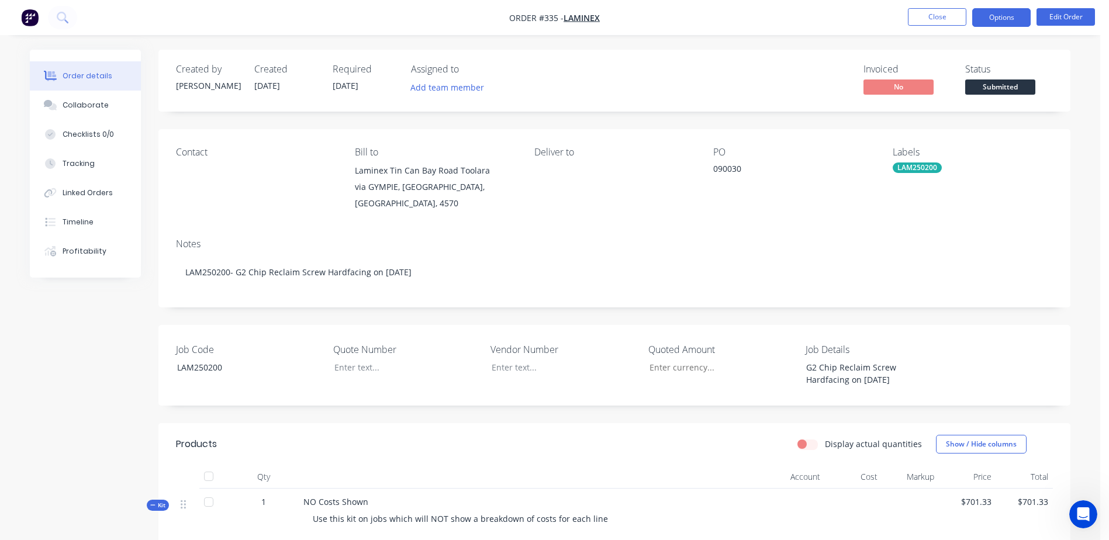
click at [995, 18] on button "Options" at bounding box center [1001, 17] width 58 height 19
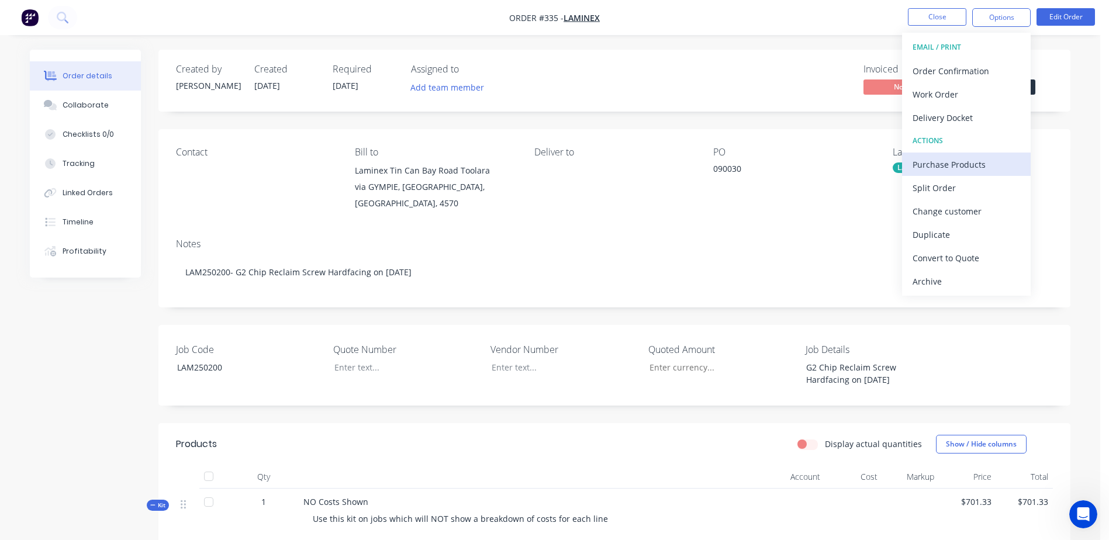
click at [993, 167] on div "Purchase Products" at bounding box center [966, 164] width 108 height 17
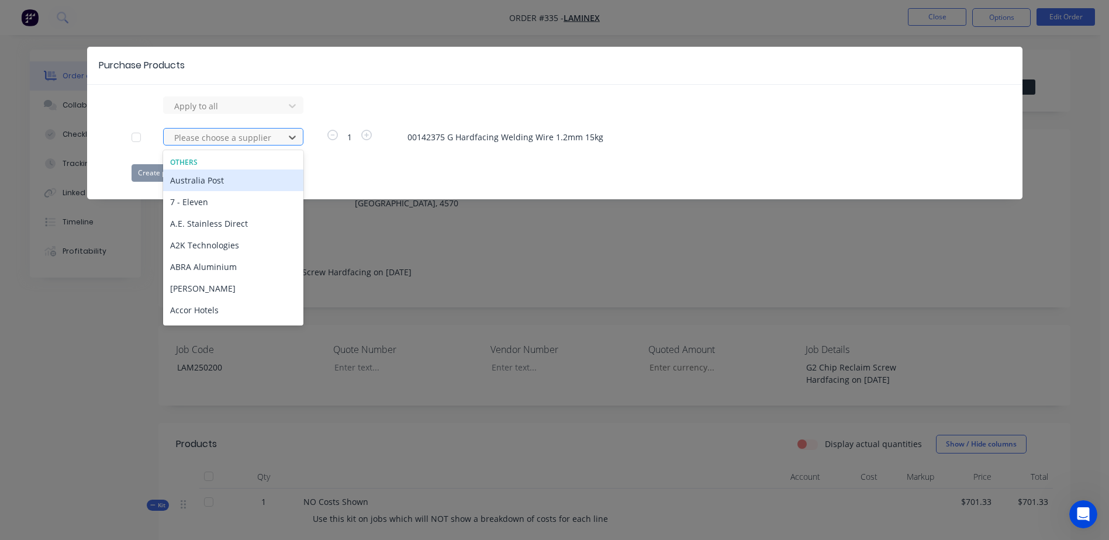
click at [238, 139] on div at bounding box center [225, 137] width 105 height 15
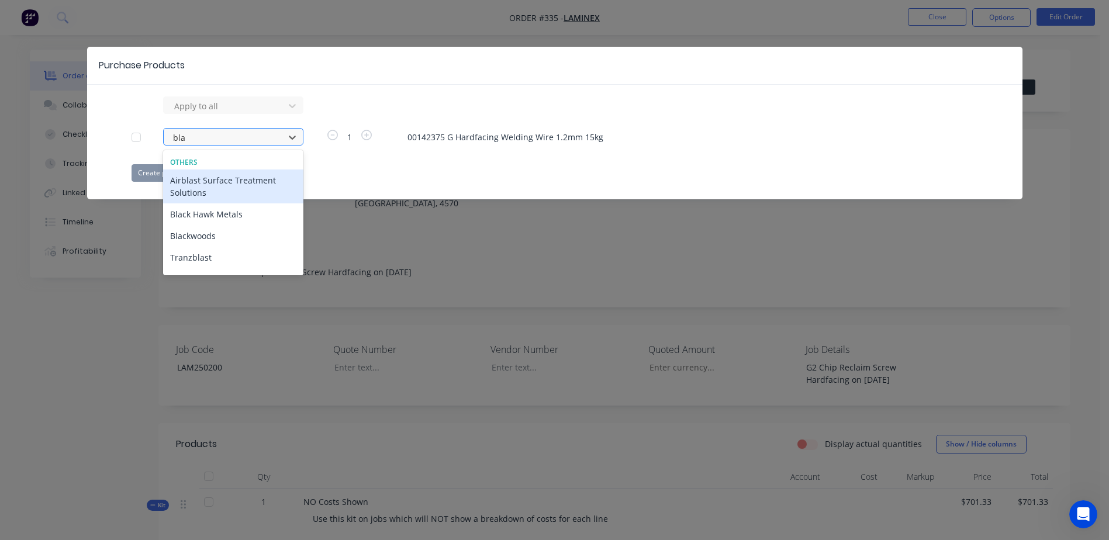
type input "blac"
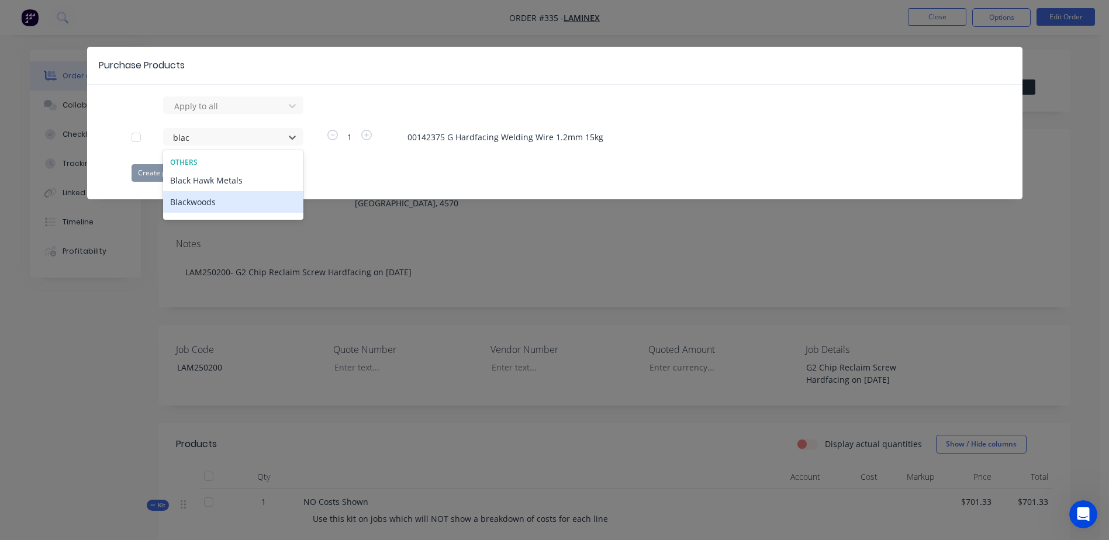
click at [212, 205] on div "Blackwoods" at bounding box center [233, 202] width 140 height 22
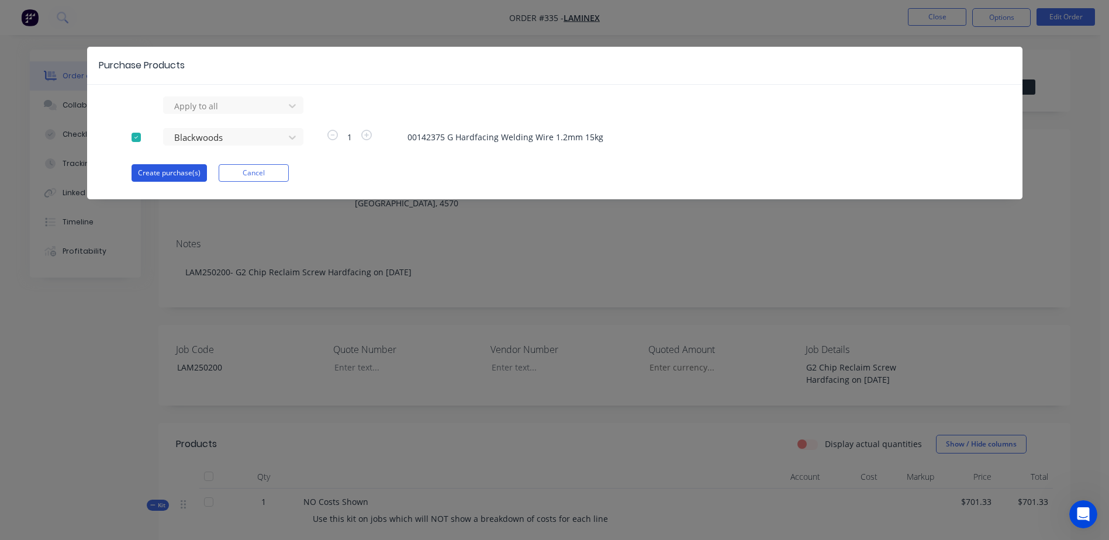
click at [163, 174] on button "Create purchase(s)" at bounding box center [168, 173] width 75 height 18
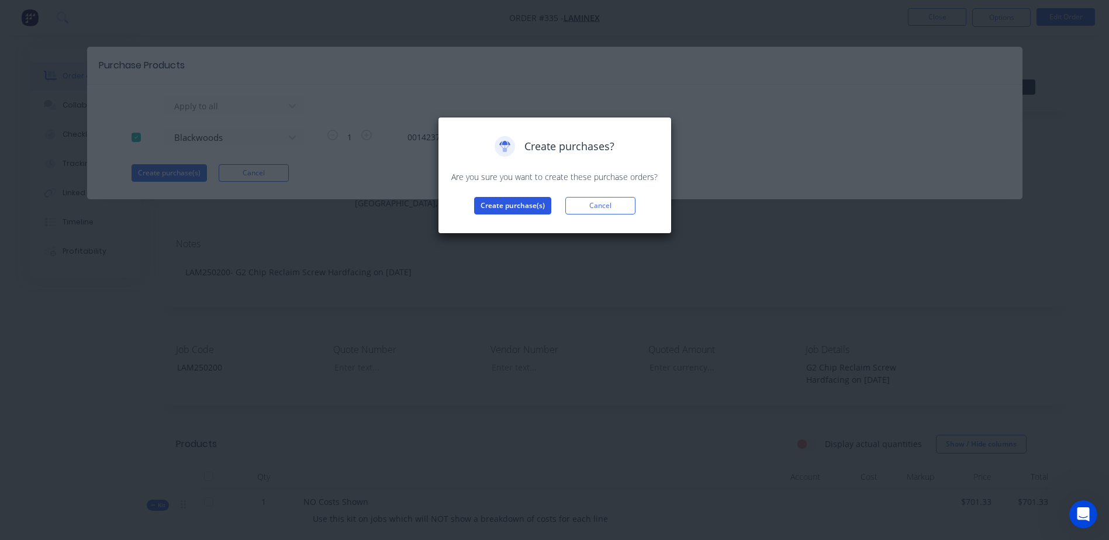
click at [513, 207] on button "Create purchase(s)" at bounding box center [512, 206] width 77 height 18
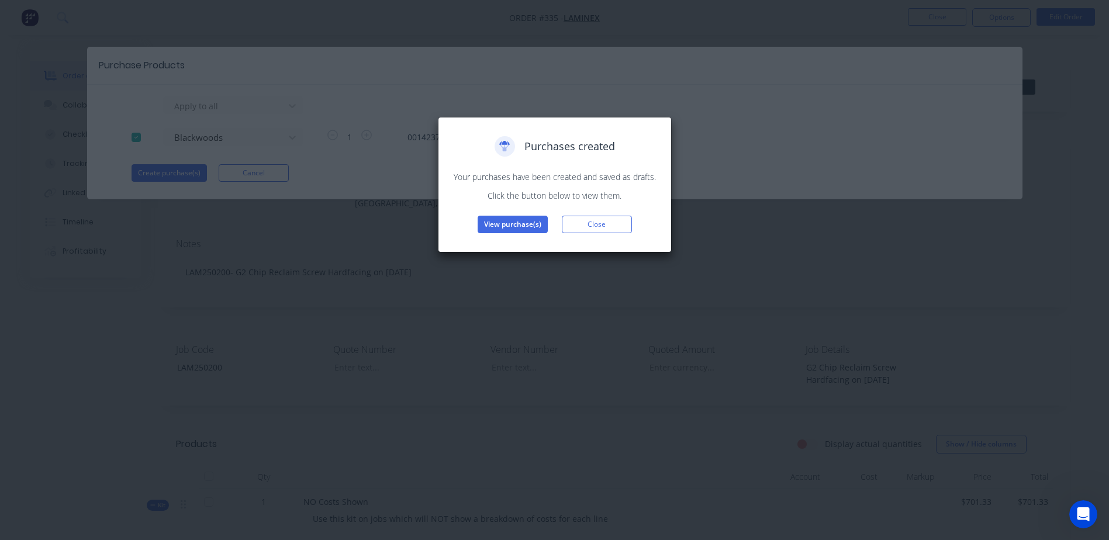
click at [516, 234] on div "Purchases created Your purchases have been created and saved as drafts. Click t…" at bounding box center [555, 185] width 234 height 136
click at [521, 226] on button "View purchase(s)" at bounding box center [512, 225] width 70 height 18
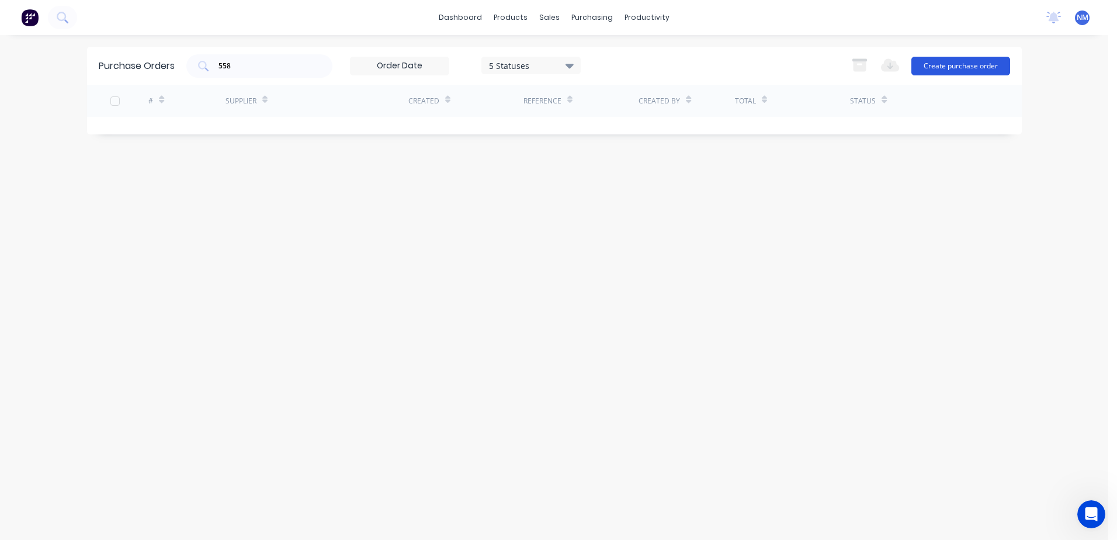
click at [963, 67] on button "Create purchase order" at bounding box center [961, 66] width 99 height 19
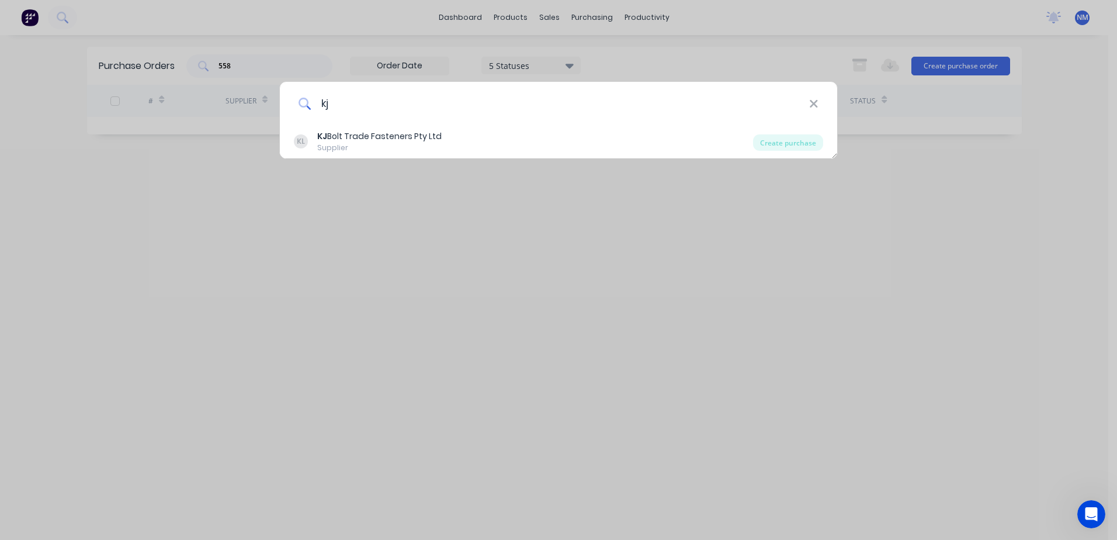
type input "k"
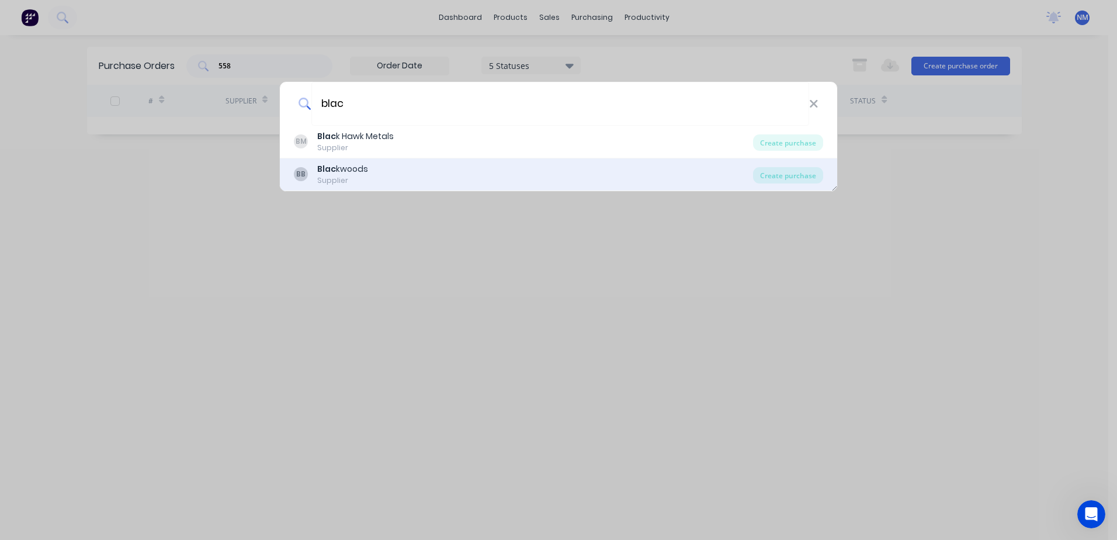
type input "blac"
click at [406, 172] on div "BB Blac kwoods Supplier" at bounding box center [523, 174] width 459 height 23
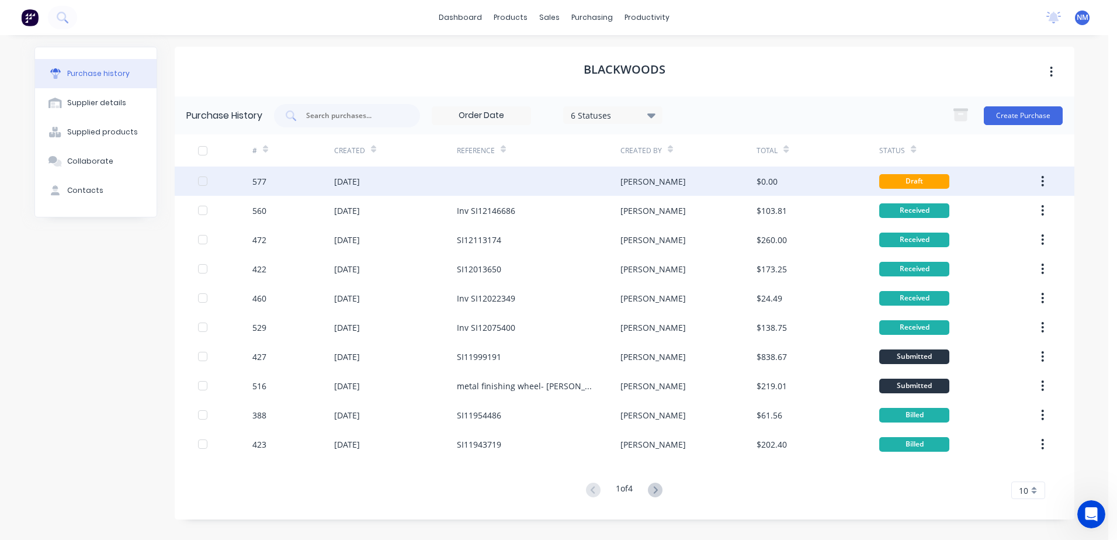
click at [707, 180] on div "[PERSON_NAME]" at bounding box center [689, 181] width 136 height 29
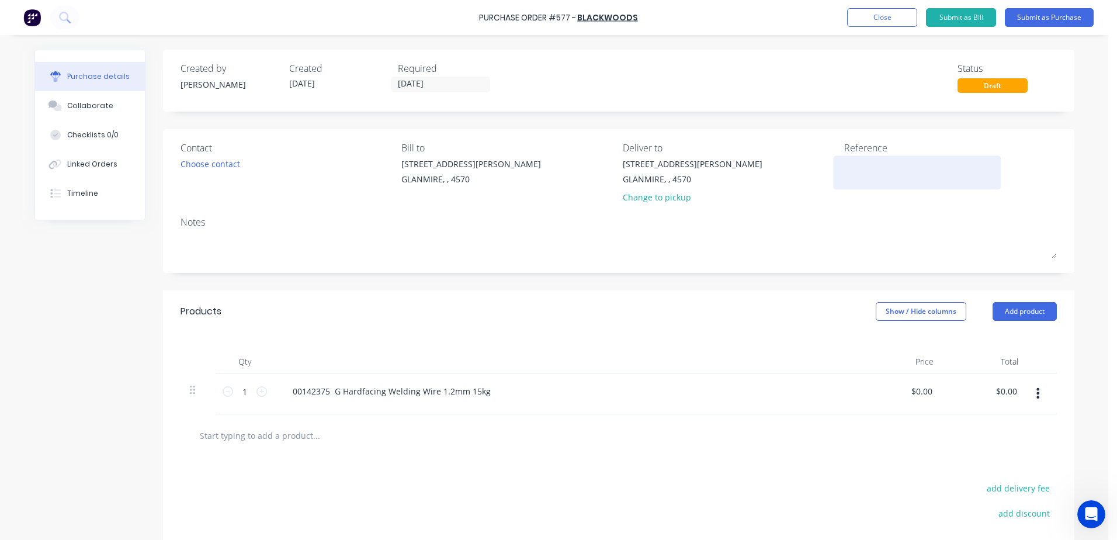
click at [847, 172] on textarea at bounding box center [917, 171] width 146 height 26
type textarea "LAM25020"
type textarea "x"
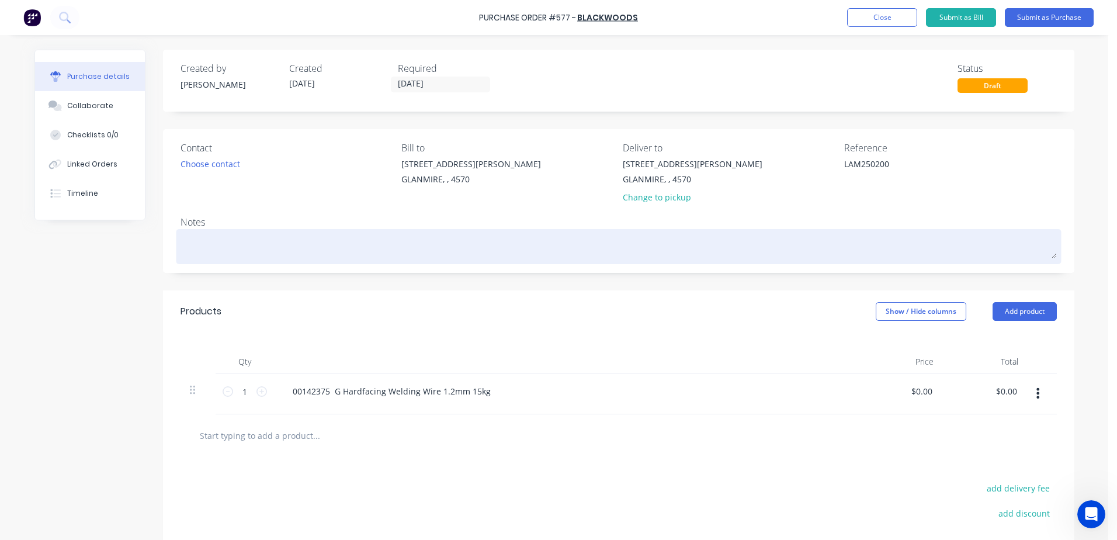
type textarea "LAM250200"
type textarea "x"
type textarea "LAM250200"
click at [203, 241] on textarea at bounding box center [619, 245] width 877 height 26
type textarea "x"
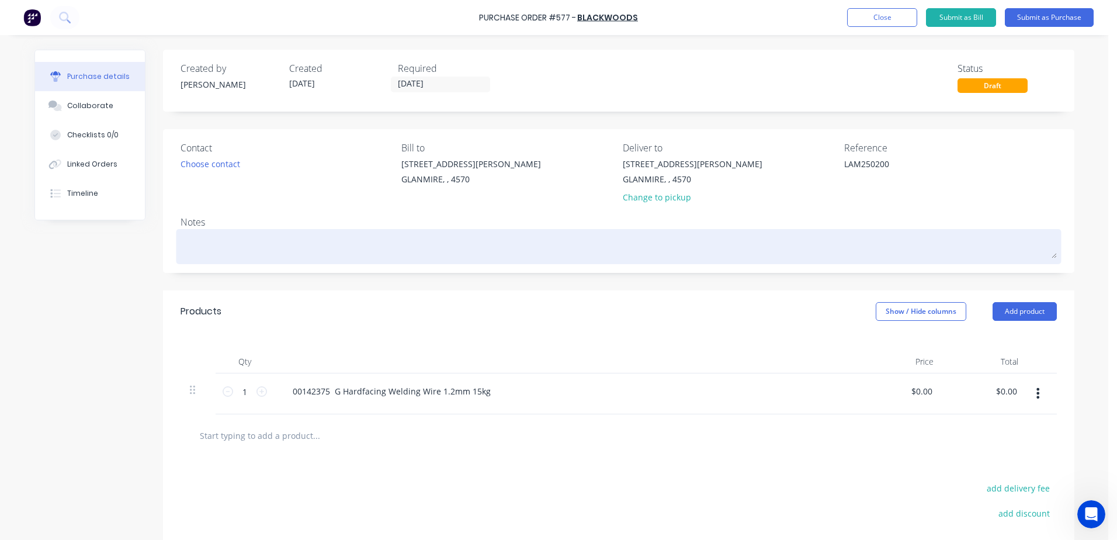
type textarea "K"
type textarea "x"
type textarea "KL"
type textarea "x"
type textarea "K"
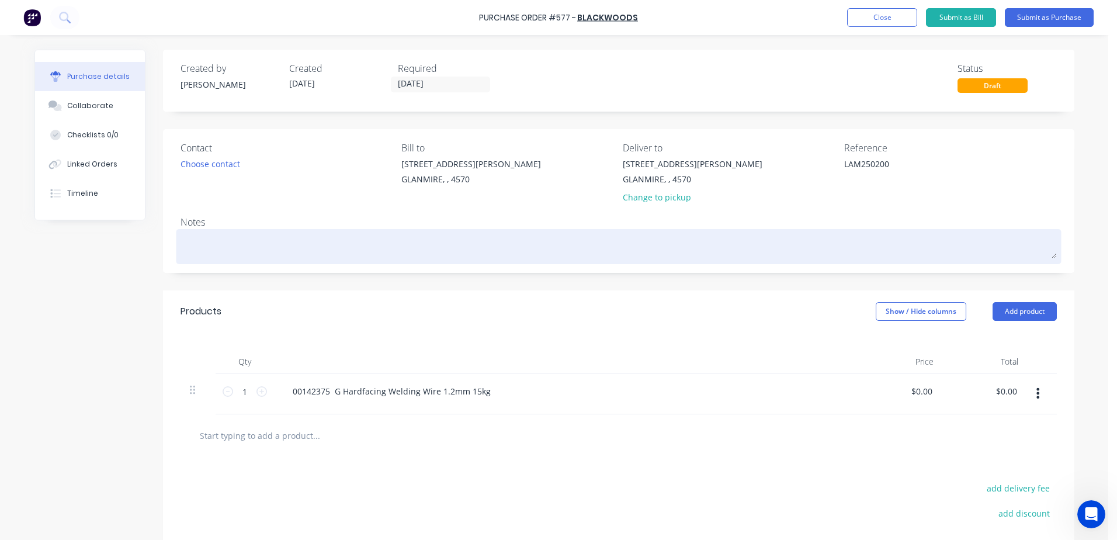
type textarea "x"
type textarea "L"
type textarea "x"
type textarea "LA"
type textarea "x"
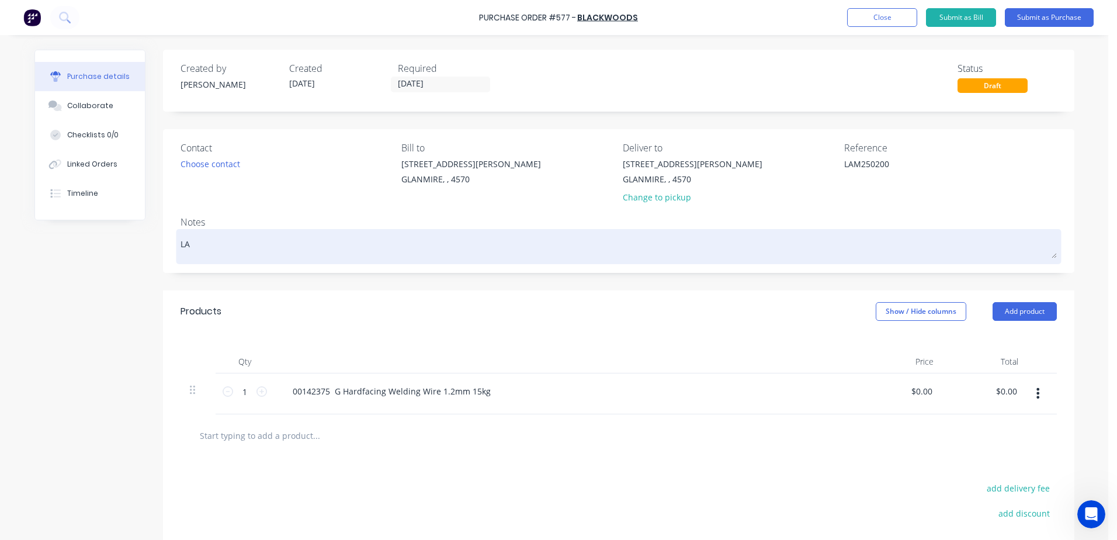
type textarea "[PERSON_NAME]"
type textarea "x"
type textarea "LAM2"
type textarea "x"
type textarea "LAM25"
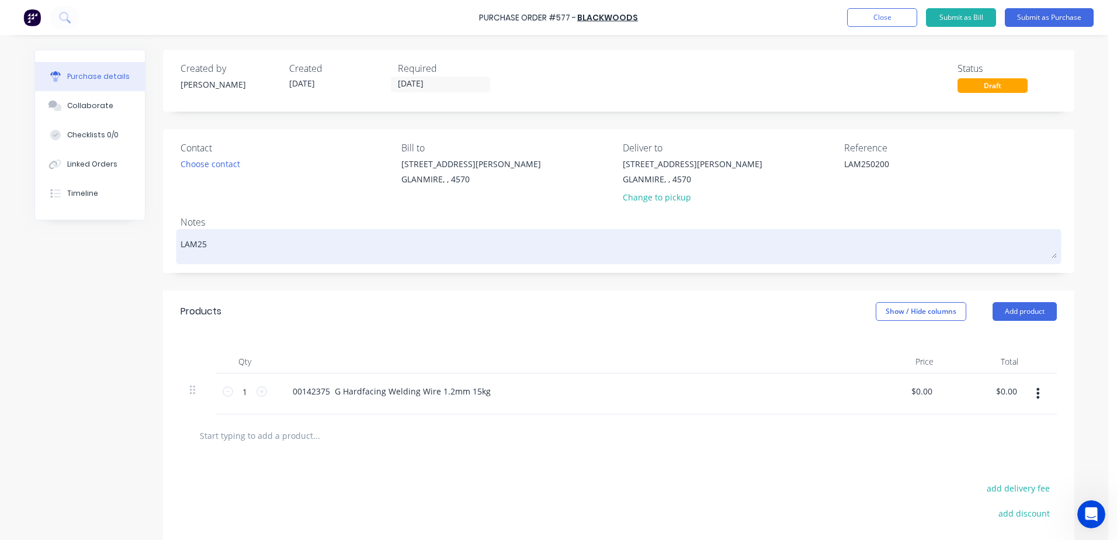
type textarea "x"
type textarea "LAM250"
type textarea "x"
type textarea "LAM2502"
type textarea "x"
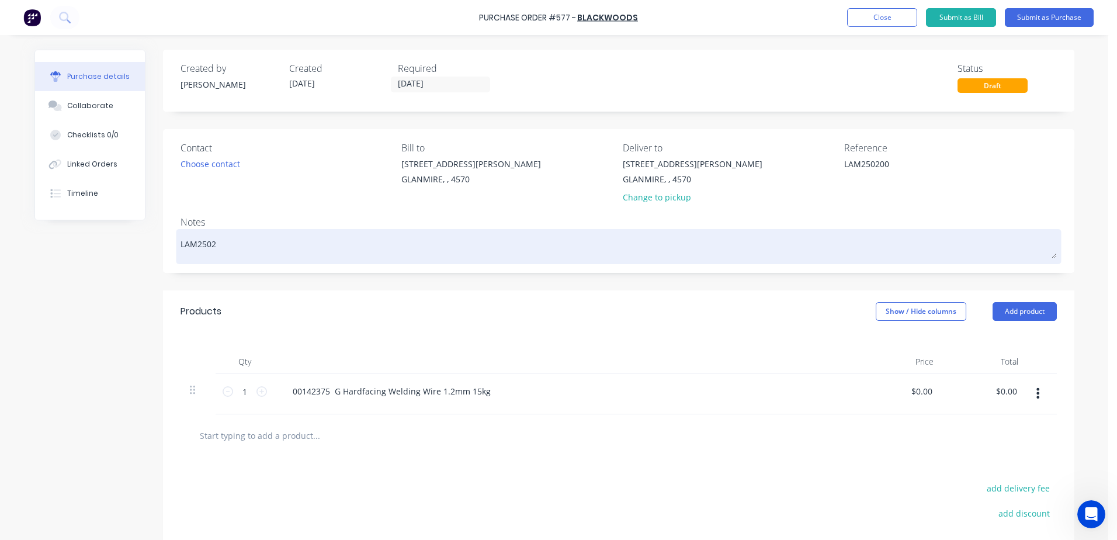
type textarea "LAM25020"
type textarea "x"
type textarea "LAM250200"
type textarea "x"
type textarea "LAM250200-"
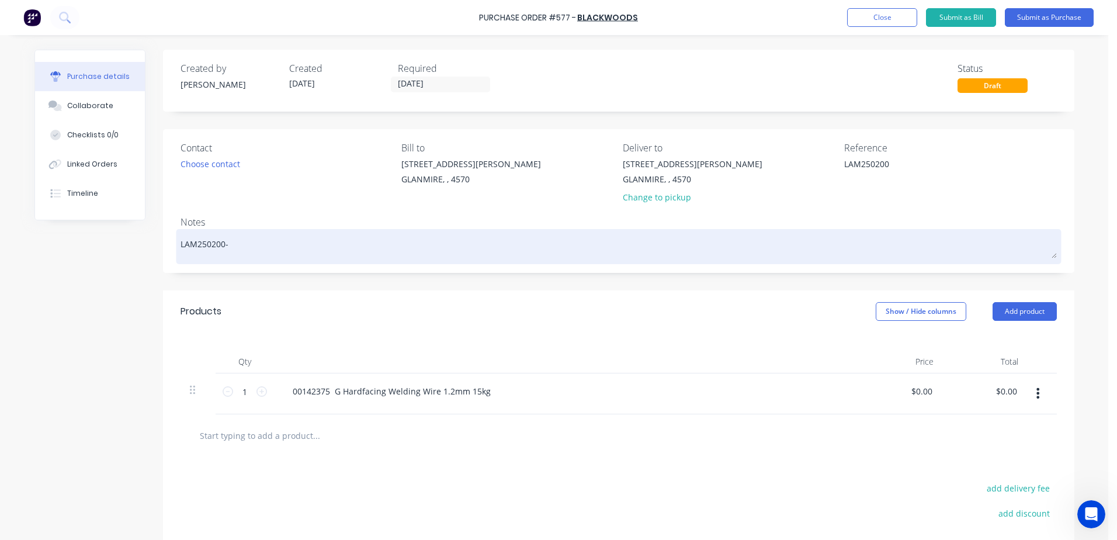
type textarea "x"
type textarea "LAM250200-"
type textarea "x"
type textarea "LAM250200-"
type textarea "x"
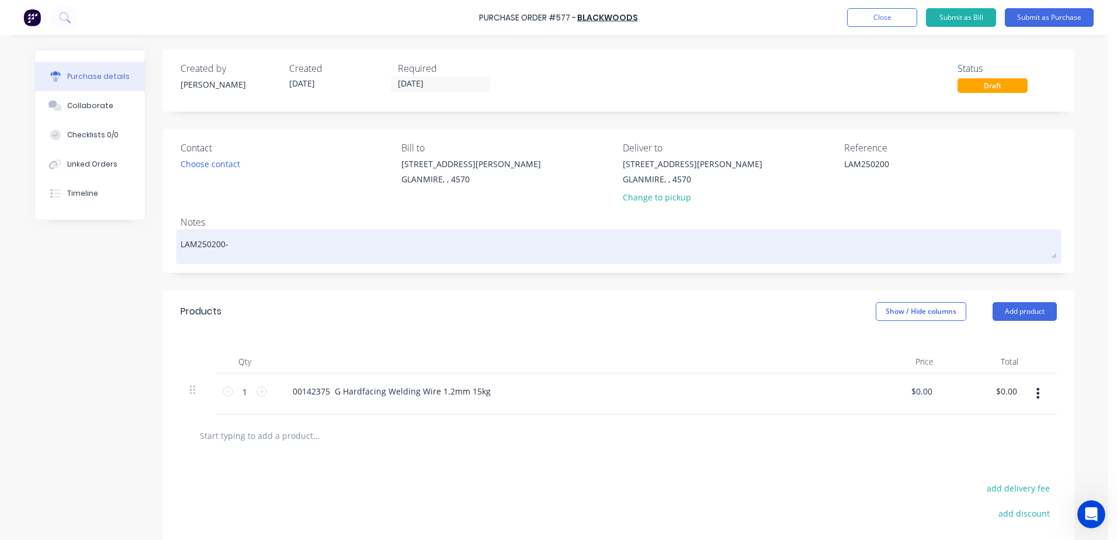
type textarea "LAM250200- J"
type textarea "x"
type textarea "LAM250200- JA"
type textarea "x"
type textarea "LAM250200- [PERSON_NAME]"
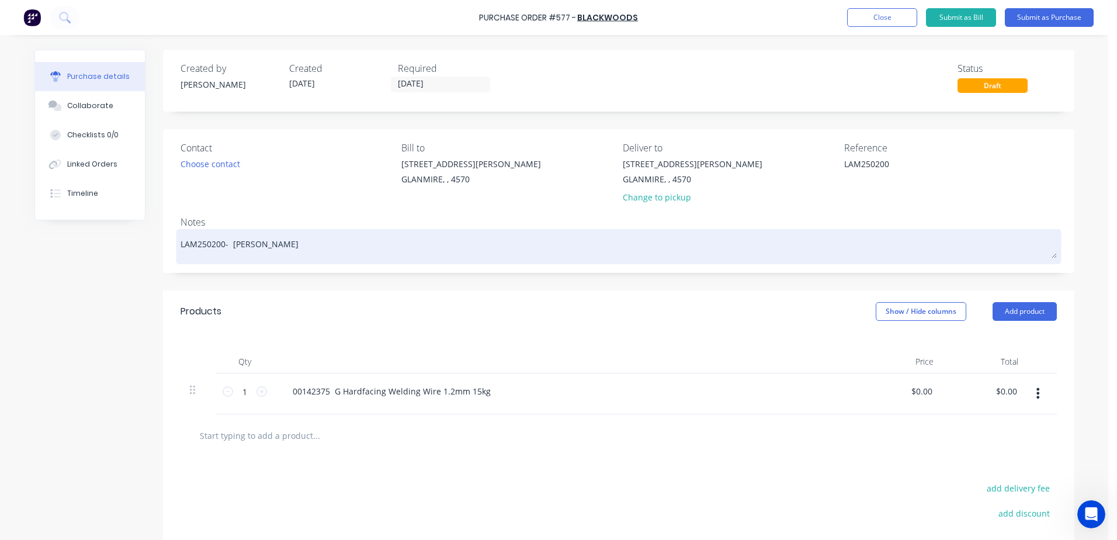
type textarea "x"
type textarea "LAM250200- JA"
type textarea "x"
type textarea "LAM250200- J"
type textarea "x"
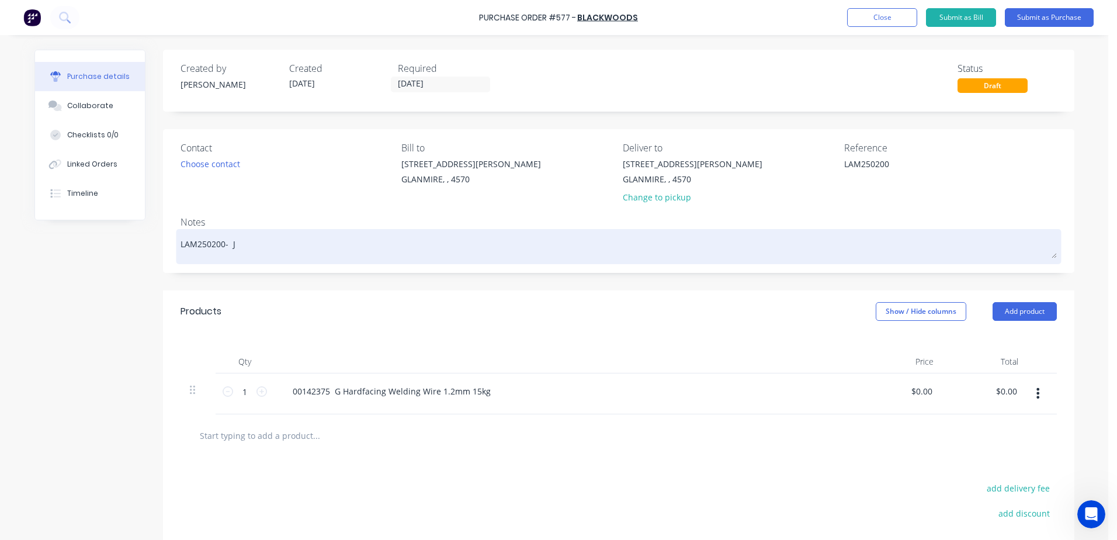
type textarea "LAM250200-"
type textarea "x"
type textarea "LAM250200- J"
type textarea "x"
type textarea "LAM250200-"
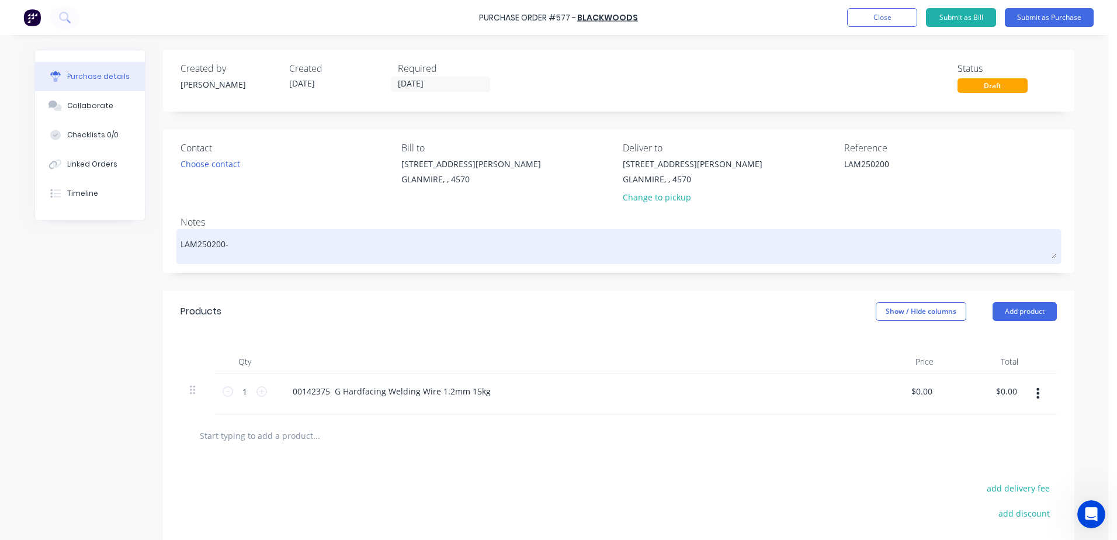
type textarea "x"
type textarea "LAM250200- j"
type textarea "x"
type textarea "LAM250200- ja"
type textarea "x"
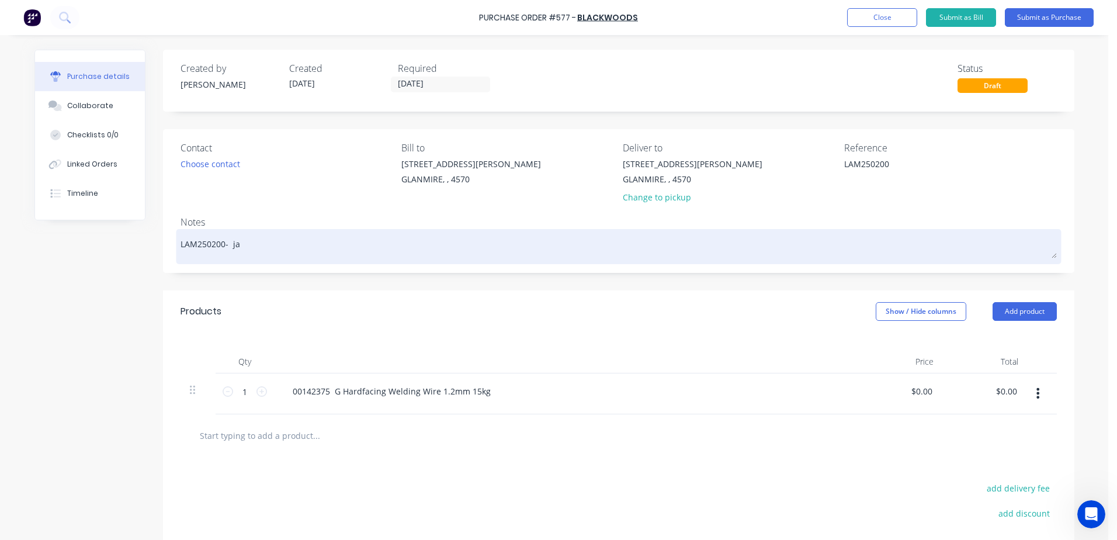
type textarea "LAM250200- [PERSON_NAME]"
type textarea "x"
type textarea "LAM250200- jaso"
type textarea "x"
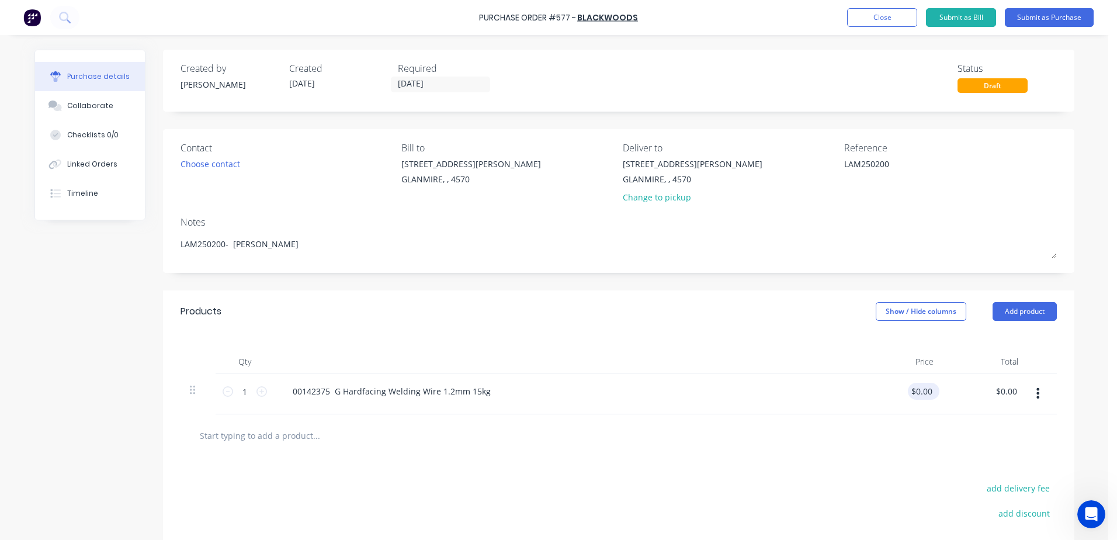
type textarea "LAM250200- [PERSON_NAME]"
type textarea "x"
type textarea "LAM250200- [PERSON_NAME]"
click at [915, 392] on input "0.0000" at bounding box center [919, 391] width 32 height 17
type input "0.701.330000"
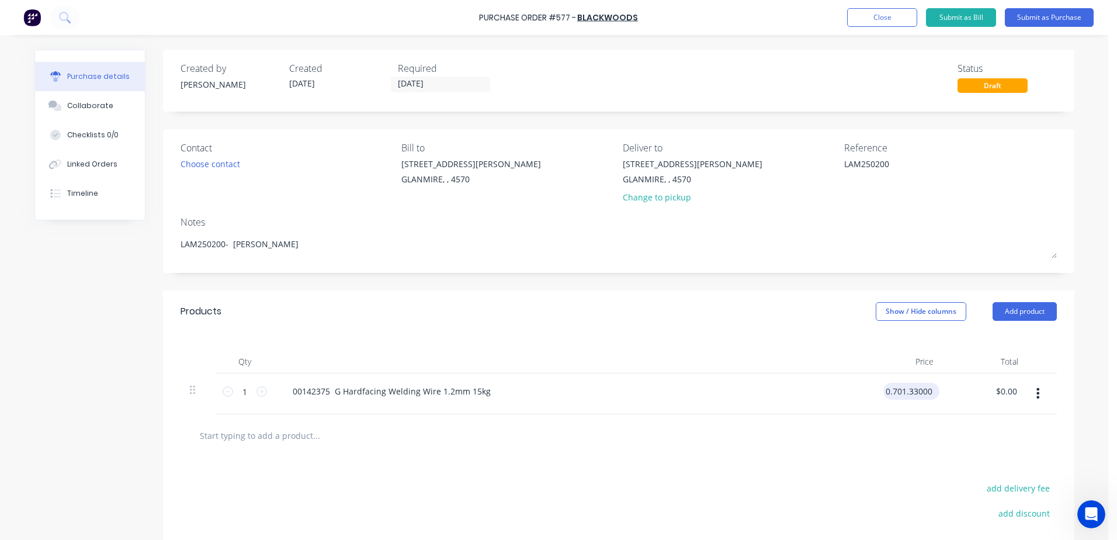
type textarea "x"
drag, startPoint x: 929, startPoint y: 390, endPoint x: 835, endPoint y: 382, distance: 95.1
click at [835, 382] on div "1 1 00142375 G Hardfacing Welding Wire 1.2mm 15kg 0.701.330000 0.701.330000 $0.…" at bounding box center [619, 393] width 877 height 41
type input "701.330"
type textarea "x"
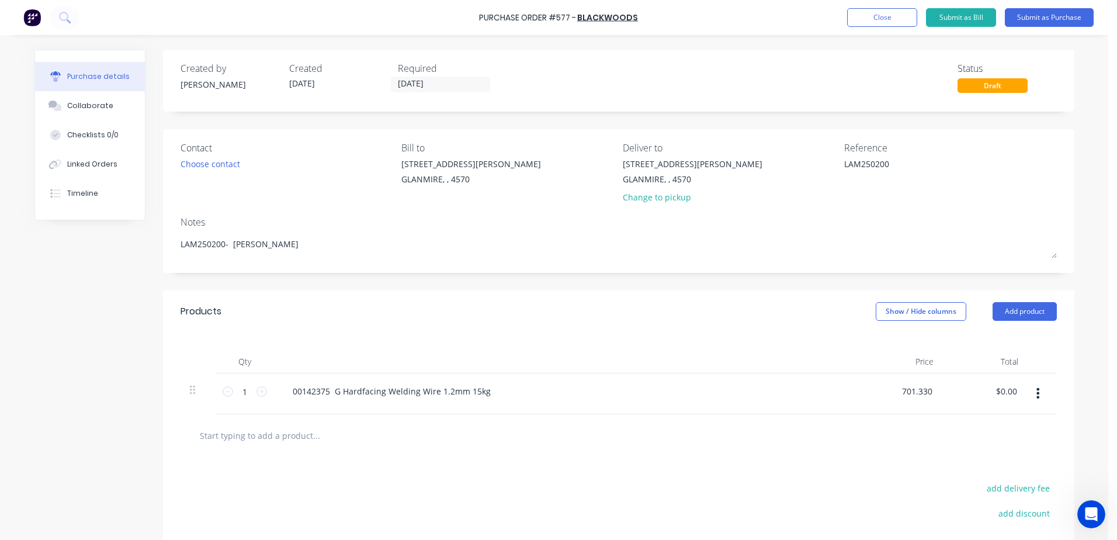
type input "$701.33"
click at [272, 436] on input "text" at bounding box center [316, 435] width 234 height 23
click at [1078, 14] on button "Submit as Purchase" at bounding box center [1049, 17] width 89 height 19
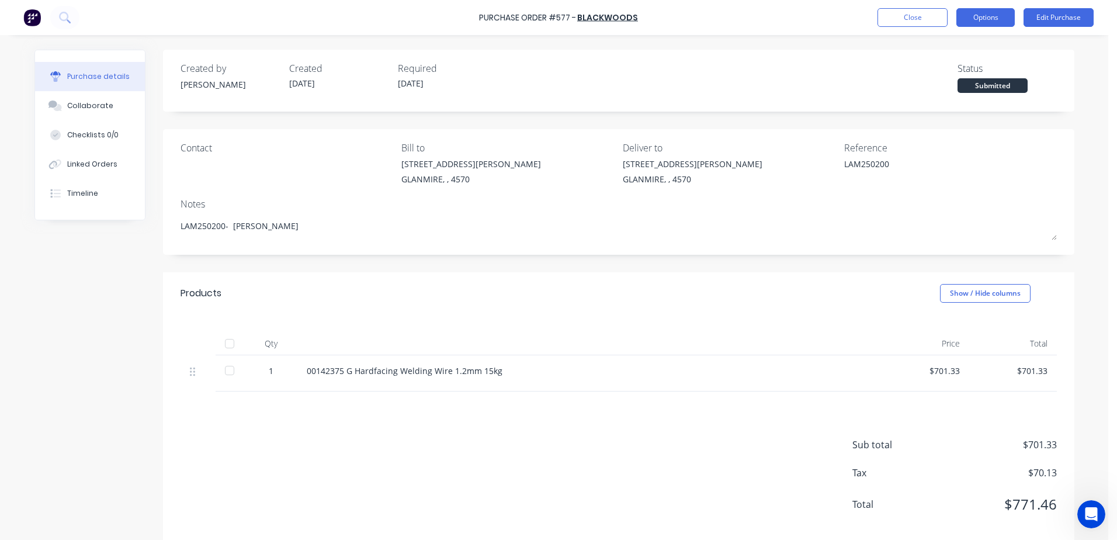
click at [998, 19] on button "Options" at bounding box center [986, 17] width 58 height 19
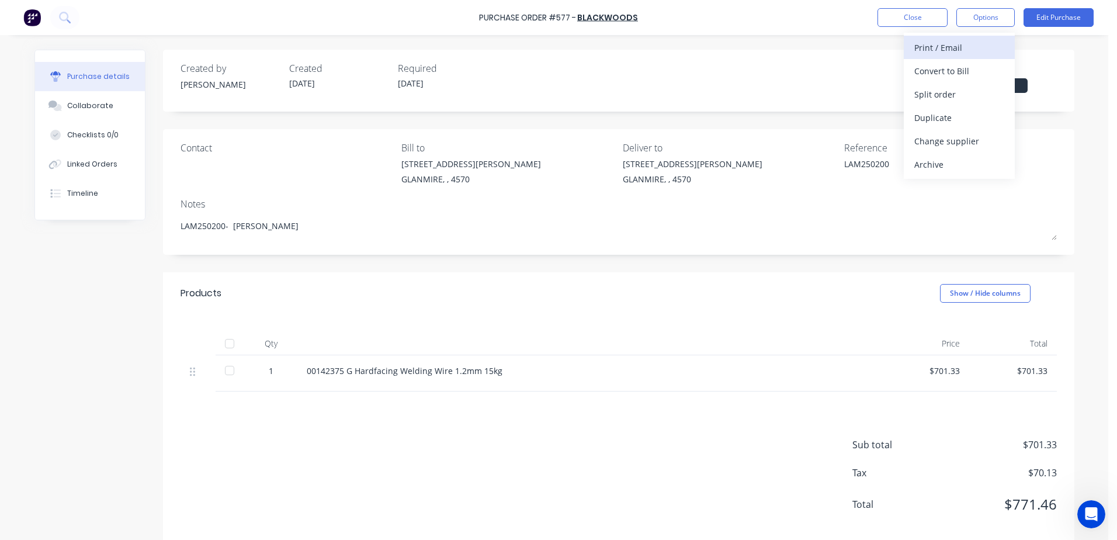
click at [967, 51] on div "Print / Email" at bounding box center [960, 47] width 90 height 17
click at [961, 77] on div "With pricing" at bounding box center [960, 71] width 90 height 17
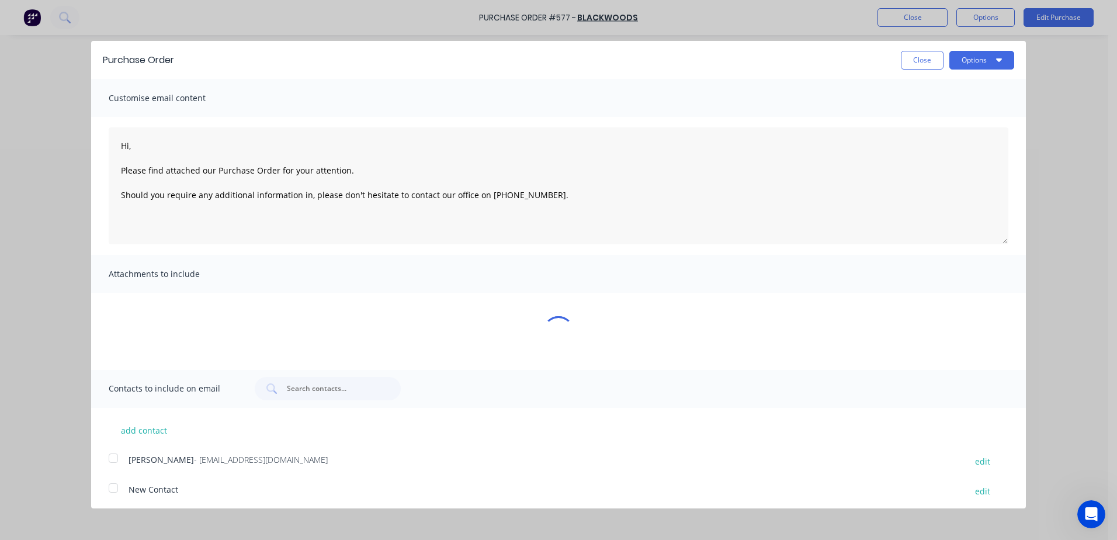
type textarea "x"
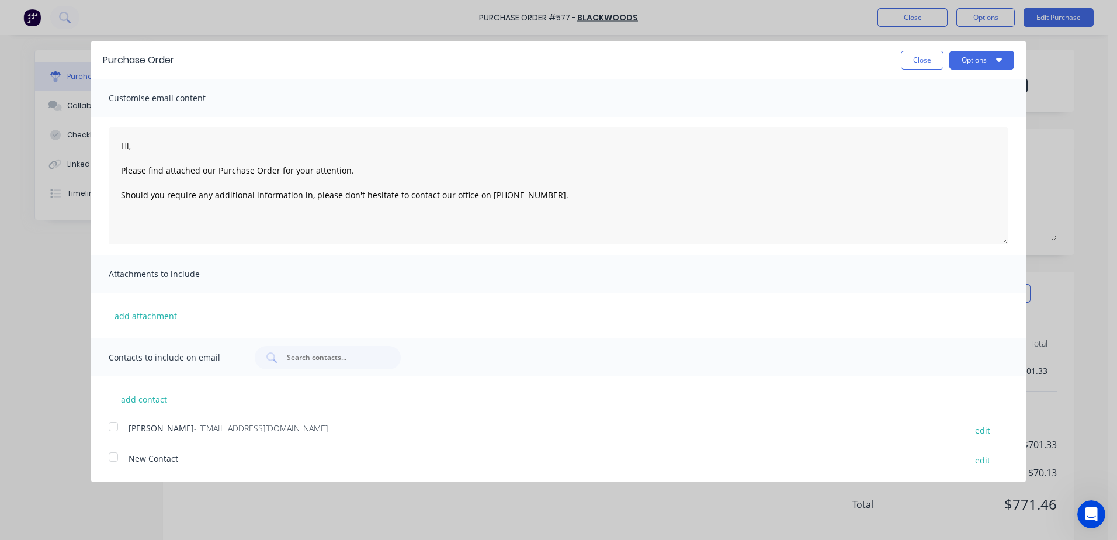
click at [120, 425] on div at bounding box center [113, 426] width 23 height 23
type textarea "Hi, Please find attached our Purchase Order for your attention. Should you requ…"
click at [981, 58] on button "Options" at bounding box center [982, 60] width 65 height 19
click at [956, 110] on div "Email" at bounding box center [959, 113] width 90 height 17
type textarea "x"
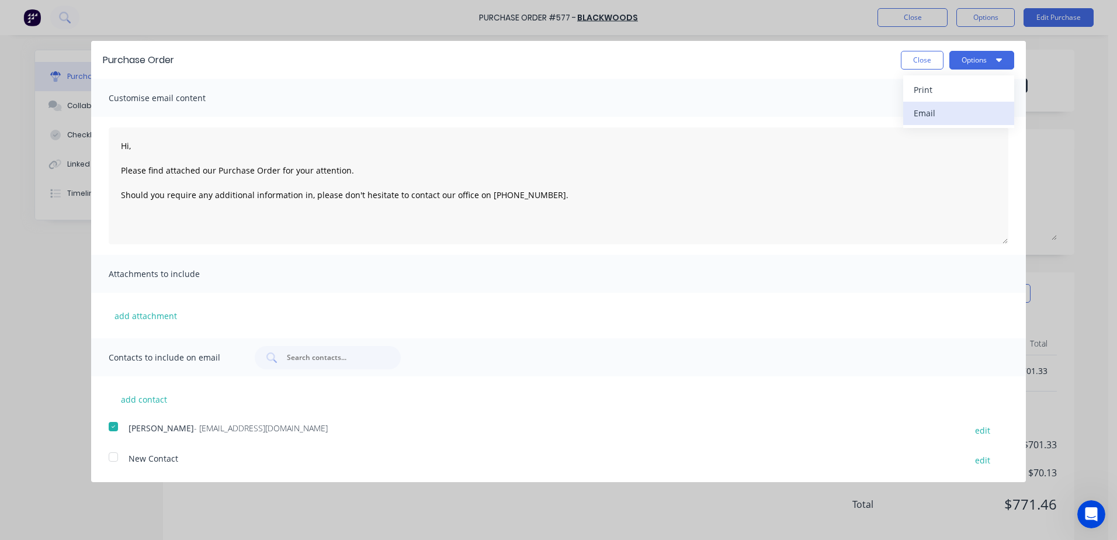
type textarea "Hi, Please find attached our Purchase Order for your attention. Should you requ…"
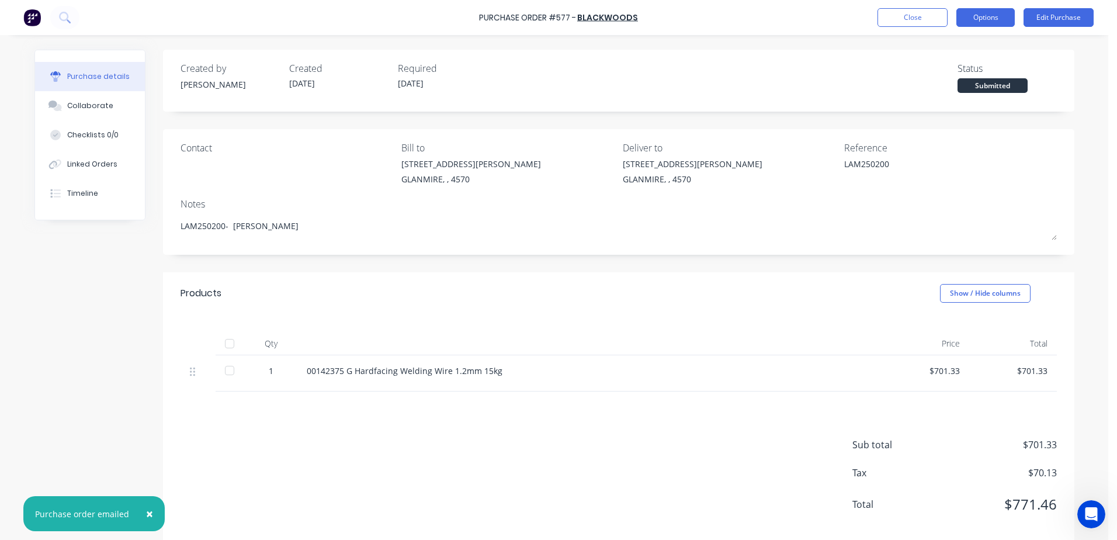
click at [987, 16] on button "Options" at bounding box center [986, 17] width 58 height 19
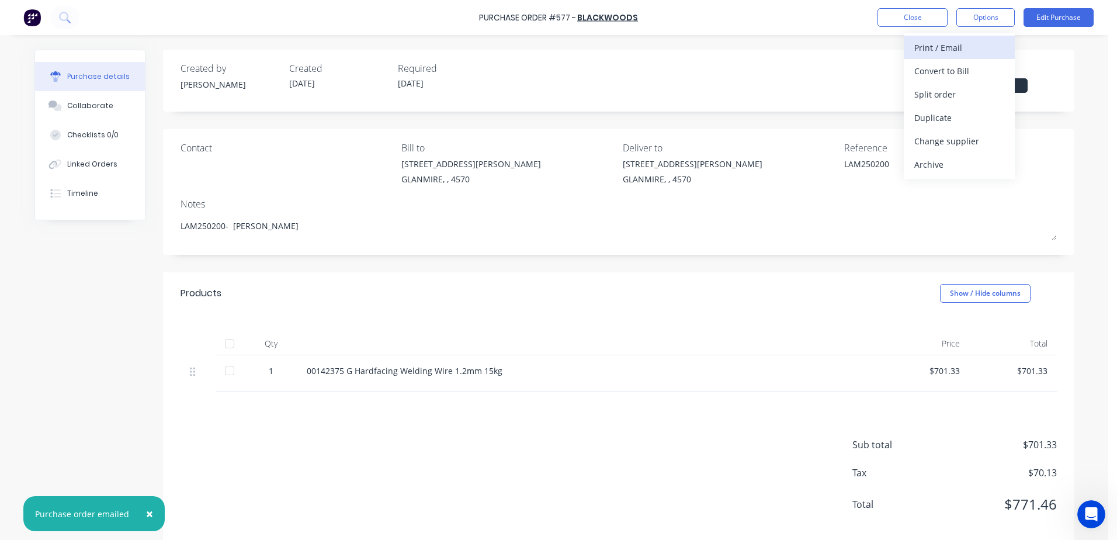
click at [920, 53] on div "Print / Email" at bounding box center [960, 47] width 90 height 17
click at [952, 68] on div "With pricing" at bounding box center [960, 71] width 90 height 17
type textarea "x"
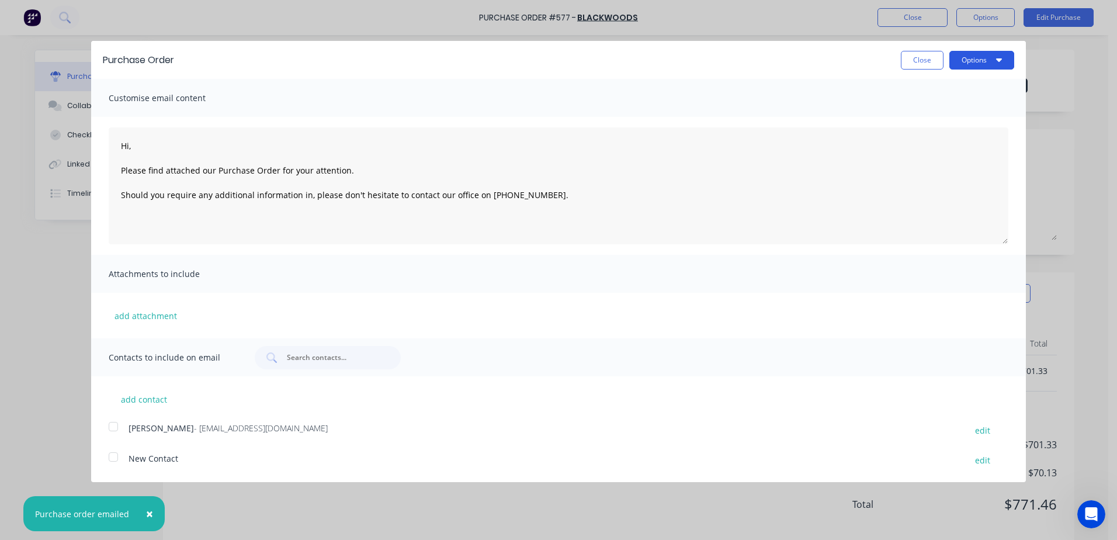
click at [963, 65] on button "Options" at bounding box center [982, 60] width 65 height 19
click at [919, 91] on div "Print" at bounding box center [959, 89] width 90 height 17
type textarea "Hi, Please find attached our Purchase Order for your attention. Should you requ…"
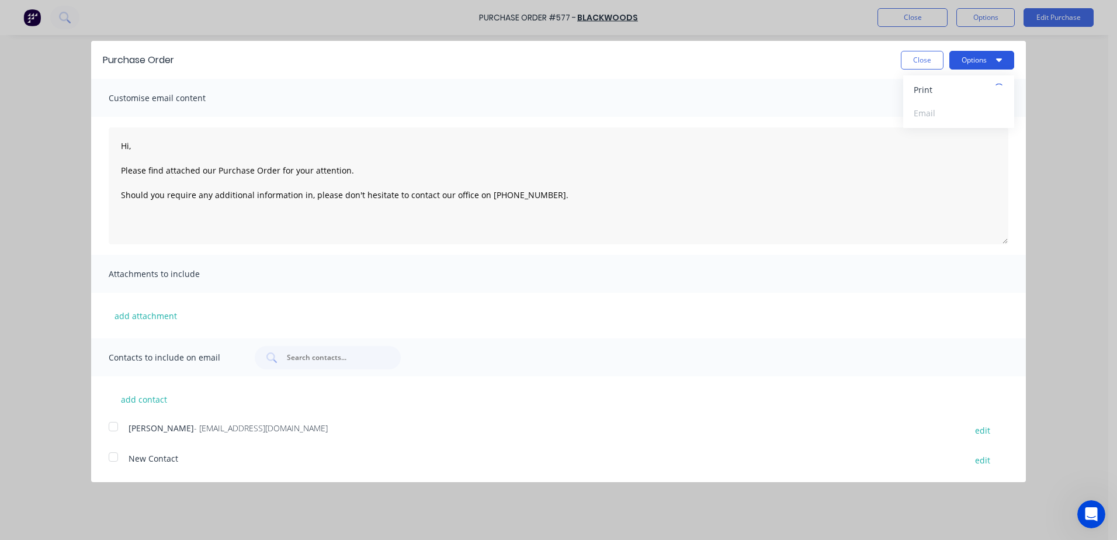
type textarea "x"
type textarea "Hi, Please find attached our Purchase Order for your attention. Should you requ…"
type textarea "x"
type textarea "Hi, Please find attached our Purchase Order for your attention. Should you requ…"
type textarea "x"
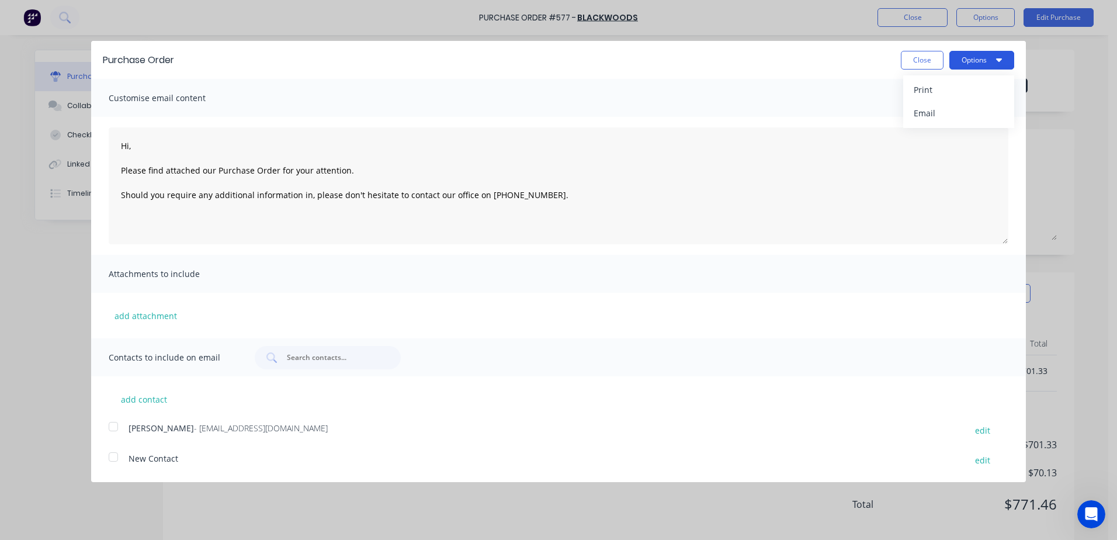
type textarea "Hi, Please find attached our Purchase Order for your attention. Should you requ…"
type textarea "x"
type textarea "Hi, Please find attached our Purchase Order for your attention. Should you requ…"
click at [917, 63] on button "Close" at bounding box center [922, 60] width 43 height 19
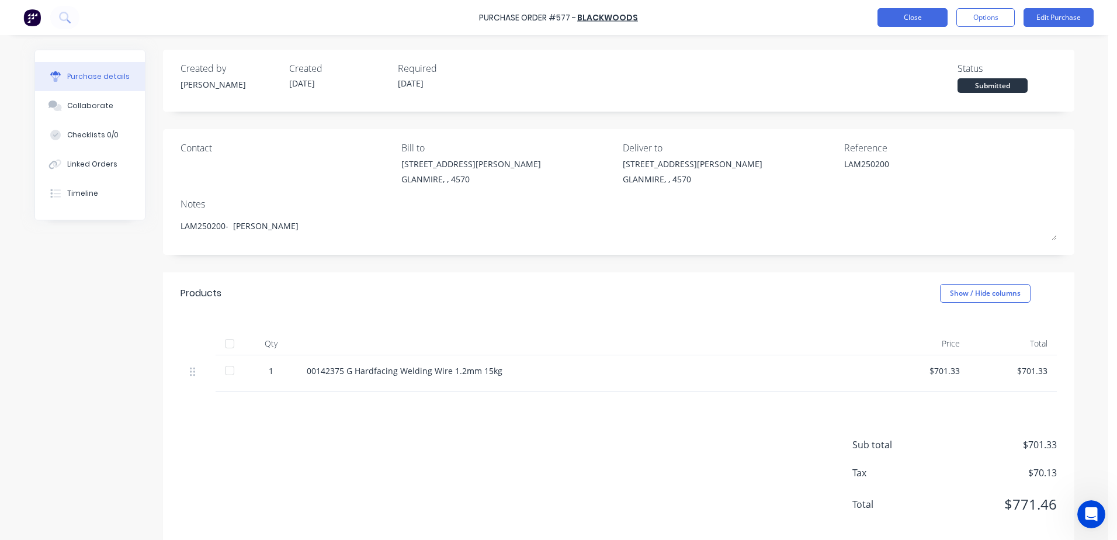
click at [895, 23] on button "Close" at bounding box center [913, 17] width 70 height 19
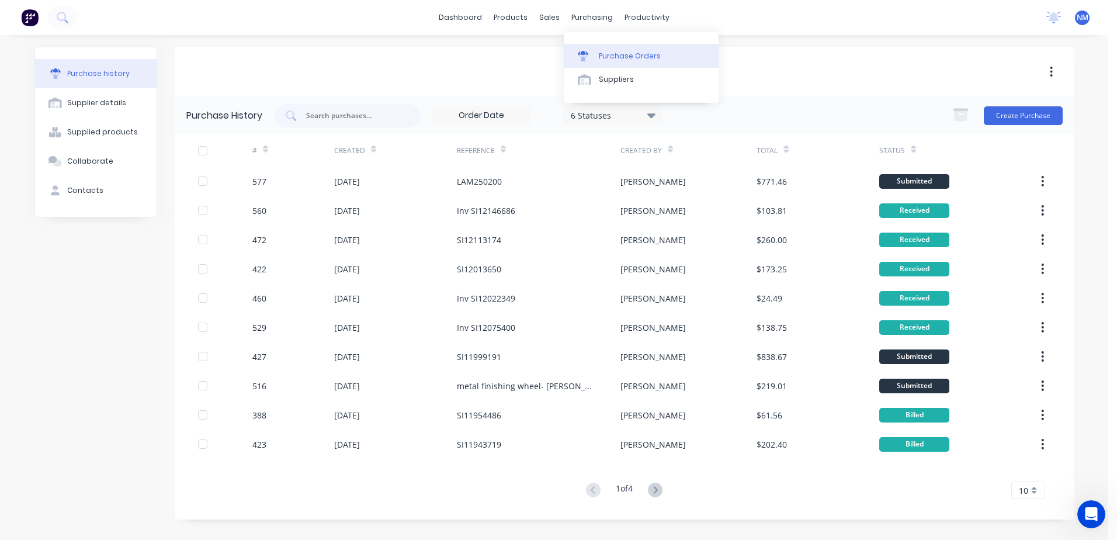
click at [624, 60] on div "Purchase Orders" at bounding box center [630, 56] width 62 height 11
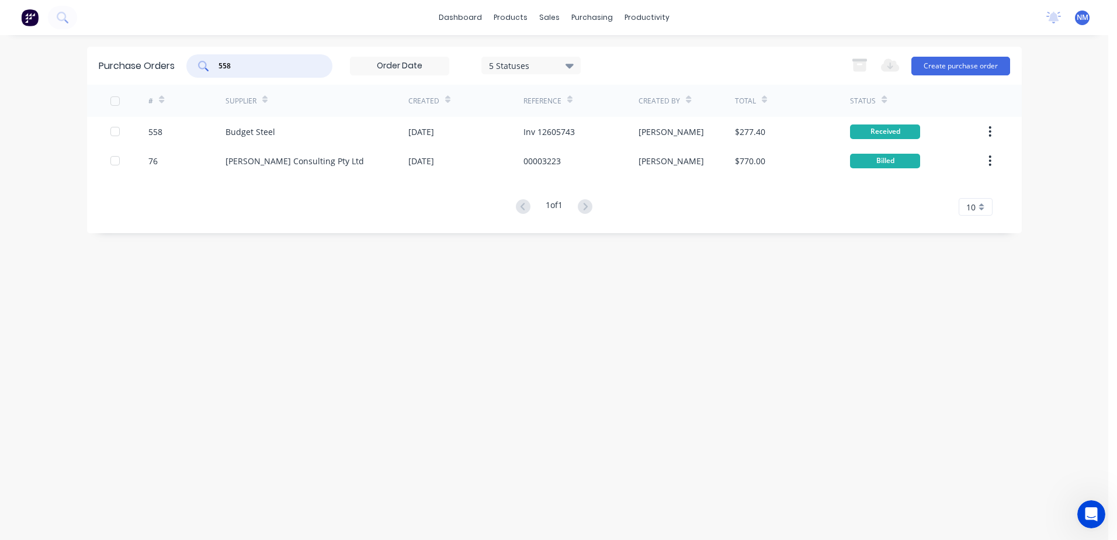
drag, startPoint x: 250, startPoint y: 60, endPoint x: 178, endPoint y: 79, distance: 73.9
click at [178, 79] on div "Purchase Orders 558 5 Statuses 5 Statuses Export to Excel (XLSX) Create purchas…" at bounding box center [554, 66] width 935 height 38
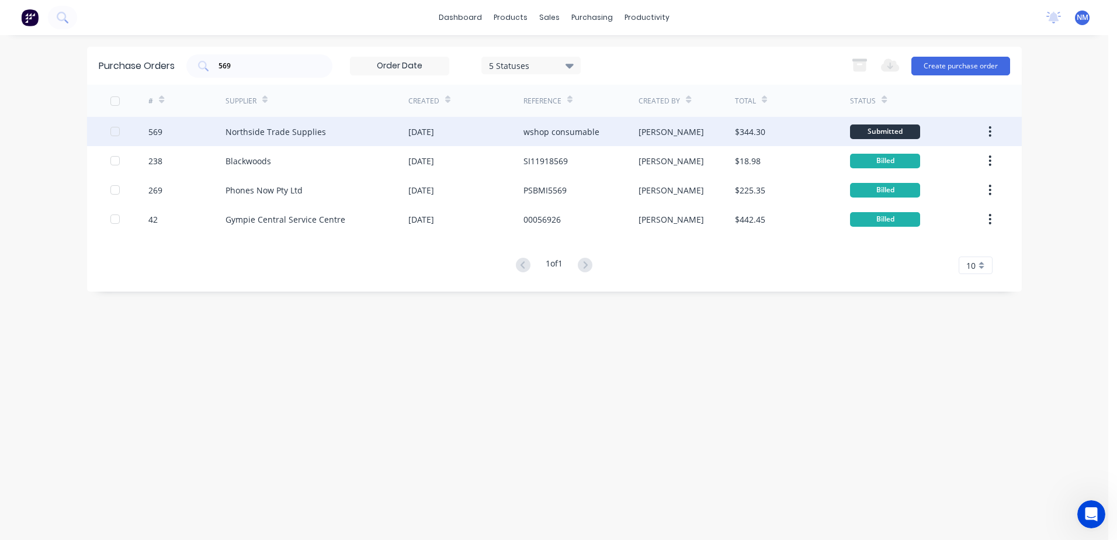
click at [702, 134] on div "[PERSON_NAME]" at bounding box center [687, 131] width 96 height 29
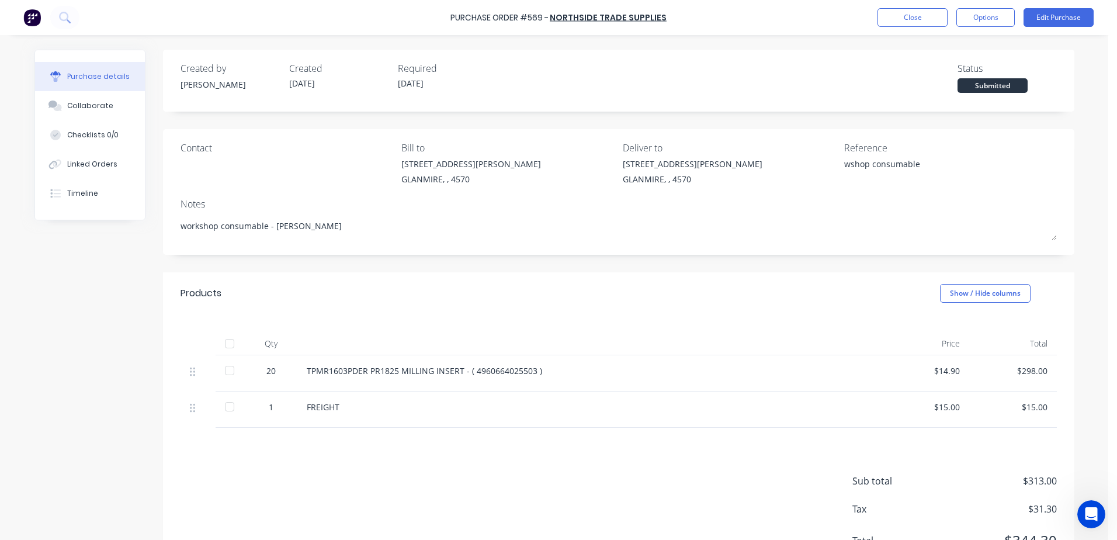
click at [230, 342] on div at bounding box center [229, 343] width 23 height 23
click at [908, 19] on button "Close" at bounding box center [913, 17] width 70 height 19
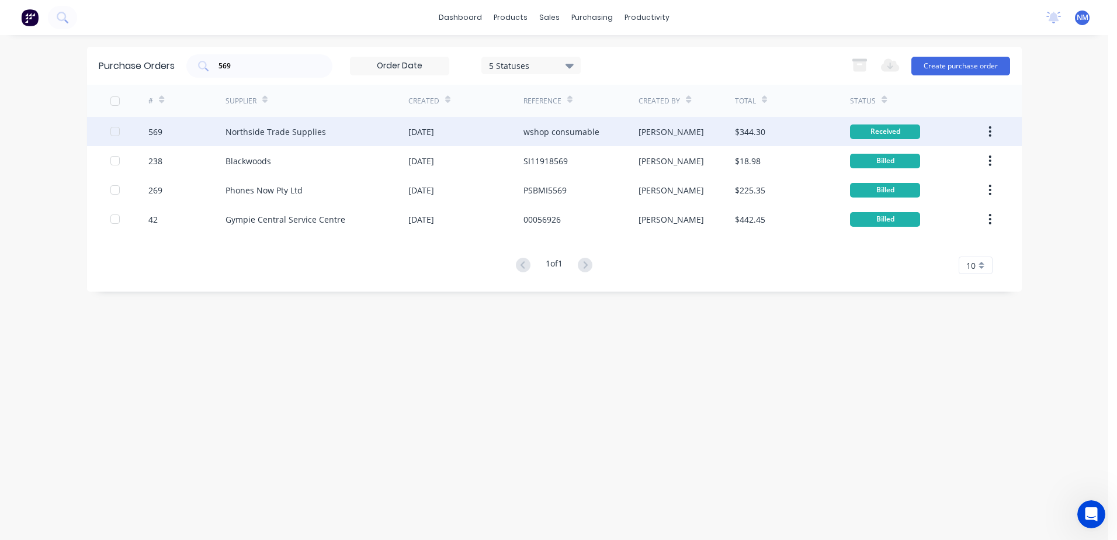
click at [724, 130] on div "[PERSON_NAME]" at bounding box center [687, 131] width 96 height 29
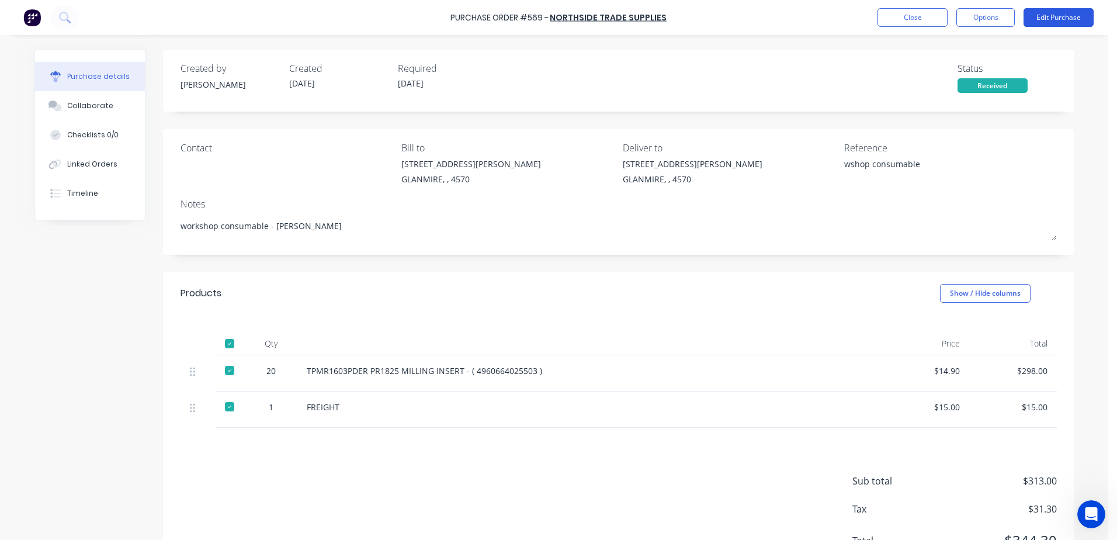
click at [1050, 22] on button "Edit Purchase" at bounding box center [1059, 17] width 70 height 19
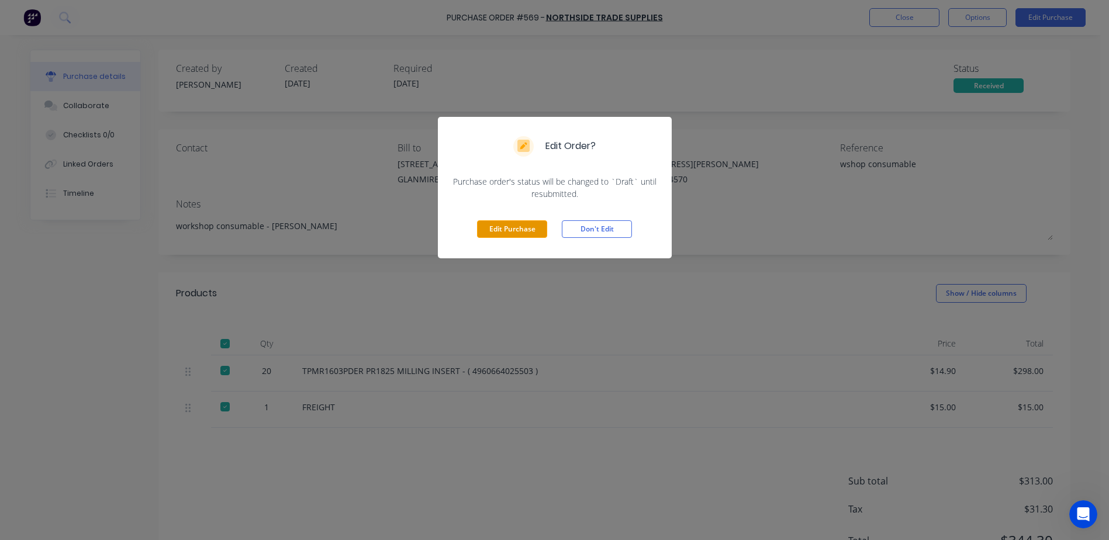
click at [507, 234] on button "Edit Purchase" at bounding box center [512, 229] width 70 height 18
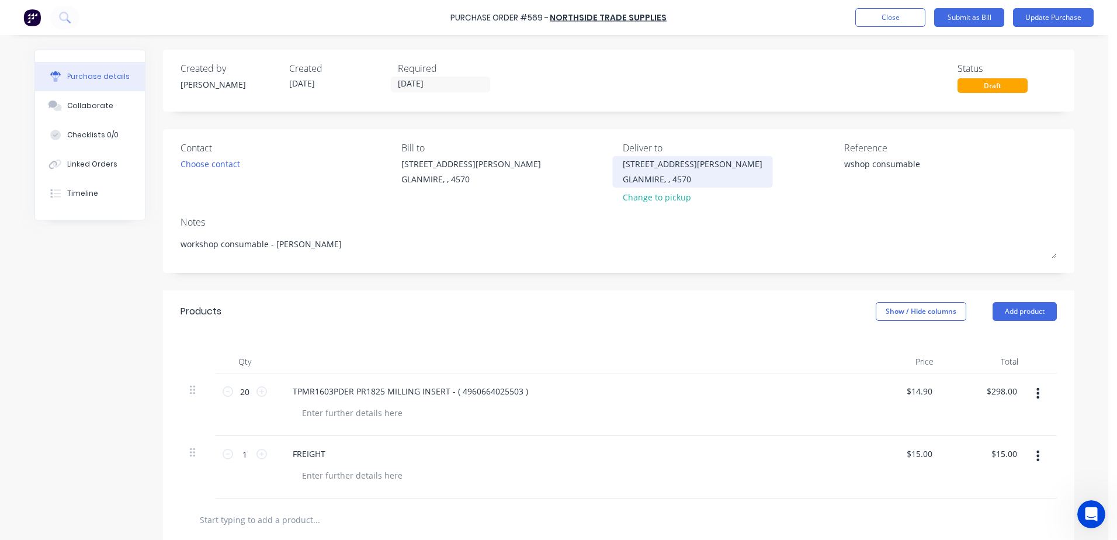
drag, startPoint x: 913, startPoint y: 163, endPoint x: 688, endPoint y: 162, distance: 225.0
click at [688, 162] on div "Contact Choose contact [PERSON_NAME] to [STREET_ADDRESS][PERSON_NAME] Deliver t…" at bounding box center [619, 175] width 877 height 68
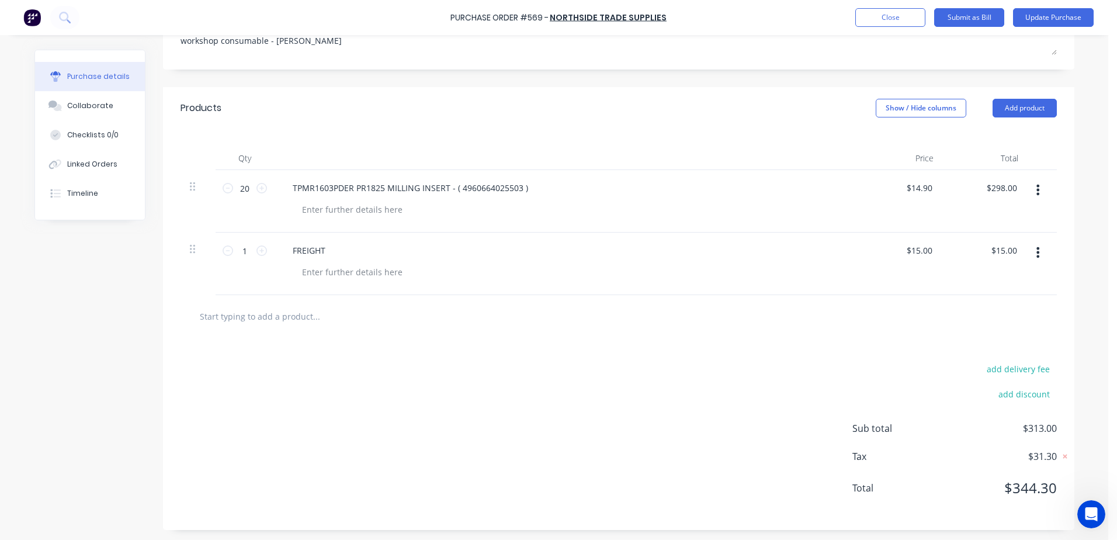
scroll to position [205, 0]
click at [224, 184] on icon at bounding box center [228, 186] width 11 height 11
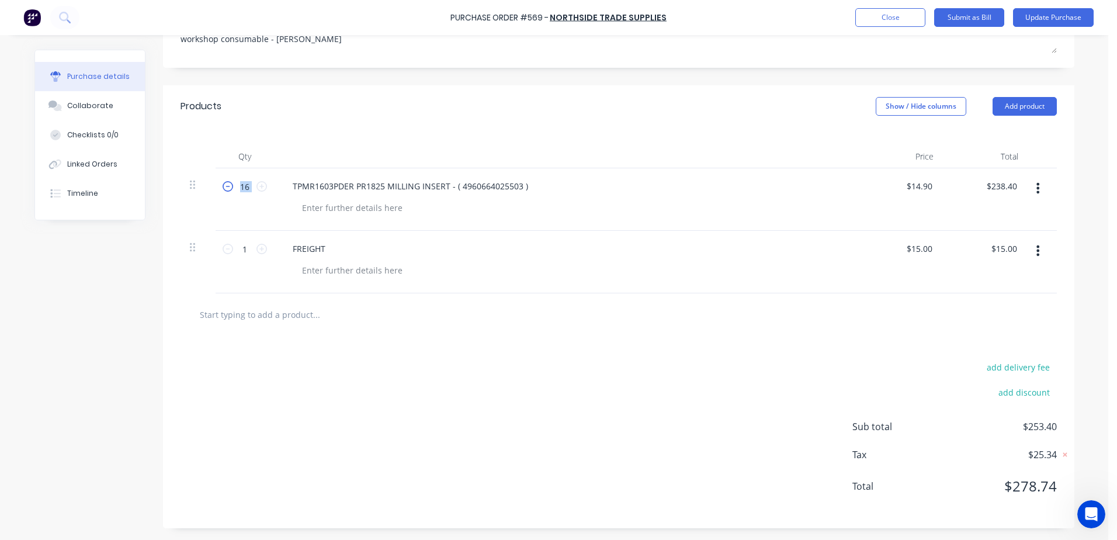
click at [224, 184] on icon at bounding box center [228, 186] width 11 height 11
click at [1062, 20] on button "Update Purchase" at bounding box center [1053, 17] width 81 height 19
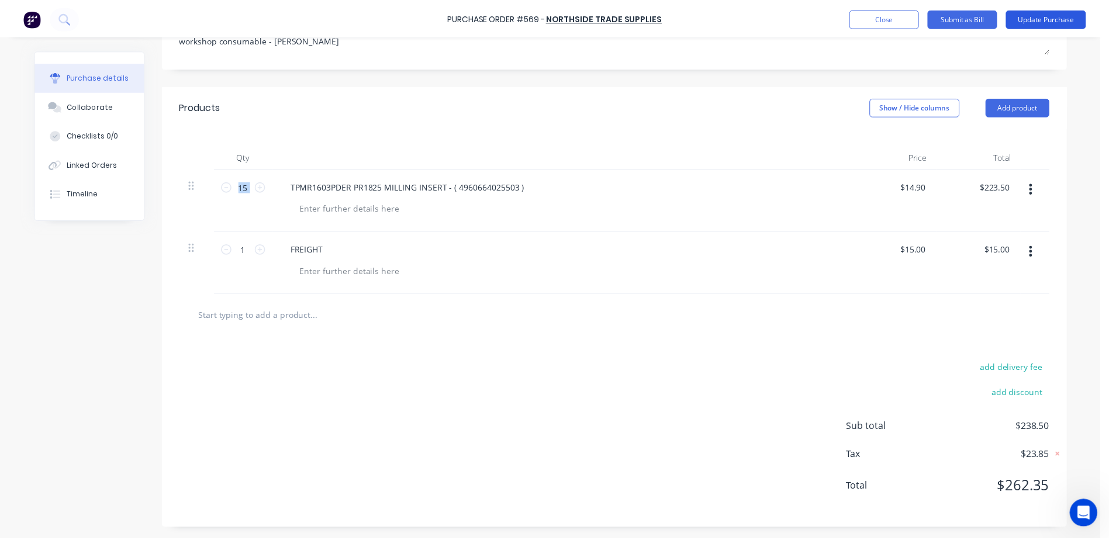
scroll to position [0, 0]
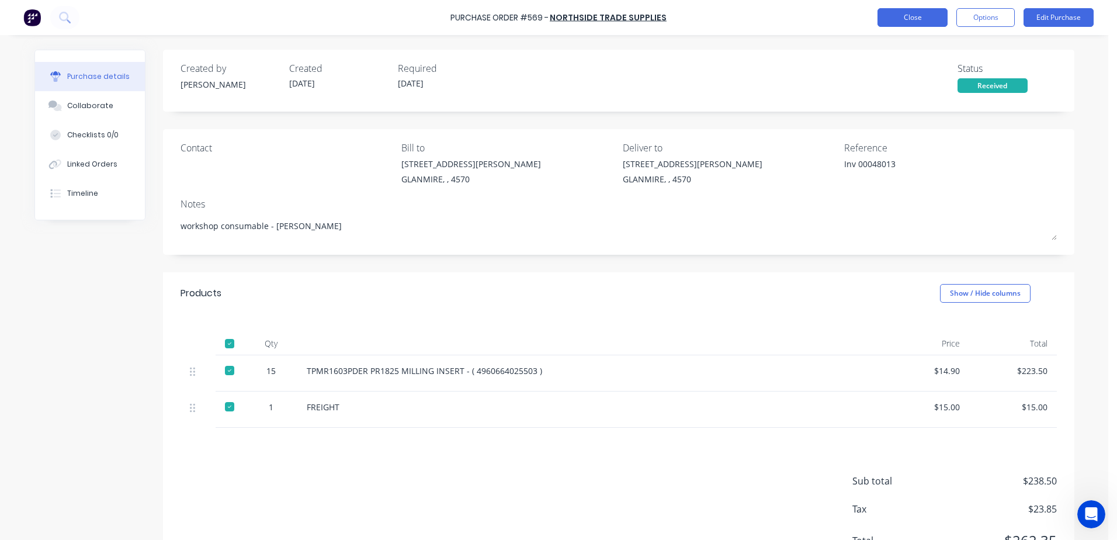
click at [932, 17] on button "Close" at bounding box center [913, 17] width 70 height 19
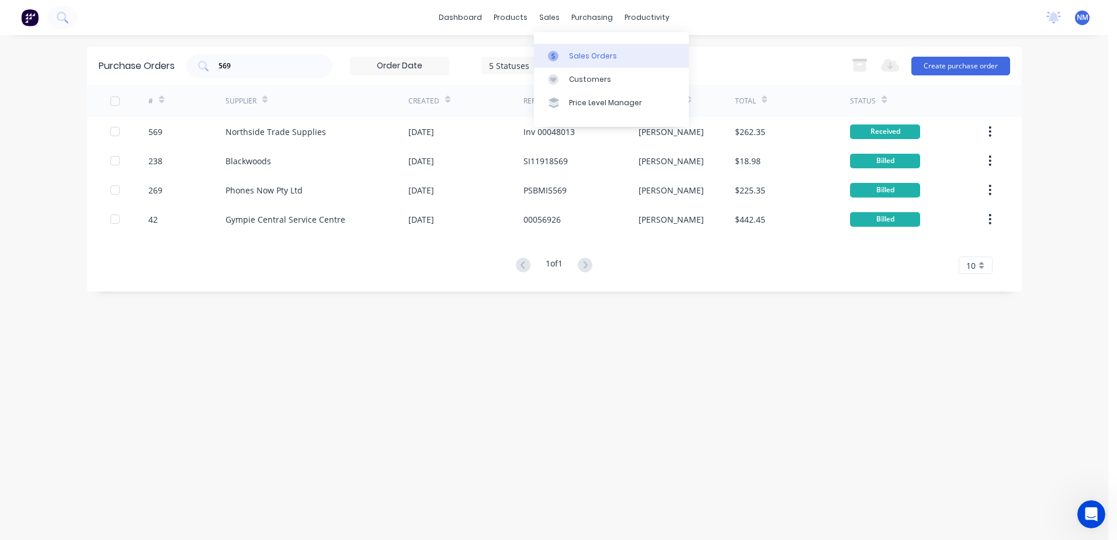
click at [581, 61] on link "Sales Orders" at bounding box center [611, 55] width 155 height 23
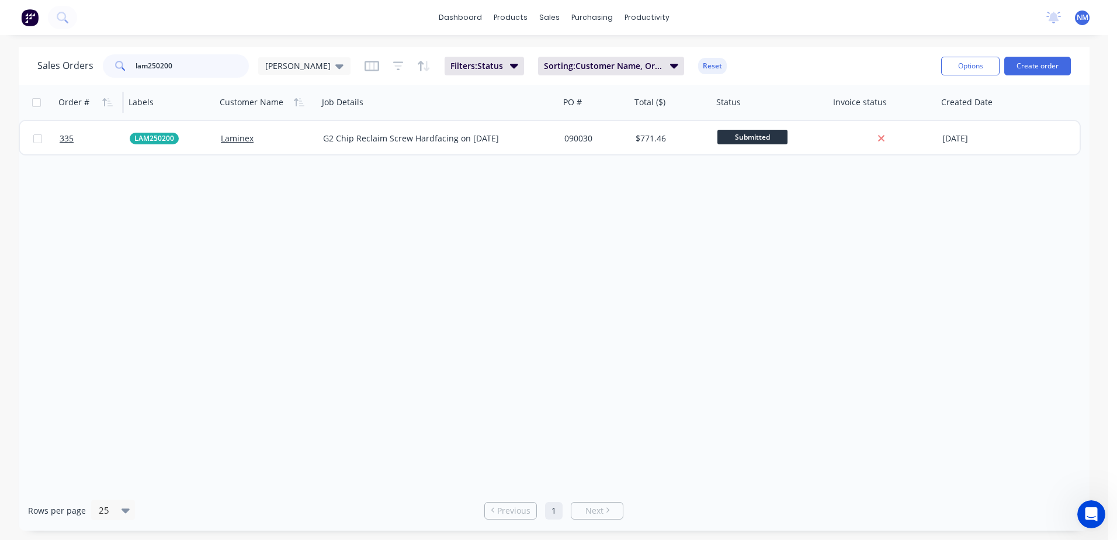
drag, startPoint x: 198, startPoint y: 70, endPoint x: 84, endPoint y: 85, distance: 115.0
click at [88, 84] on div "Sales Orders lam250200 [PERSON_NAME] Filters: Status Sorting: Customer Name, Or…" at bounding box center [554, 66] width 1071 height 38
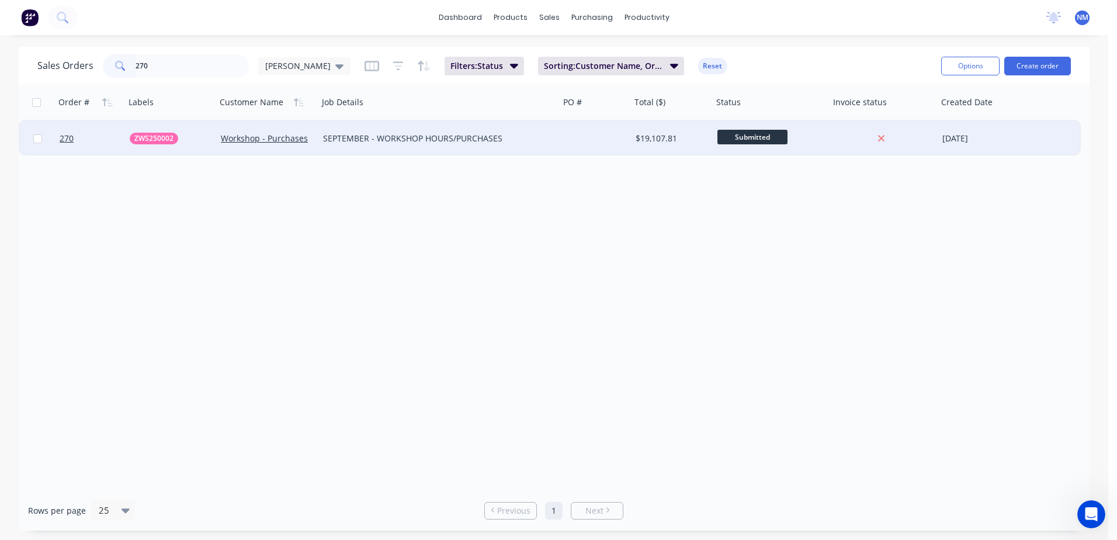
click at [596, 139] on div at bounding box center [595, 138] width 71 height 35
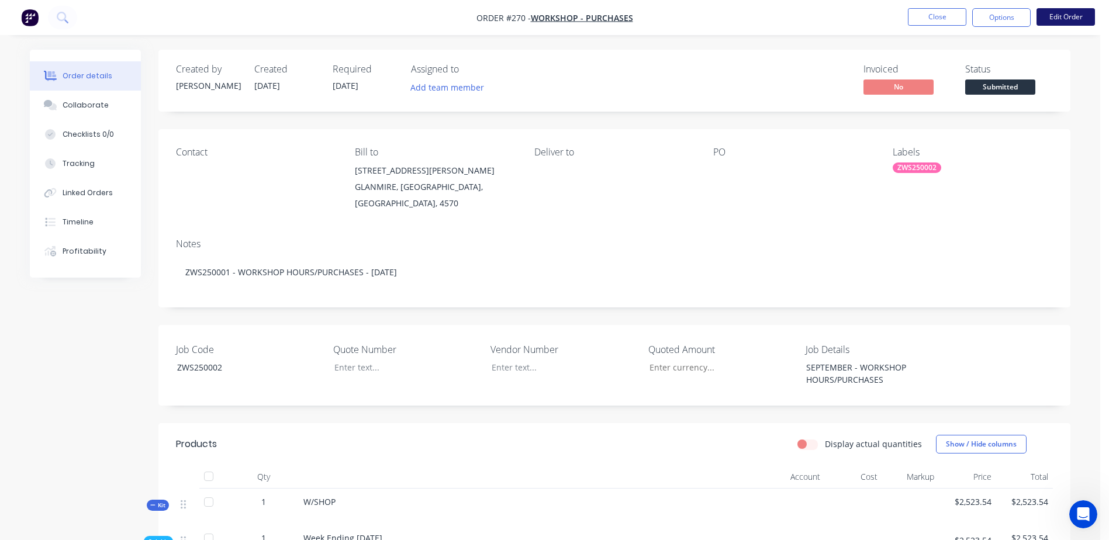
click at [1063, 17] on button "Edit Order" at bounding box center [1065, 17] width 58 height 18
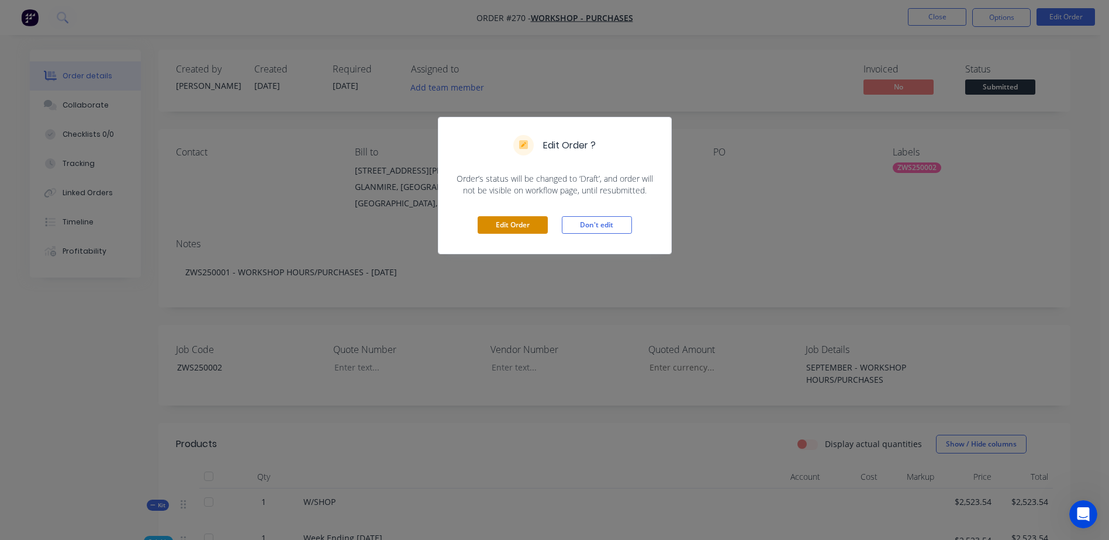
click at [493, 224] on button "Edit Order" at bounding box center [512, 225] width 70 height 18
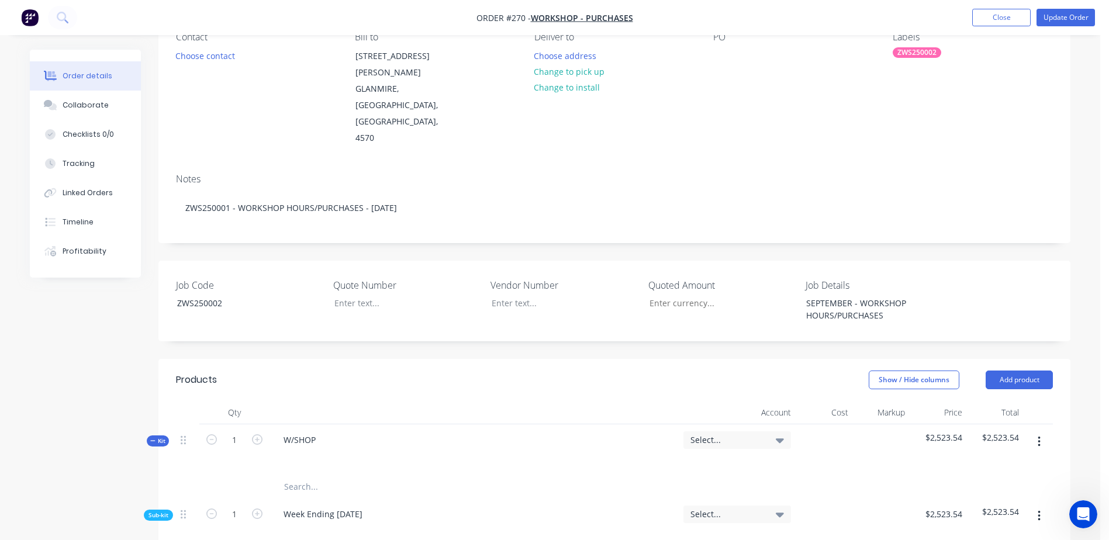
scroll to position [94, 0]
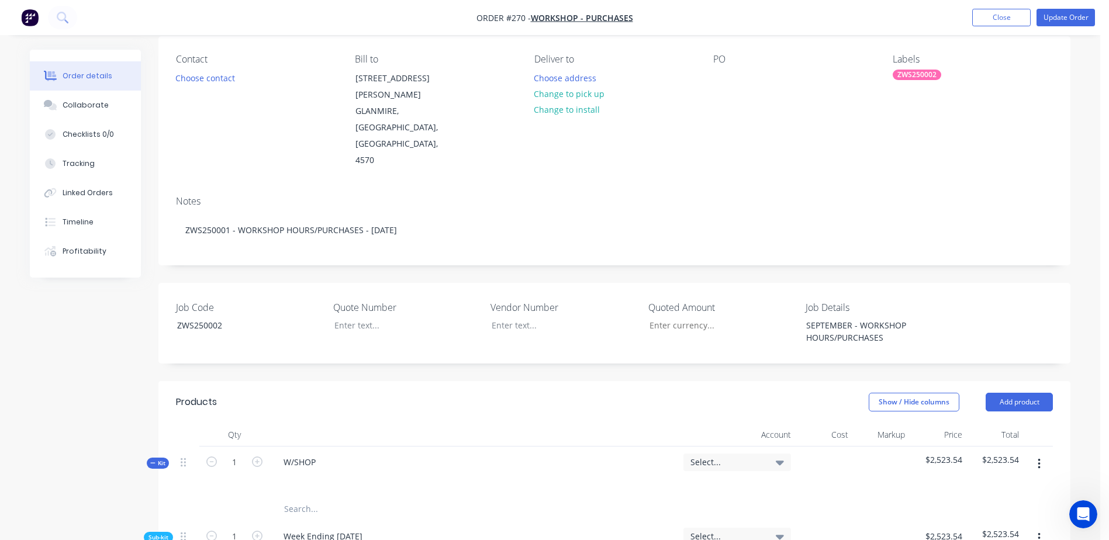
click at [295, 497] on input "text" at bounding box center [400, 508] width 234 height 23
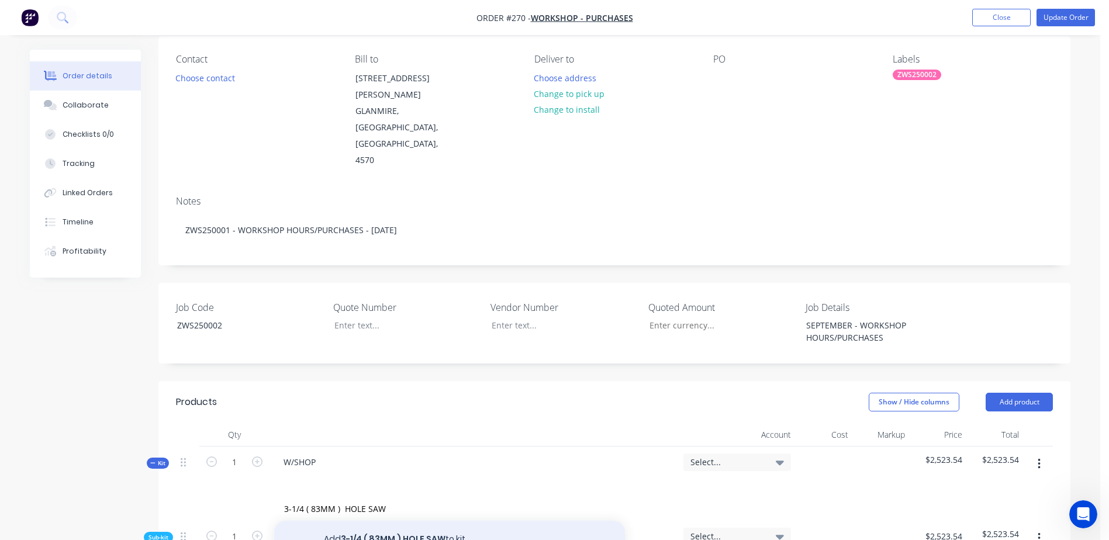
click at [393, 521] on button "Add 3-1/4 ( 83MM ) HOLE SAW to kit" at bounding box center [449, 539] width 351 height 37
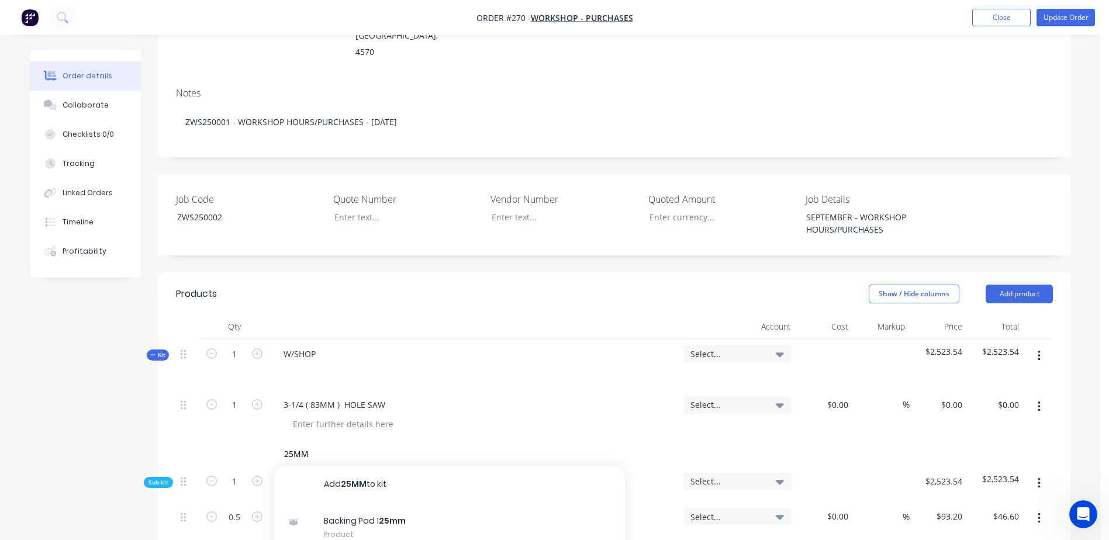
scroll to position [210, 0]
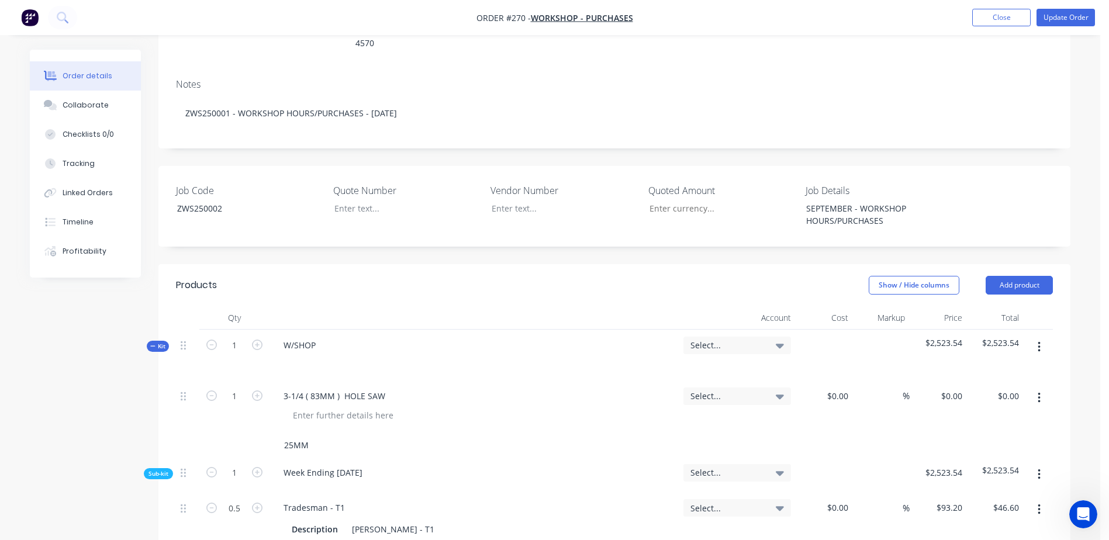
click at [321, 434] on input "25MM" at bounding box center [400, 445] width 234 height 23
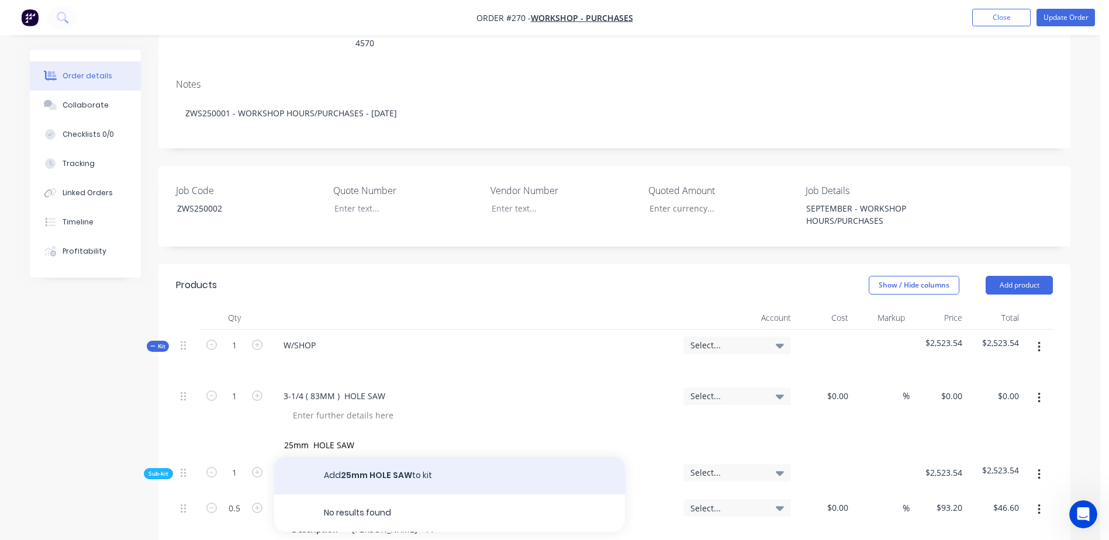
click at [364, 457] on button "Add 25mm HOLE SAW to kit" at bounding box center [449, 475] width 351 height 37
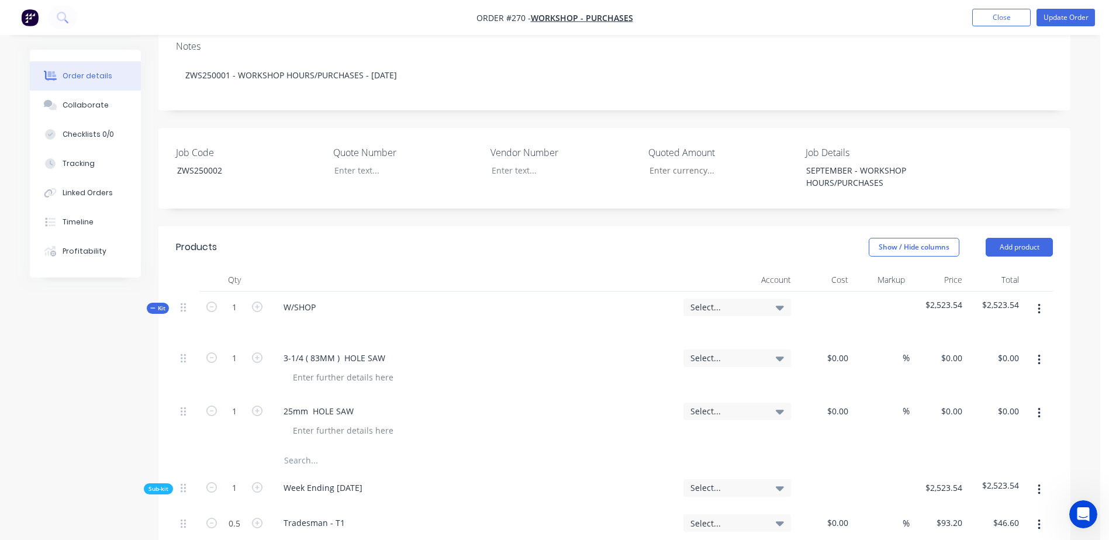
scroll to position [269, 0]
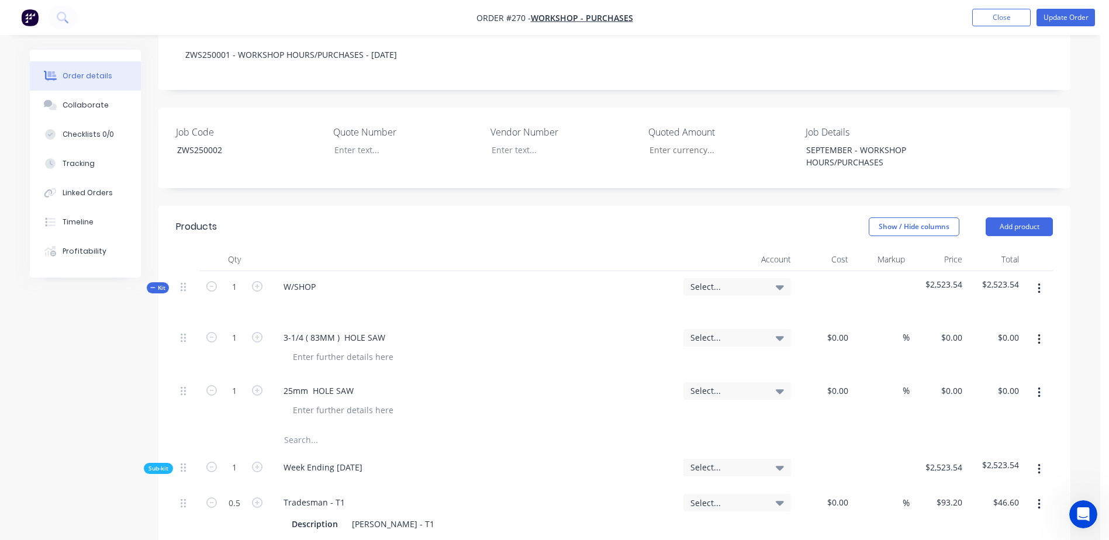
click at [295, 428] on input "text" at bounding box center [400, 439] width 234 height 23
click at [284, 428] on input "19mm HOLE SAW" at bounding box center [400, 439] width 234 height 23
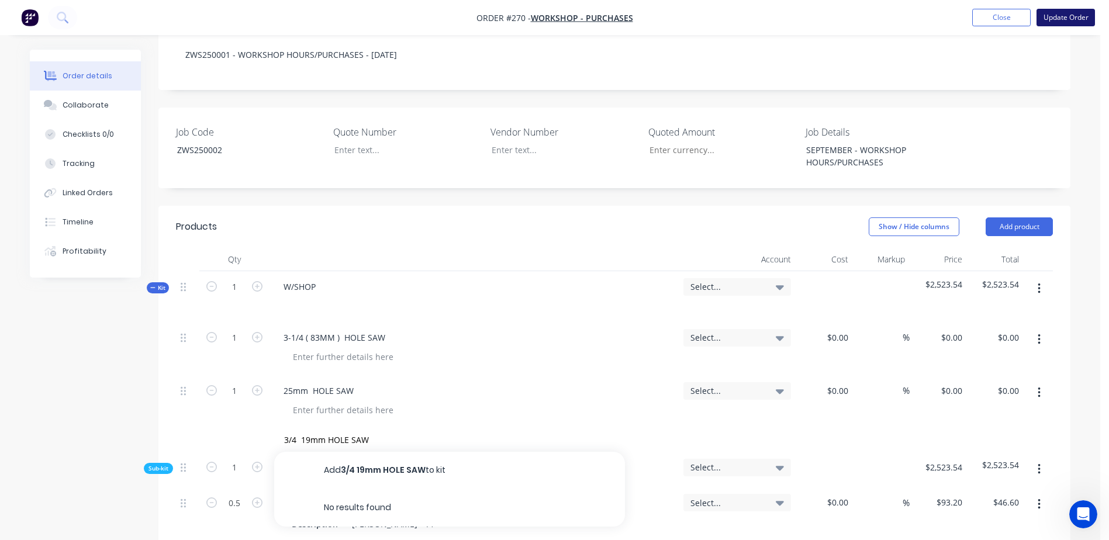
click at [1067, 22] on button "Update Order" at bounding box center [1065, 18] width 58 height 18
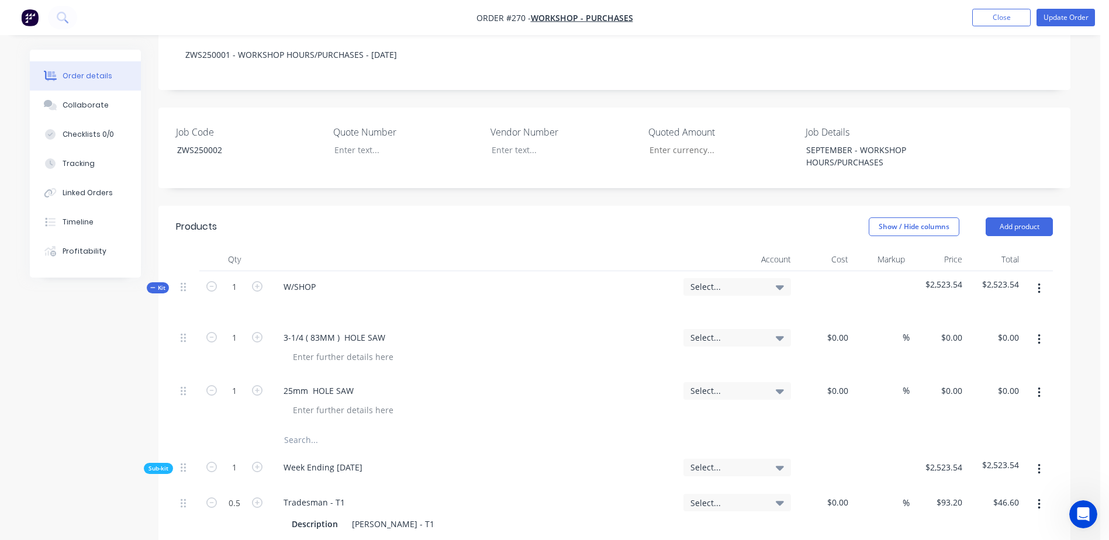
scroll to position [0, 0]
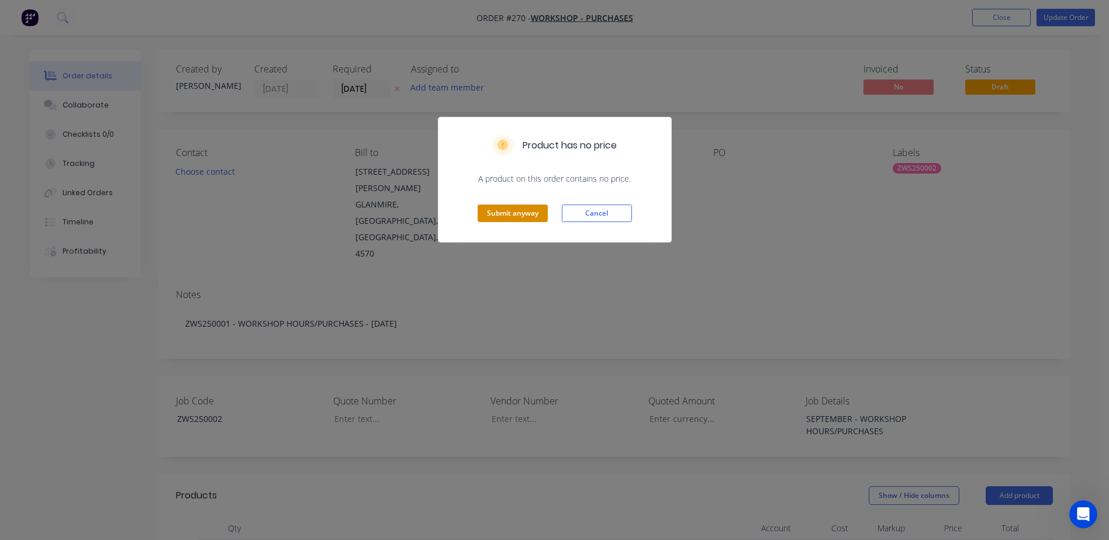
drag, startPoint x: 524, startPoint y: 204, endPoint x: 524, endPoint y: 211, distance: 7.0
click at [524, 211] on div "Submit anyway Cancel" at bounding box center [554, 213] width 233 height 57
click at [524, 211] on button "Submit anyway" at bounding box center [512, 214] width 70 height 18
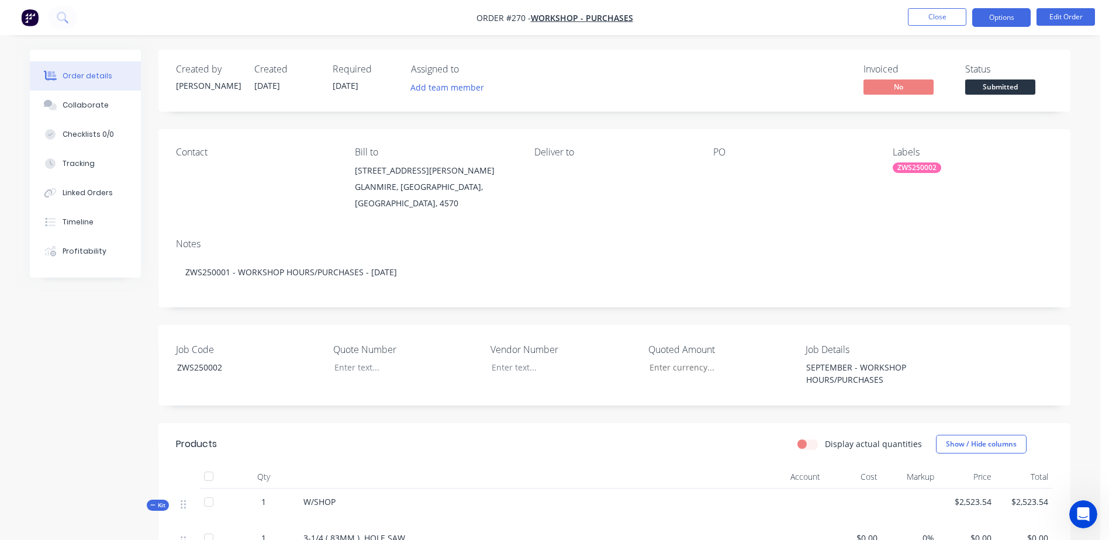
click at [1002, 22] on button "Options" at bounding box center [1001, 17] width 58 height 19
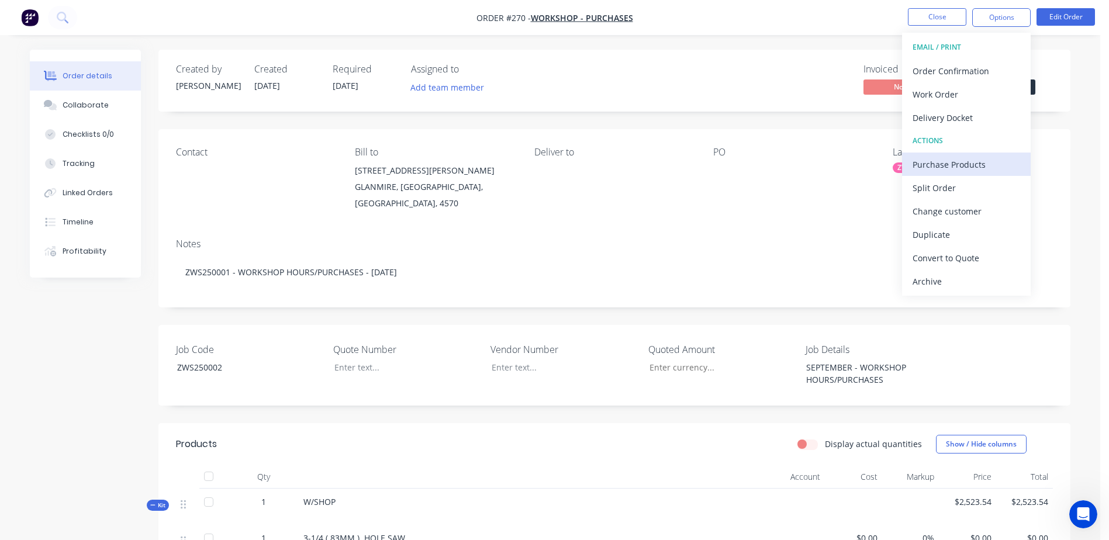
click at [1000, 157] on div "Purchase Products" at bounding box center [966, 164] width 108 height 17
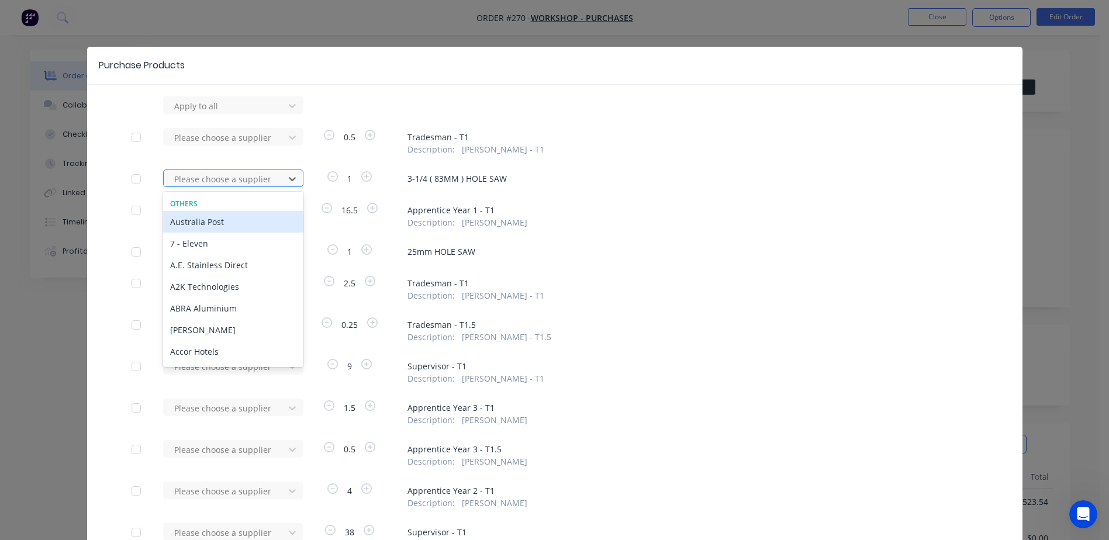
click at [212, 182] on div at bounding box center [225, 179] width 105 height 15
click at [213, 221] on div "TKD Tool Kit Depot" at bounding box center [233, 222] width 140 height 22
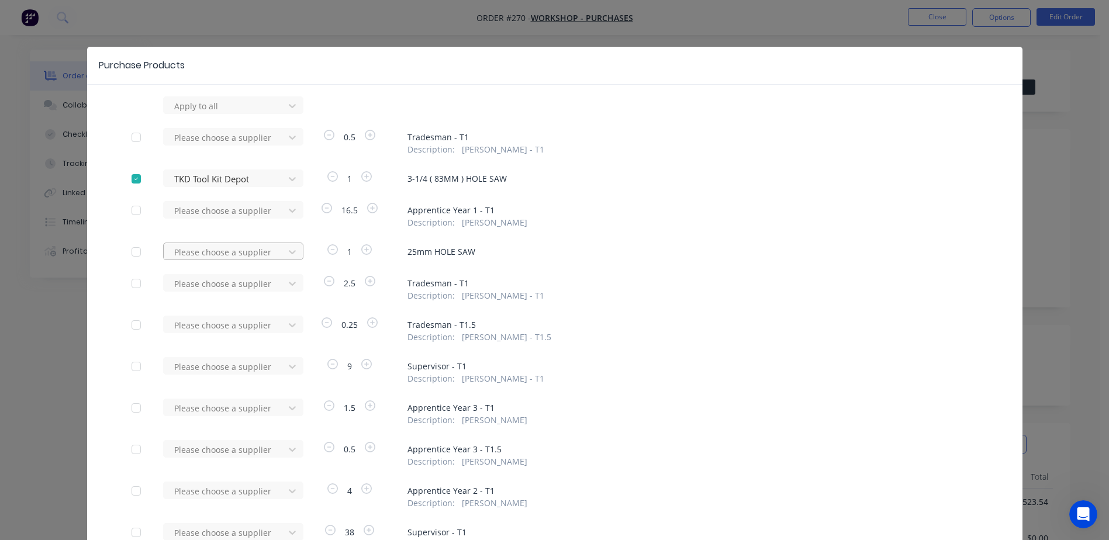
click at [193, 255] on div at bounding box center [225, 252] width 105 height 15
click at [203, 296] on div "TKD Tool Kit Depot" at bounding box center [233, 295] width 140 height 22
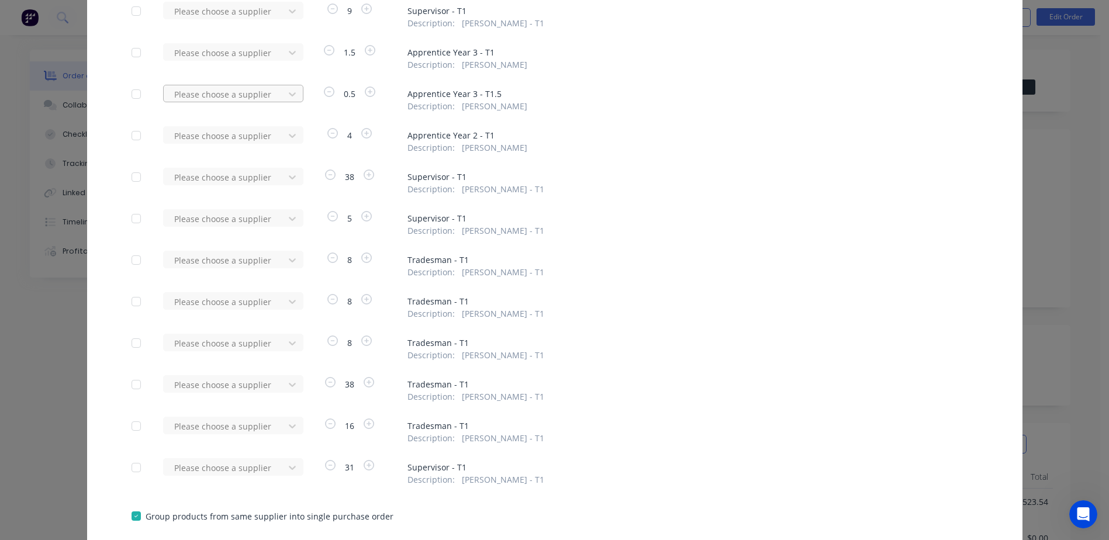
scroll to position [425, 0]
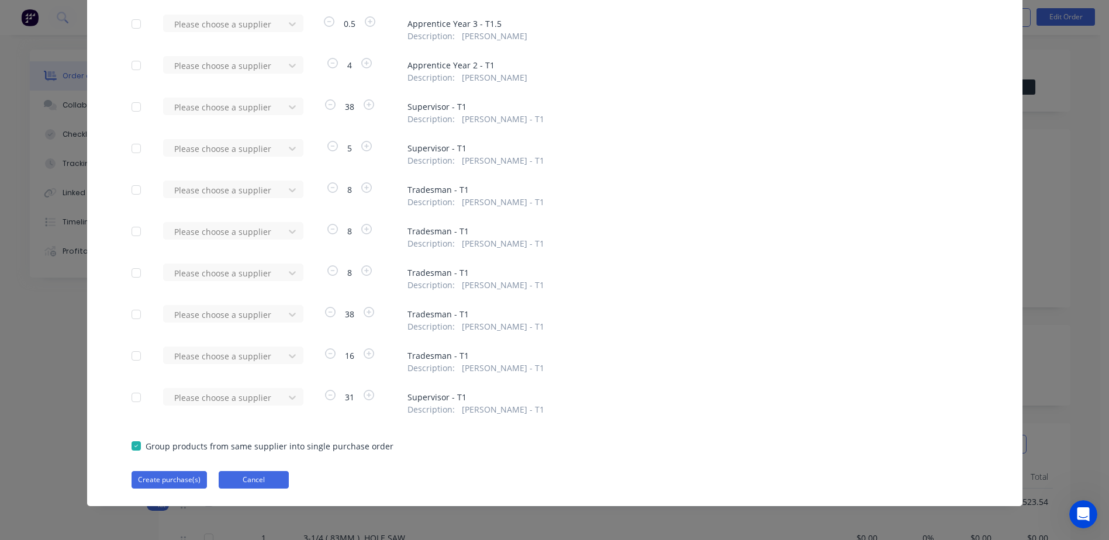
click at [245, 478] on button "Cancel" at bounding box center [254, 480] width 70 height 18
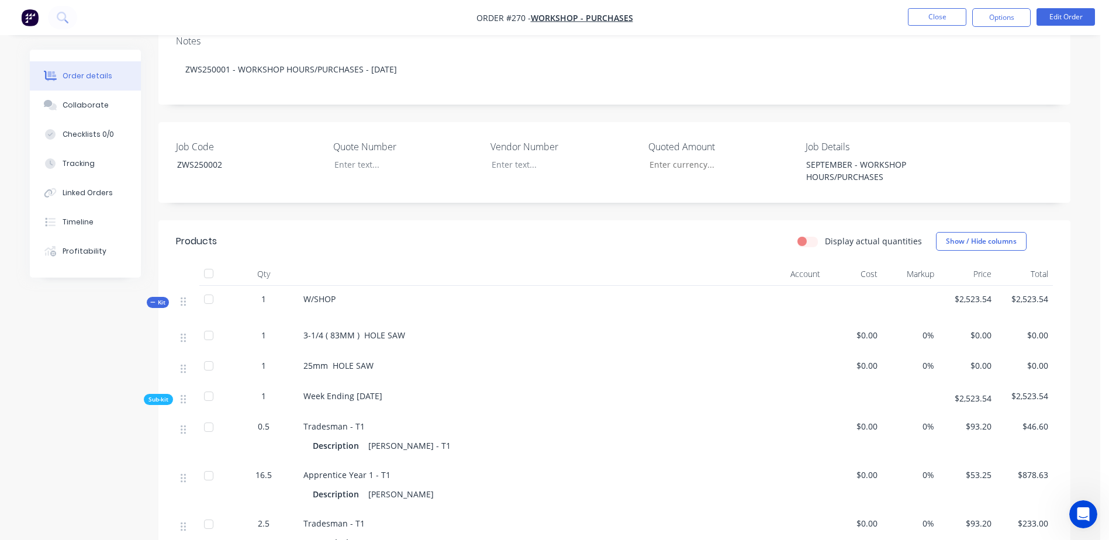
scroll to position [175, 0]
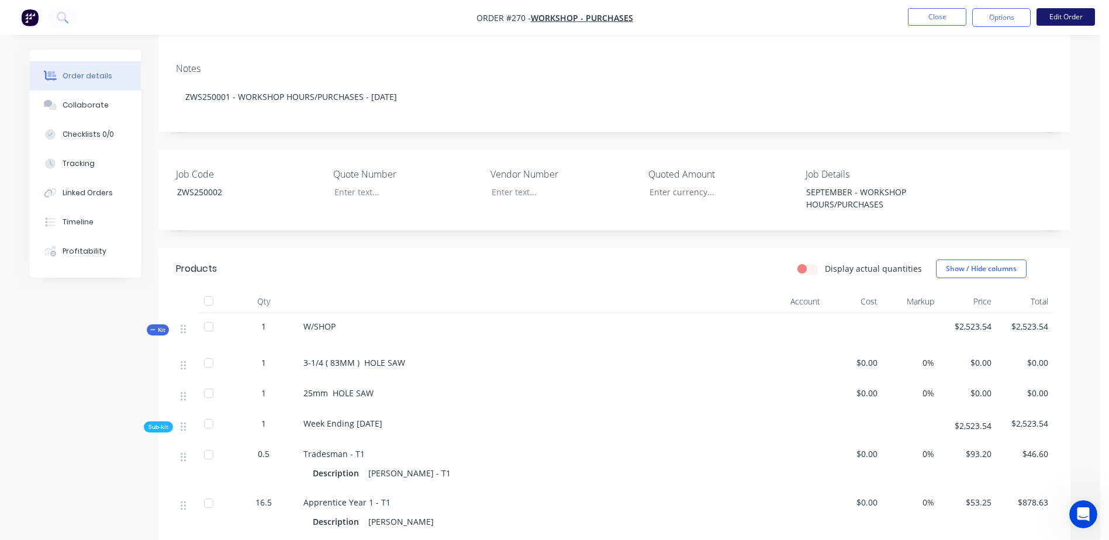
click at [1043, 17] on button "Edit Order" at bounding box center [1065, 17] width 58 height 18
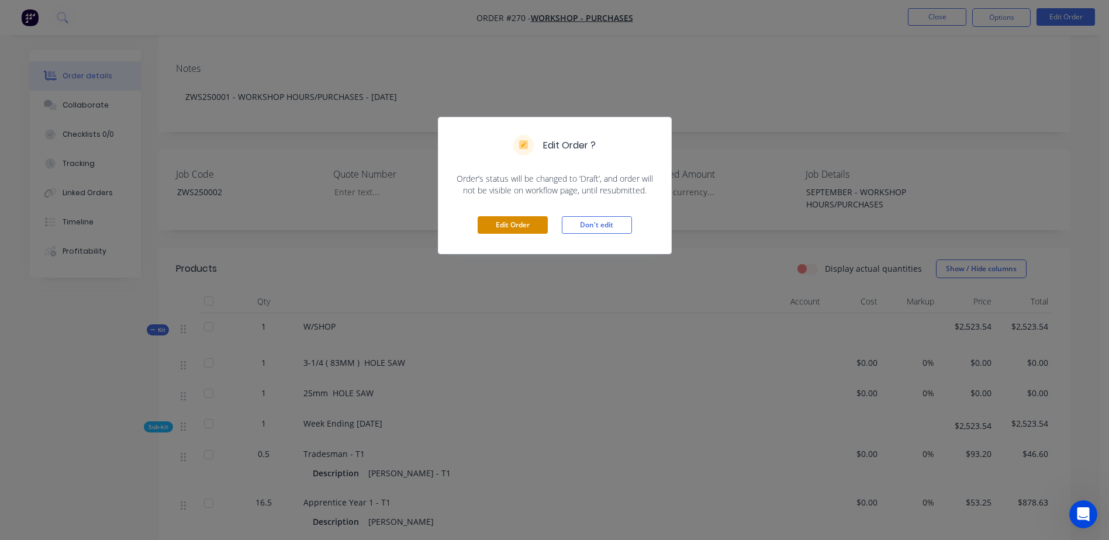
click at [521, 222] on button "Edit Order" at bounding box center [512, 225] width 70 height 18
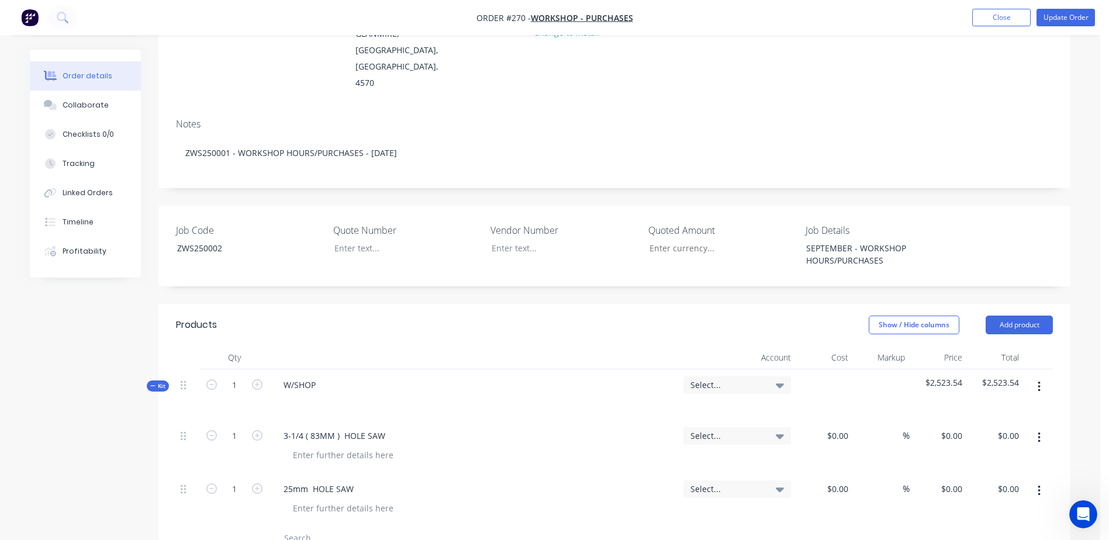
scroll to position [234, 0]
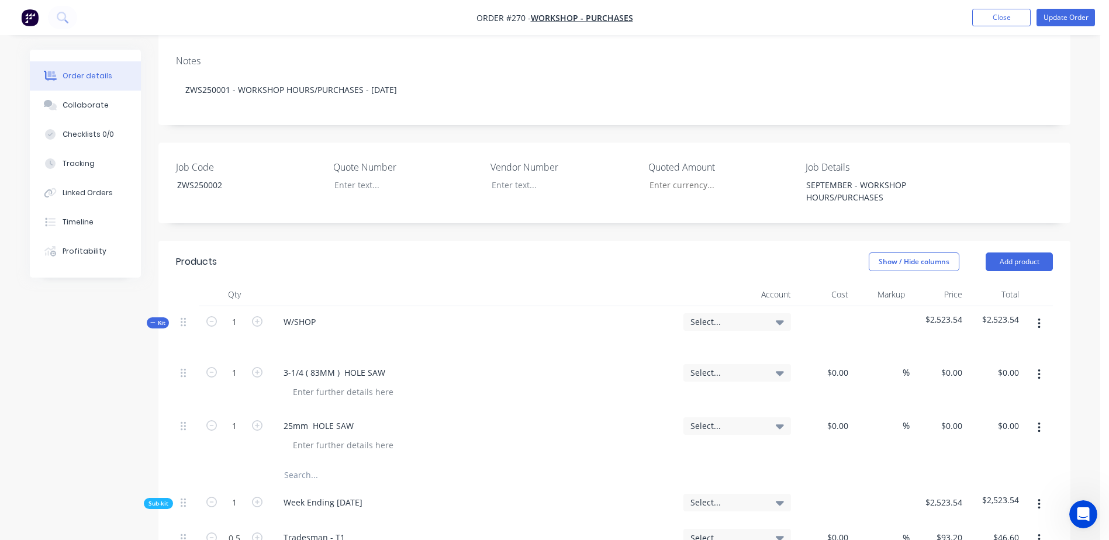
click at [299, 463] on input "text" at bounding box center [400, 474] width 234 height 23
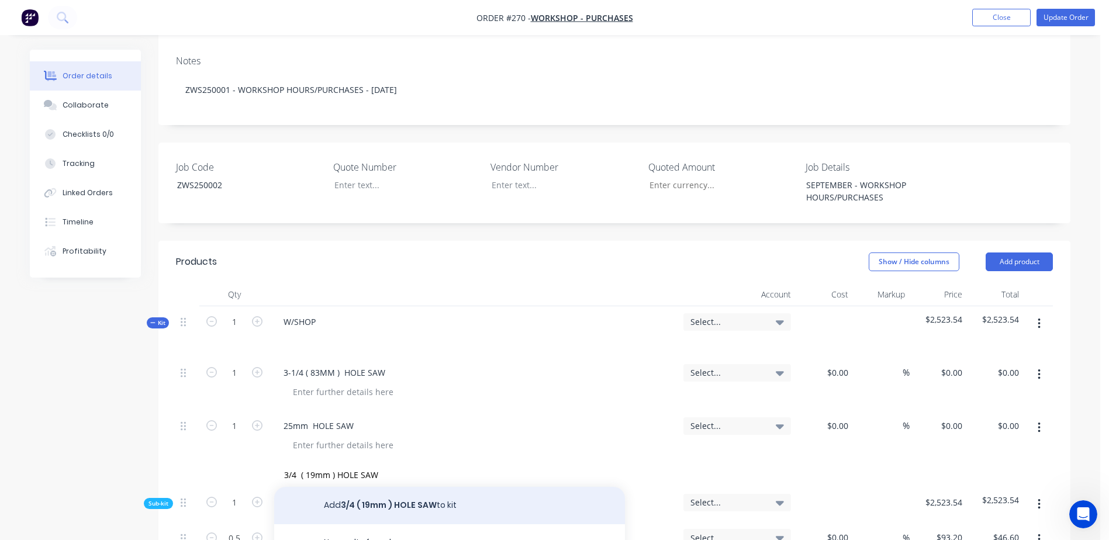
click at [410, 487] on button "Add 3/4 ( 19mm ) HOLE SAW to kit" at bounding box center [449, 505] width 351 height 37
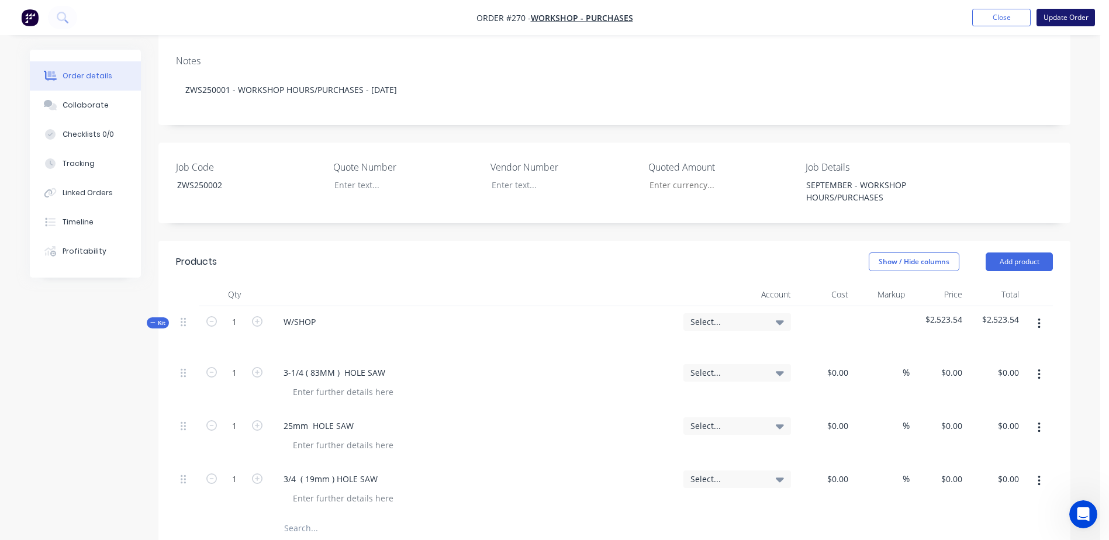
click at [1081, 23] on button "Update Order" at bounding box center [1065, 18] width 58 height 18
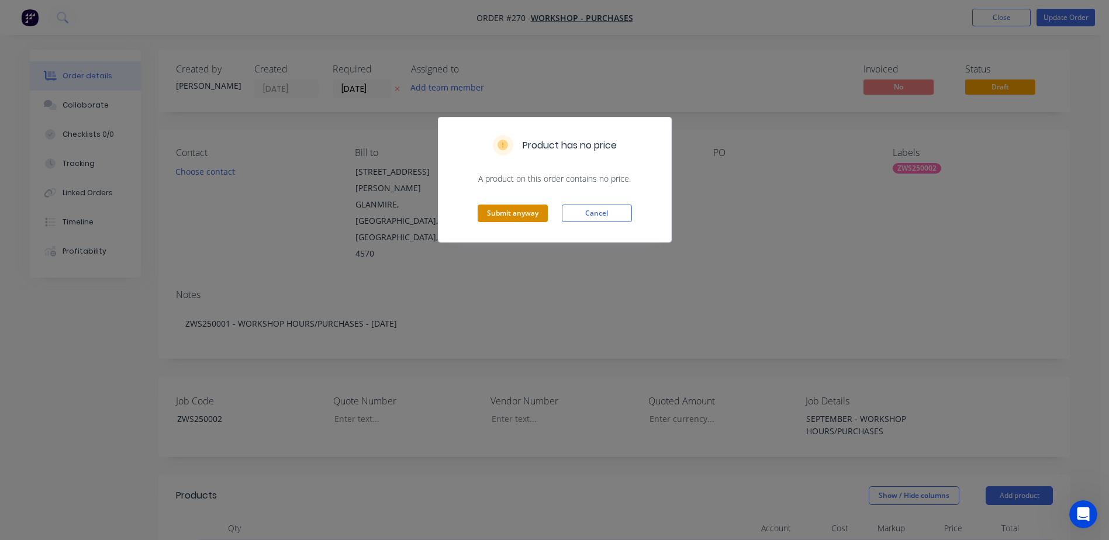
click at [510, 216] on button "Submit anyway" at bounding box center [512, 214] width 70 height 18
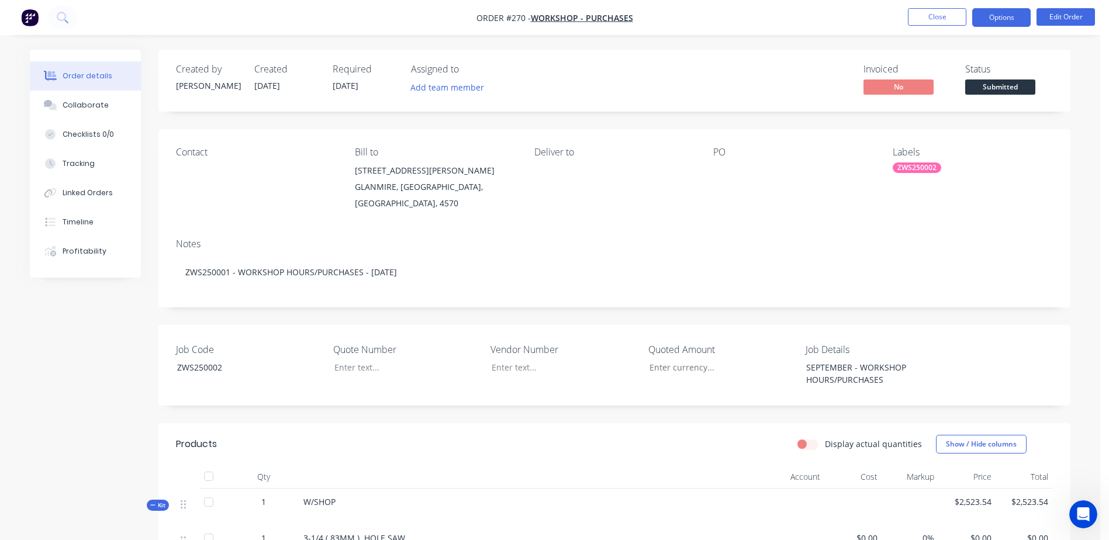
click at [1003, 18] on button "Options" at bounding box center [1001, 17] width 58 height 19
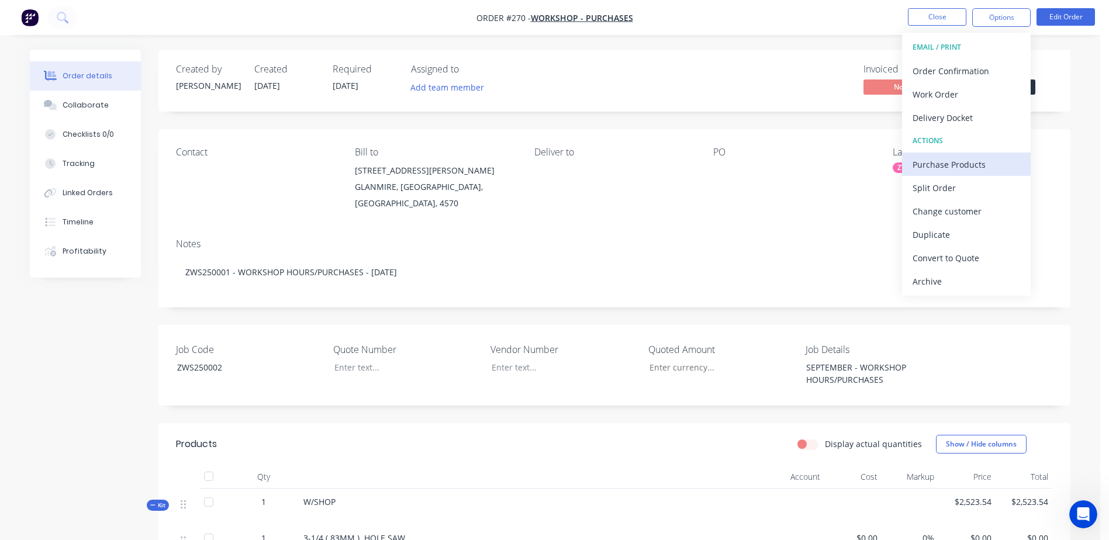
click at [1008, 163] on div "Purchase Products" at bounding box center [966, 164] width 108 height 17
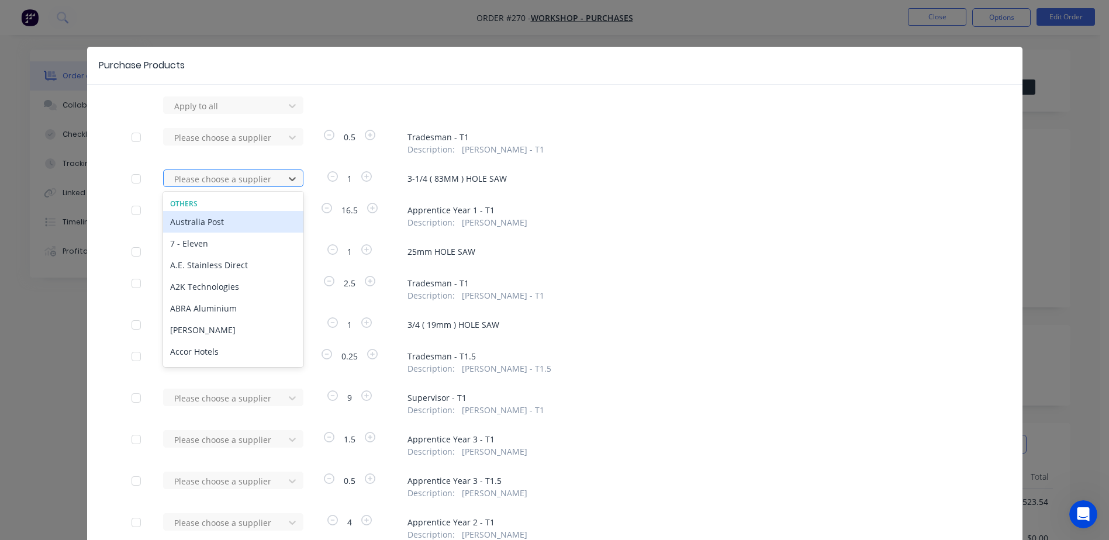
click at [213, 181] on div at bounding box center [225, 179] width 105 height 15
click at [217, 222] on div "TKD Tool Kit Depot" at bounding box center [233, 222] width 140 height 22
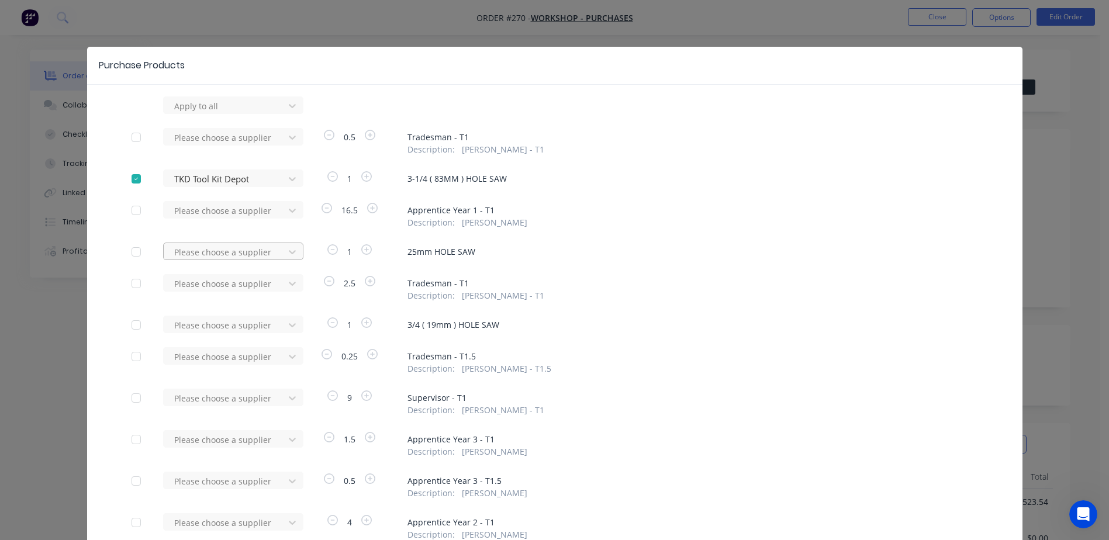
click at [202, 251] on div at bounding box center [225, 252] width 105 height 15
click at [211, 296] on div "TKD Tool Kit Depot" at bounding box center [233, 295] width 140 height 22
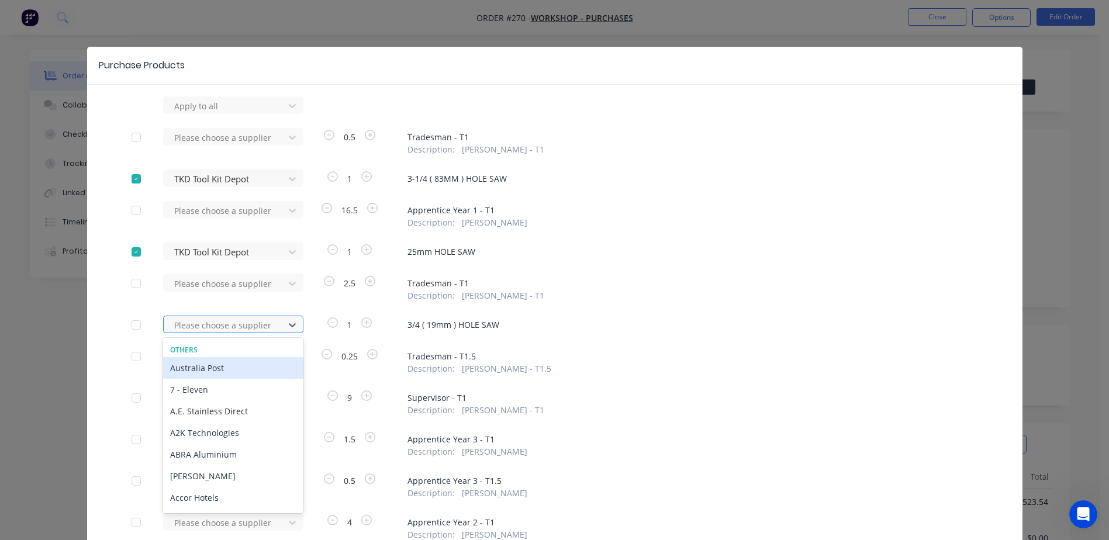
click at [201, 328] on div at bounding box center [225, 325] width 105 height 15
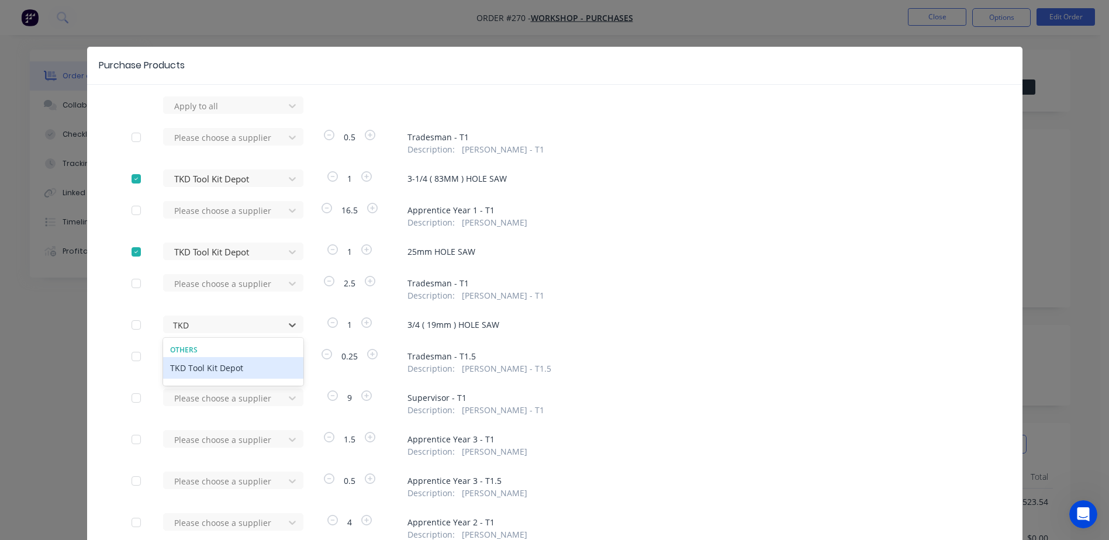
click at [211, 366] on div "TKD Tool Kit Depot" at bounding box center [233, 368] width 140 height 22
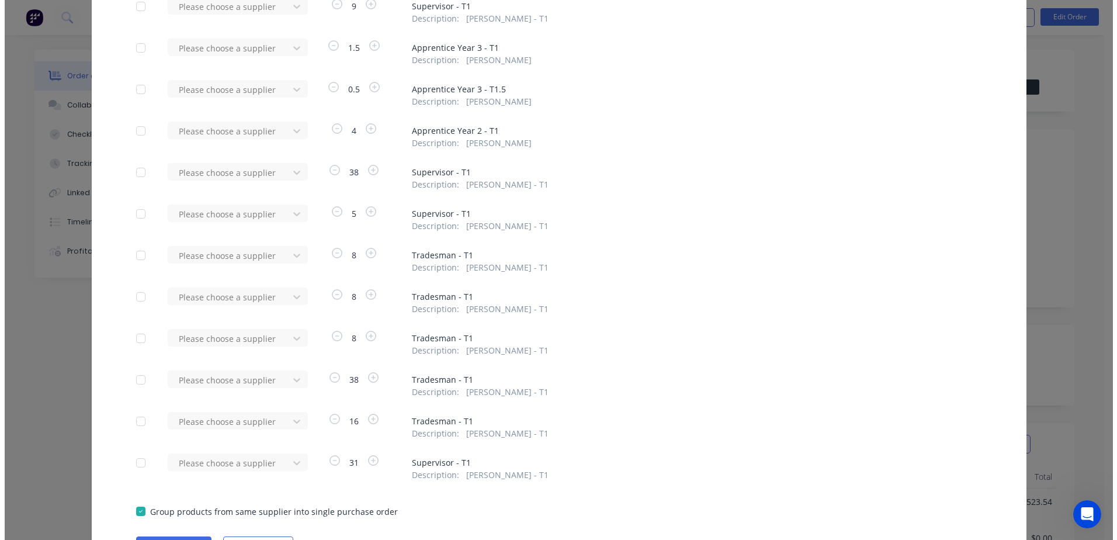
scroll to position [457, 0]
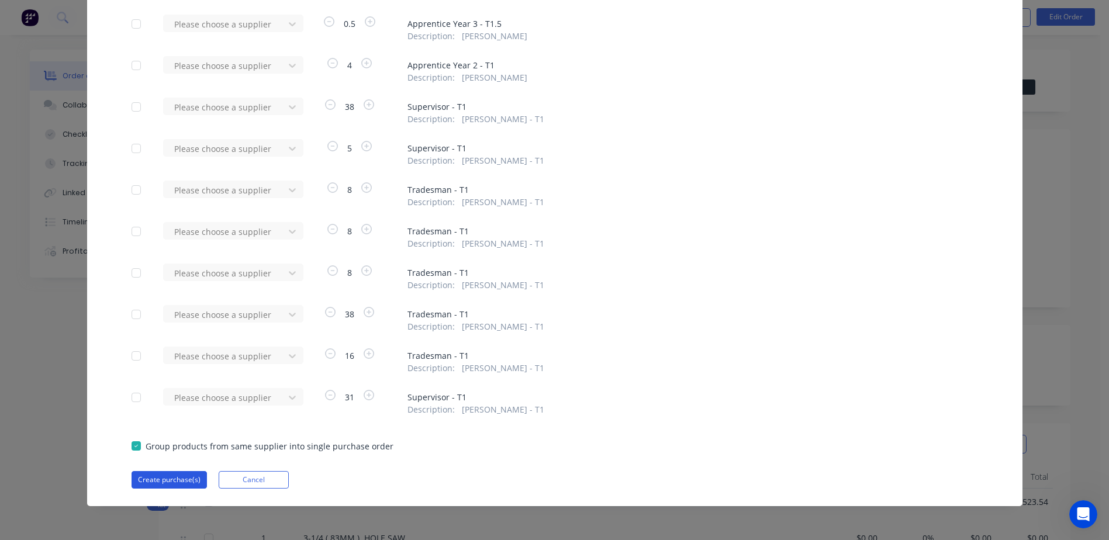
click at [162, 484] on button "Create purchase(s)" at bounding box center [168, 480] width 75 height 18
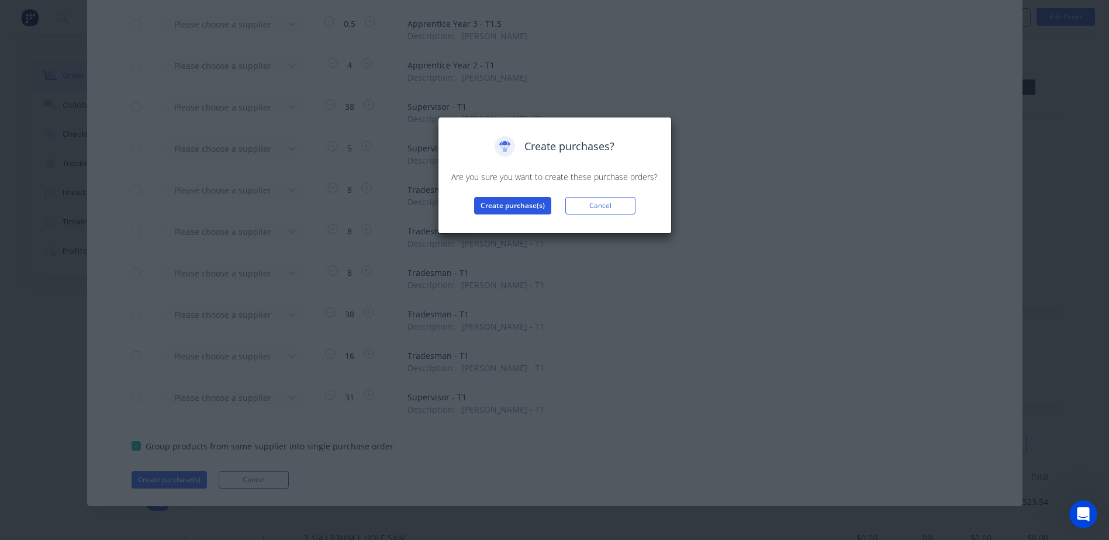
click at [499, 212] on button "Create purchase(s)" at bounding box center [512, 206] width 77 height 18
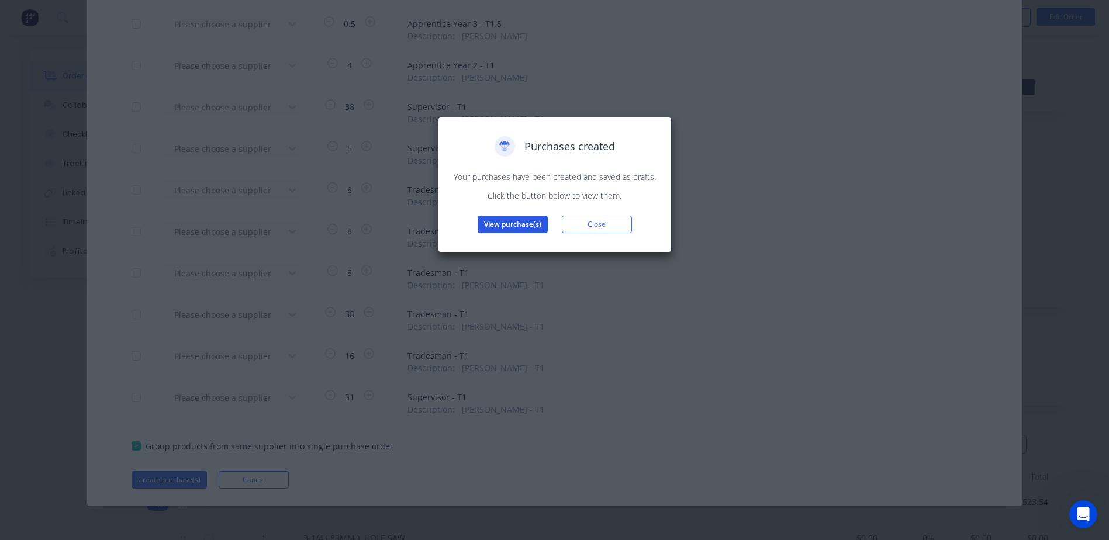
click at [508, 226] on button "View purchase(s)" at bounding box center [512, 225] width 70 height 18
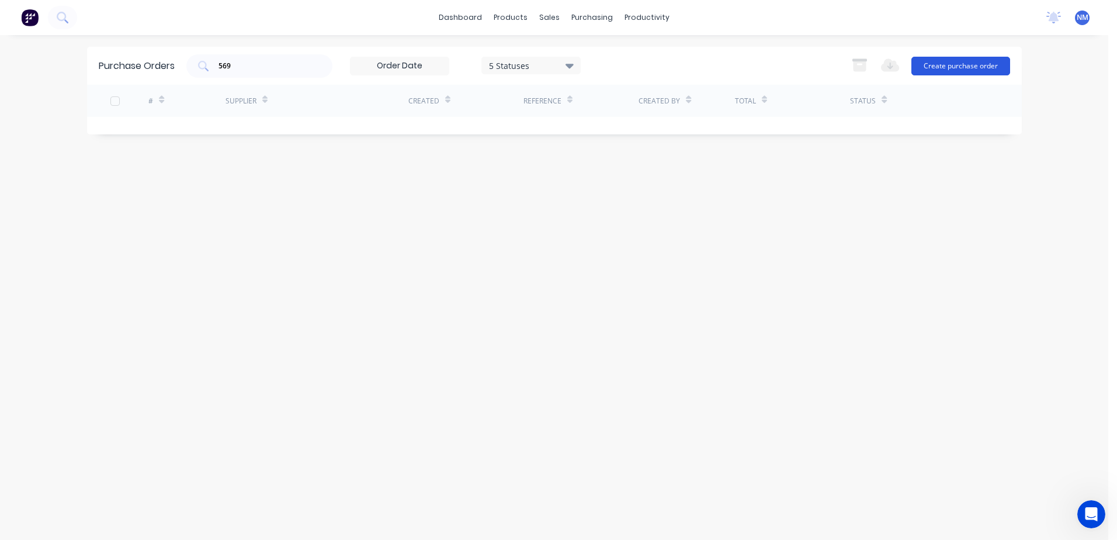
click at [943, 62] on button "Create purchase order" at bounding box center [961, 66] width 99 height 19
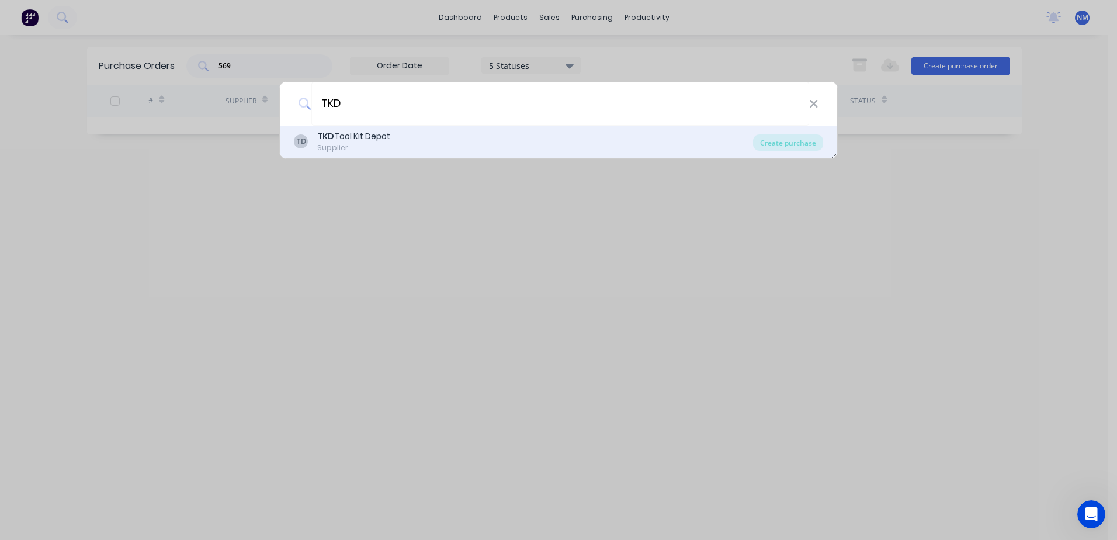
click at [385, 139] on div "TKD Tool Kit Depot" at bounding box center [353, 136] width 73 height 12
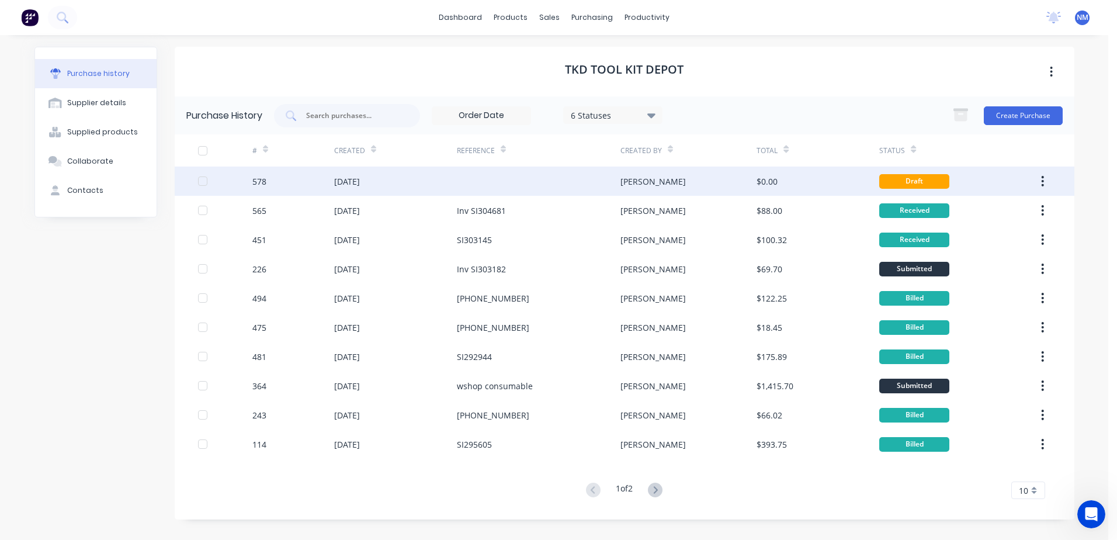
click at [707, 185] on div "[PERSON_NAME]" at bounding box center [689, 181] width 136 height 29
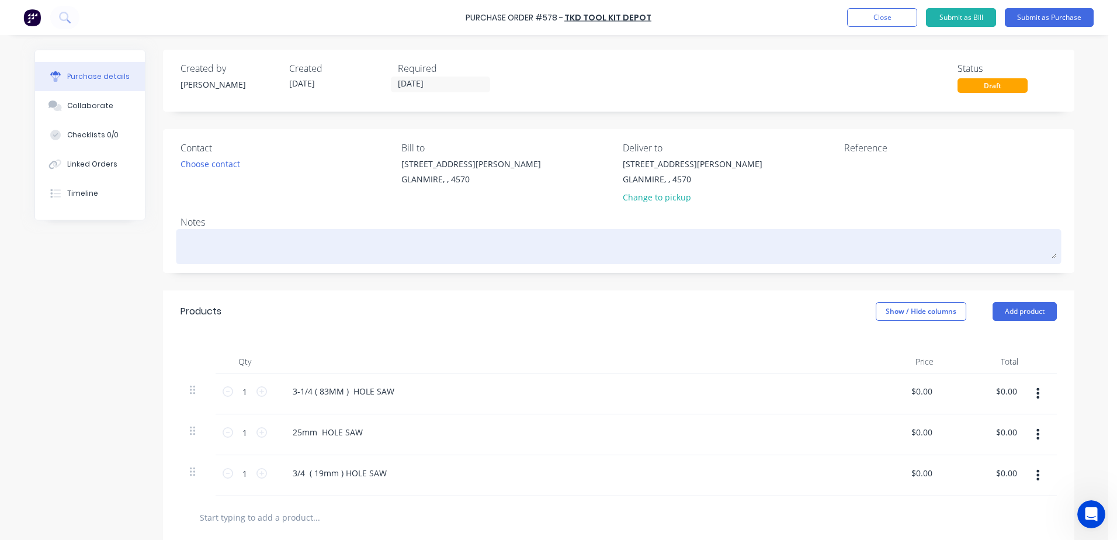
click at [209, 236] on textarea at bounding box center [619, 245] width 877 height 26
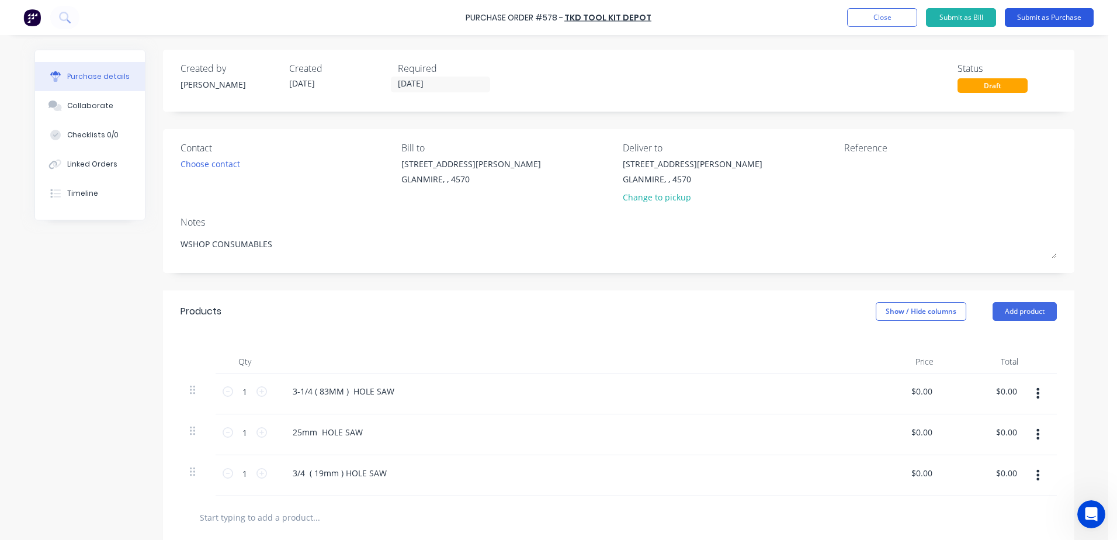
click at [1034, 16] on button "Submit as Purchase" at bounding box center [1049, 17] width 89 height 19
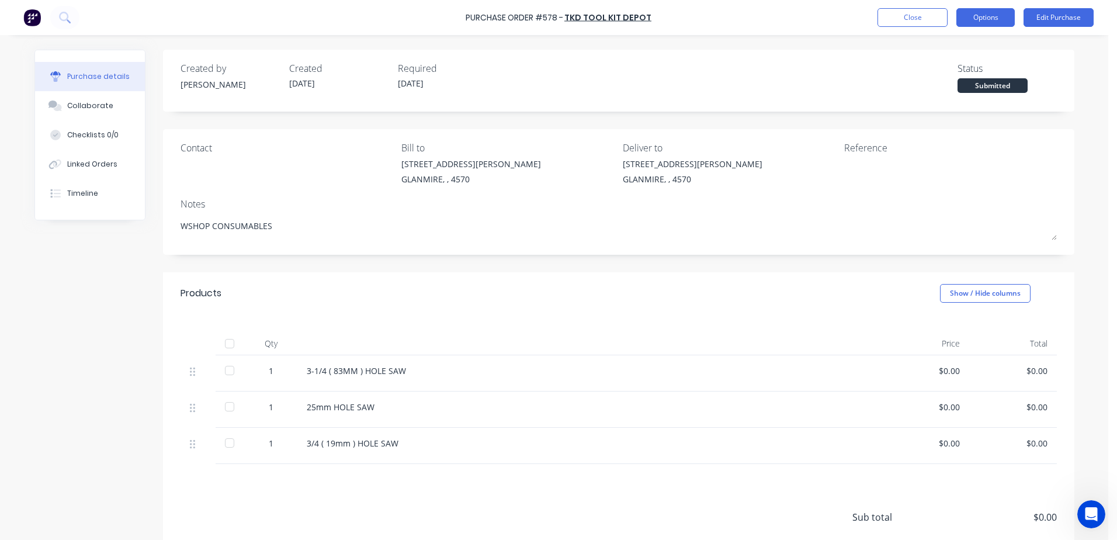
click at [999, 16] on button "Options" at bounding box center [986, 17] width 58 height 19
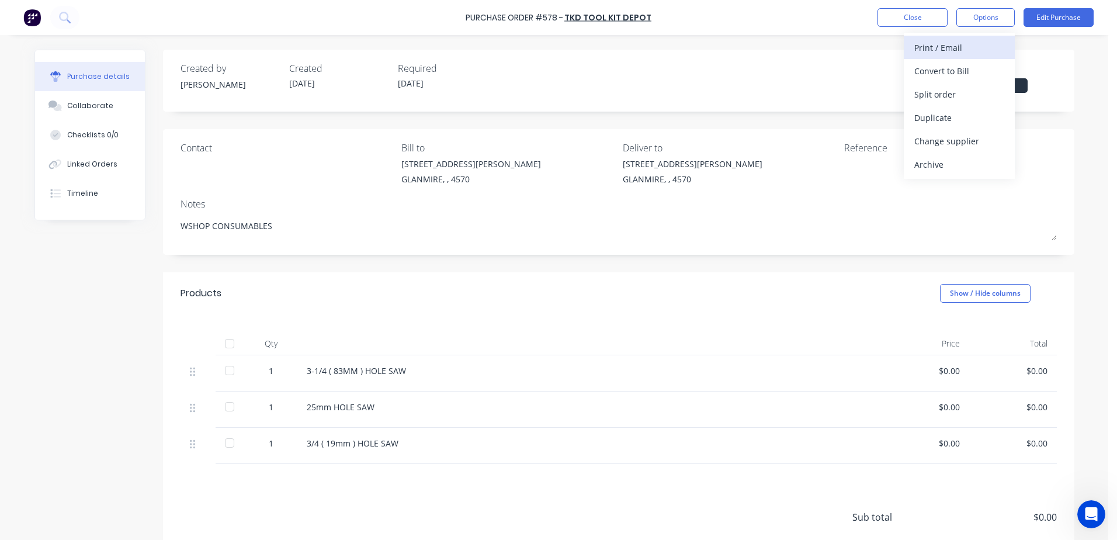
click at [954, 48] on div "Print / Email" at bounding box center [960, 47] width 90 height 17
click at [947, 72] on div "With pricing" at bounding box center [960, 71] width 90 height 17
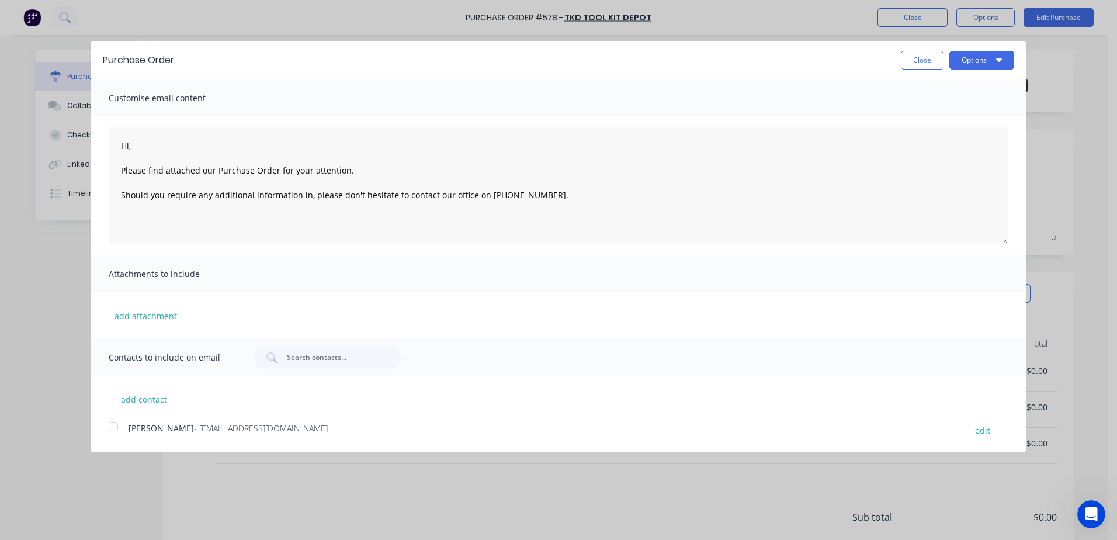
drag, startPoint x: 117, startPoint y: 430, endPoint x: 173, endPoint y: 418, distance: 56.7
click at [120, 430] on div at bounding box center [113, 426] width 23 height 23
click at [980, 61] on button "Options" at bounding box center [982, 60] width 65 height 19
click at [969, 117] on div "Email" at bounding box center [959, 113] width 90 height 17
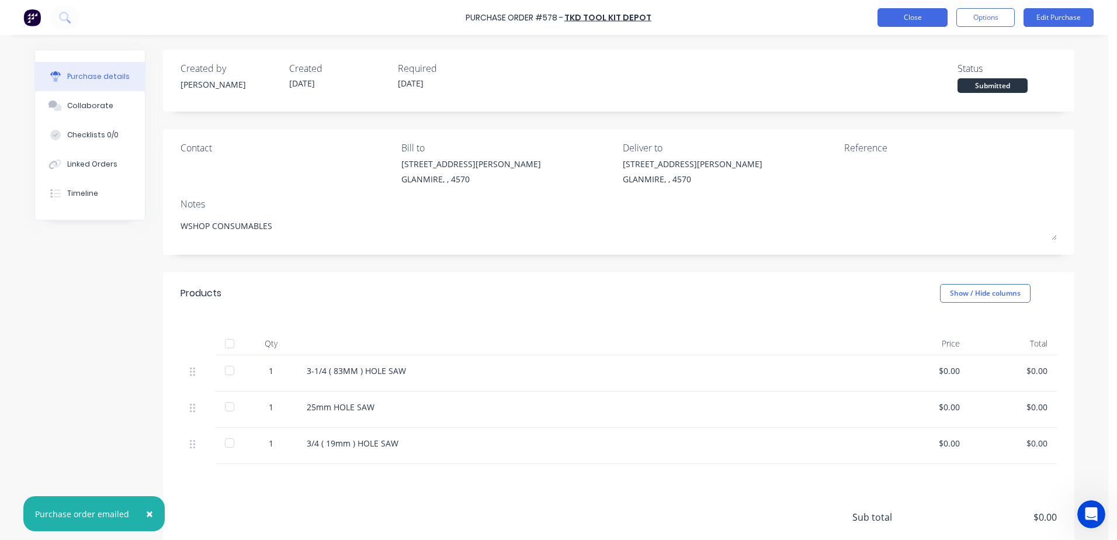
click at [902, 19] on button "Close" at bounding box center [913, 17] width 70 height 19
